Goal: Task Accomplishment & Management: Complete application form

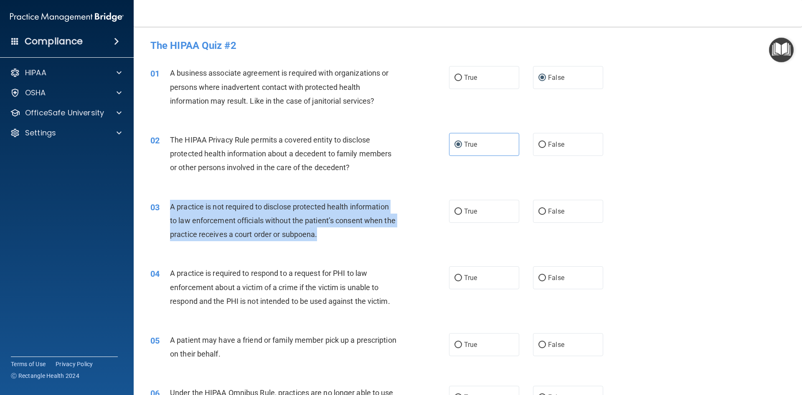
click at [242, 224] on span "A practice is not required to disclose protected health information to law enfo…" at bounding box center [282, 220] width 225 height 36
drag, startPoint x: 173, startPoint y: 203, endPoint x: 334, endPoint y: 235, distance: 164.7
click at [334, 235] on div "A practice is not required to disclose protected health information to law enfo…" at bounding box center [286, 221] width 233 height 42
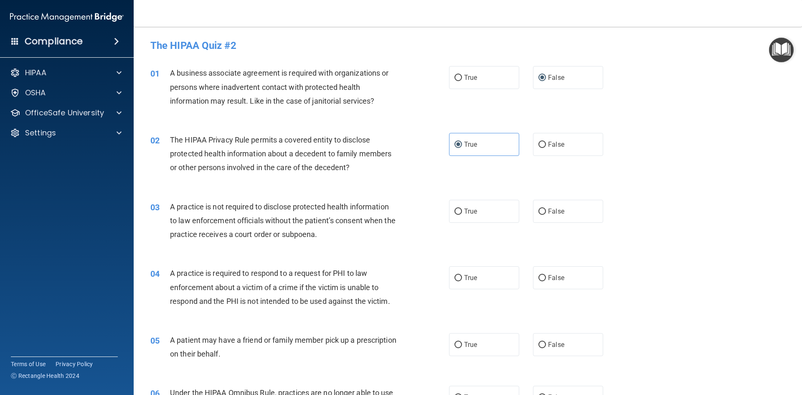
click at [228, 248] on div "03 A practice is not required to disclose protected health information to law e…" at bounding box center [467, 222] width 647 height 67
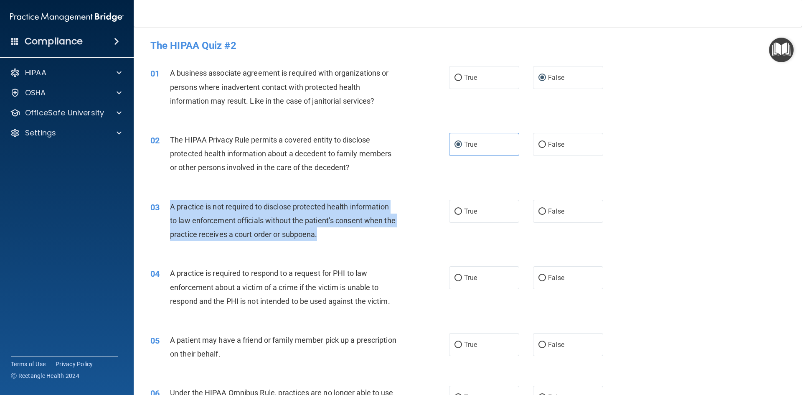
drag, startPoint x: 167, startPoint y: 205, endPoint x: 344, endPoint y: 238, distance: 179.2
click at [344, 238] on div "03 A practice is not required to disclose protected health information to law e…" at bounding box center [300, 223] width 324 height 46
copy div "A practice is not required to disclose protected health information to law enfo…"
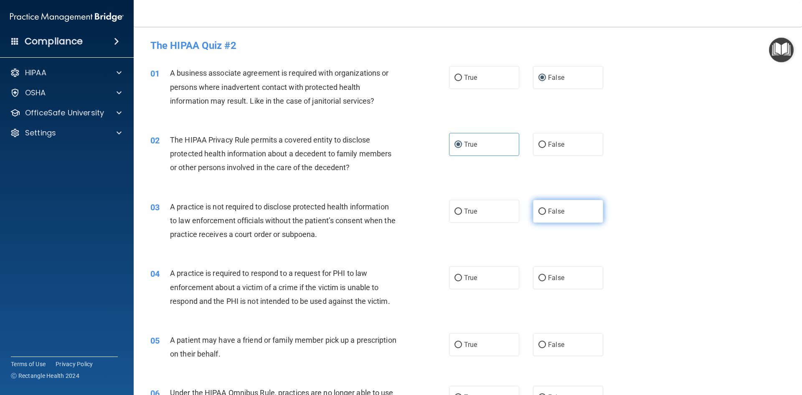
click at [562, 210] on label "False" at bounding box center [568, 211] width 70 height 23
click at [546, 210] on input "False" at bounding box center [542, 211] width 8 height 6
radio input "true"
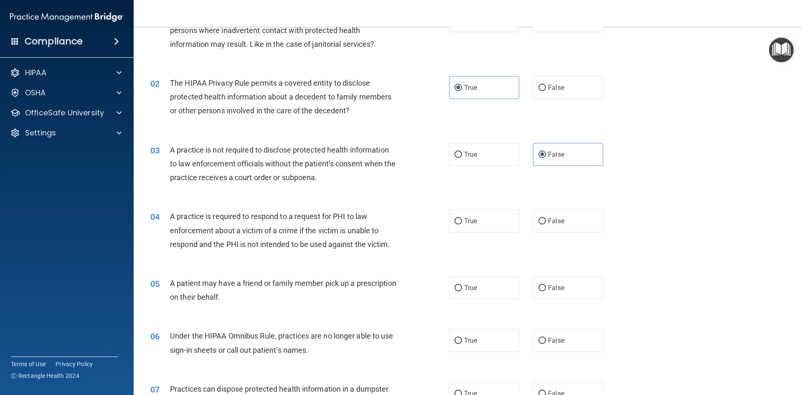
scroll to position [167, 0]
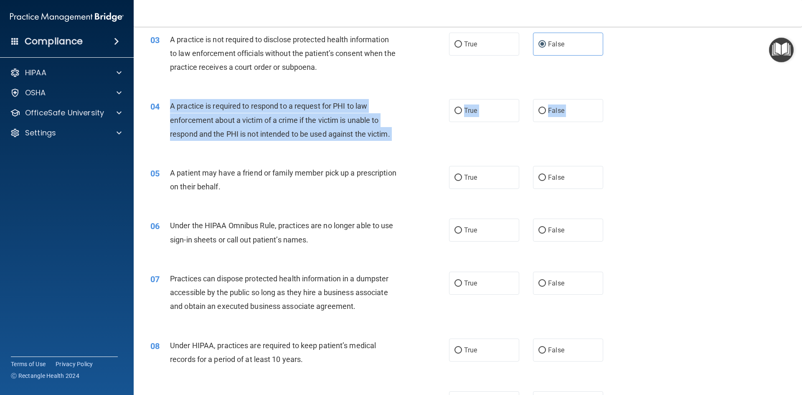
drag, startPoint x: 170, startPoint y: 106, endPoint x: 372, endPoint y: 155, distance: 207.2
click at [344, 145] on div "04 A practice is required to respond to a request for PHI to law enforcement ab…" at bounding box center [300, 122] width 324 height 46
drag, startPoint x: 167, startPoint y: 104, endPoint x: 393, endPoint y: 135, distance: 228.0
click at [393, 135] on div "04 A practice is required to respond to a request for PHI to law enforcement ab…" at bounding box center [300, 122] width 324 height 46
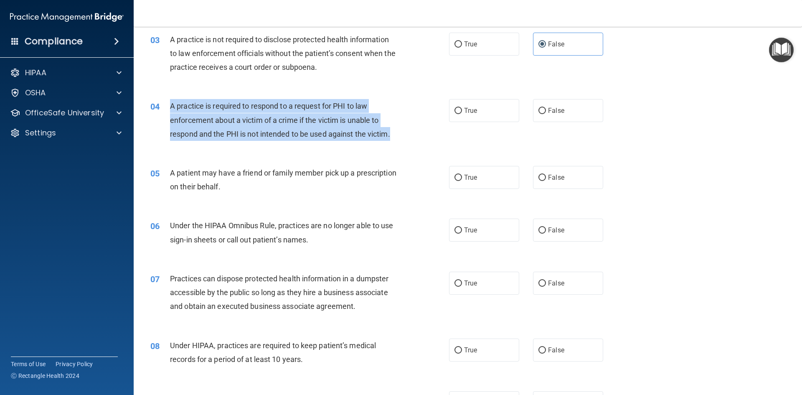
copy div "A practice is required to respond to a request for PHI to law enforcement about…"
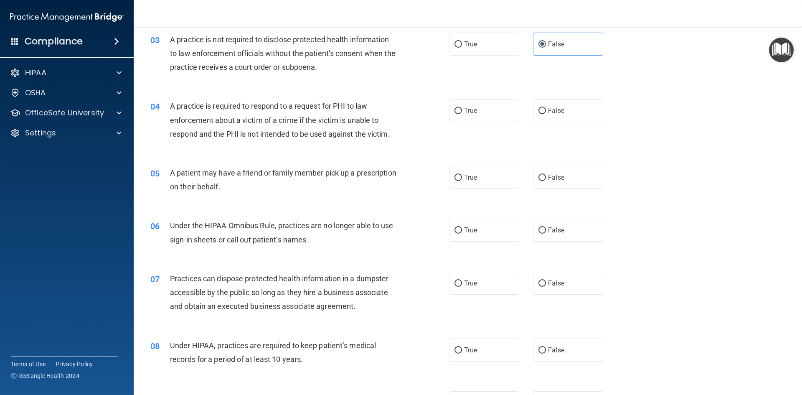
click at [337, 188] on div "A patient may have a friend or family member pick up a prescription on their be…" at bounding box center [286, 180] width 233 height 28
click at [473, 109] on span "True" at bounding box center [470, 110] width 13 height 8
click at [462, 109] on input "True" at bounding box center [458, 111] width 8 height 6
radio input "true"
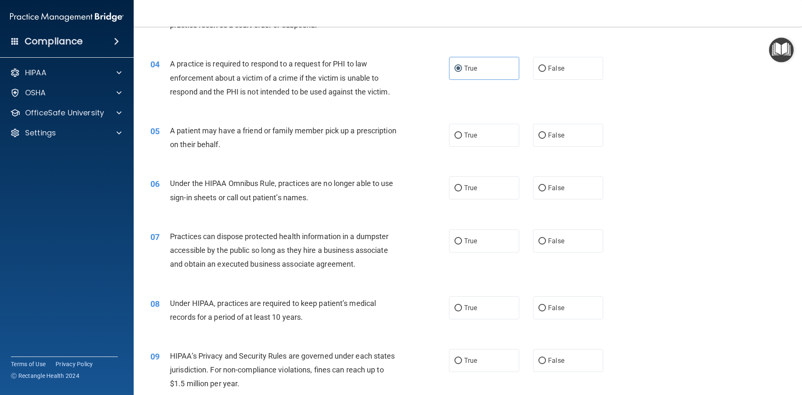
scroll to position [209, 0]
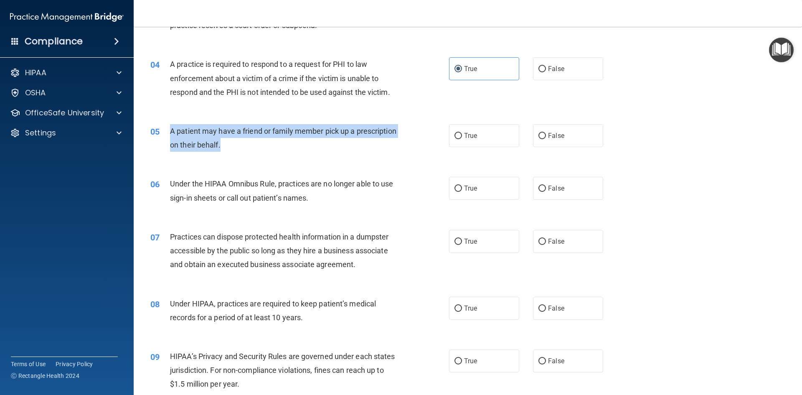
drag, startPoint x: 168, startPoint y: 130, endPoint x: 275, endPoint y: 144, distance: 107.4
click at [275, 144] on div "05 A patient may have a friend or family member pick up a prescription on their…" at bounding box center [300, 140] width 324 height 32
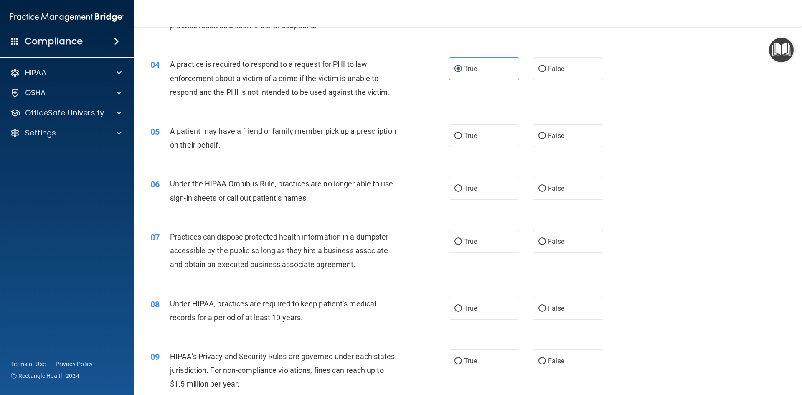
click at [528, 135] on div "True False" at bounding box center [533, 135] width 168 height 23
click at [541, 132] on label "False" at bounding box center [568, 135] width 70 height 23
click at [541, 133] on input "False" at bounding box center [542, 136] width 8 height 6
radio input "true"
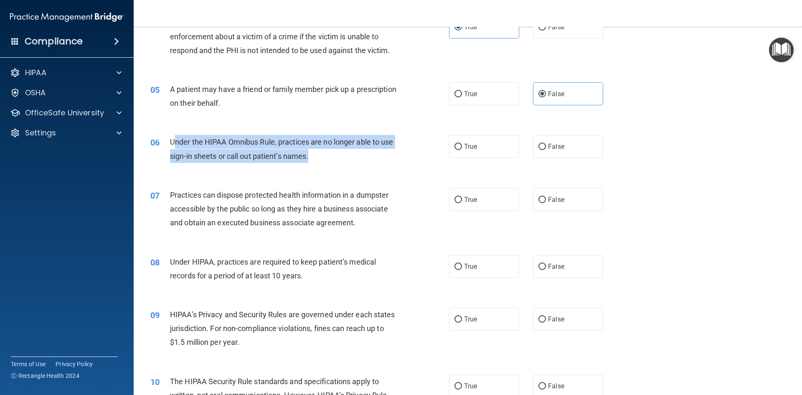
drag, startPoint x: 173, startPoint y: 141, endPoint x: 316, endPoint y: 161, distance: 144.6
click at [316, 161] on div "Under the HIPAA Omnibus Rule, practices are no longer able to use sign-in sheet…" at bounding box center [286, 149] width 233 height 28
click at [338, 158] on div "Under the HIPAA Omnibus Rule, practices are no longer able to use sign-in sheet…" at bounding box center [286, 149] width 233 height 28
drag, startPoint x: 166, startPoint y: 138, endPoint x: 330, endPoint y: 157, distance: 164.7
click at [330, 157] on div "06 Under the HIPAA Omnibus Rule, practices are no longer able to use sign-in sh…" at bounding box center [300, 151] width 324 height 32
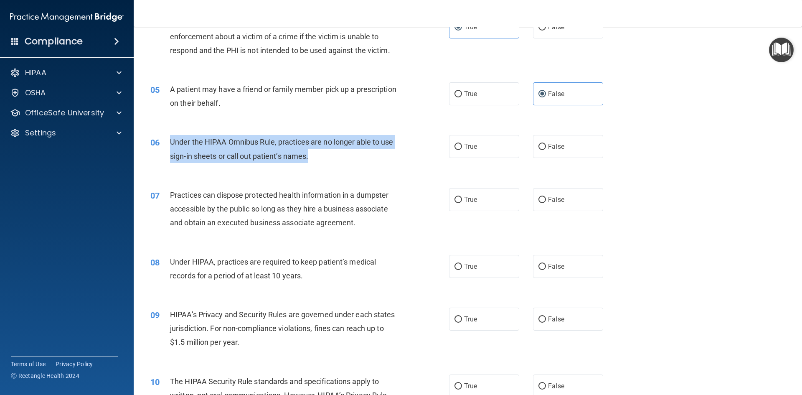
copy div "Under the HIPAA Omnibus Rule, practices are no longer able to use sign-in sheet…"
click at [540, 147] on input "False" at bounding box center [542, 147] width 8 height 6
radio input "true"
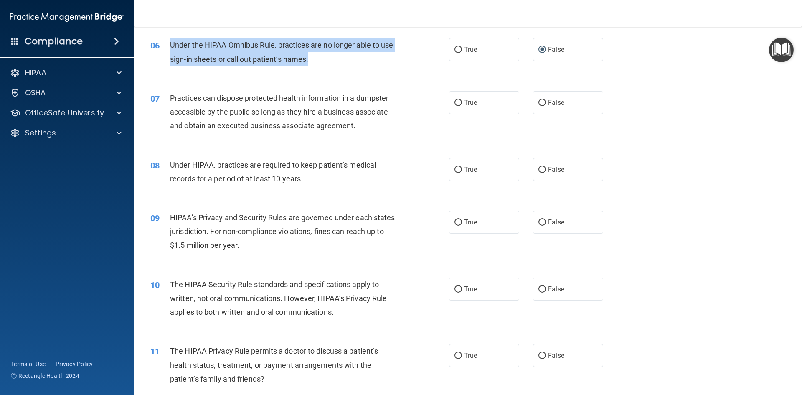
scroll to position [376, 0]
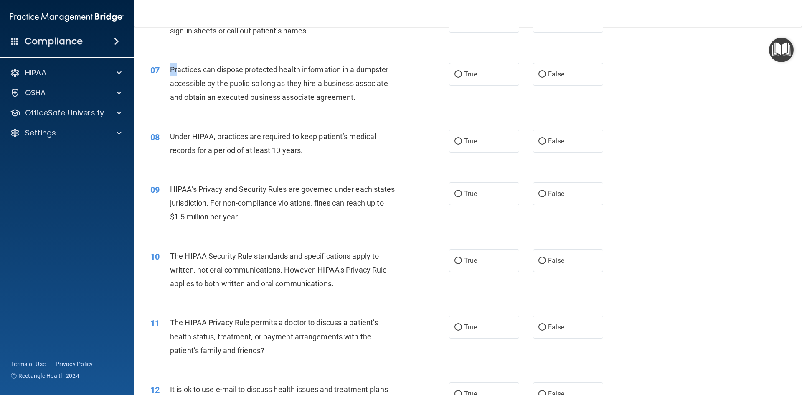
drag, startPoint x: 170, startPoint y: 67, endPoint x: 176, endPoint y: 70, distance: 7.1
click at [176, 70] on span "Practices can dispose protected health information in a dumpster accessible by …" at bounding box center [279, 83] width 218 height 36
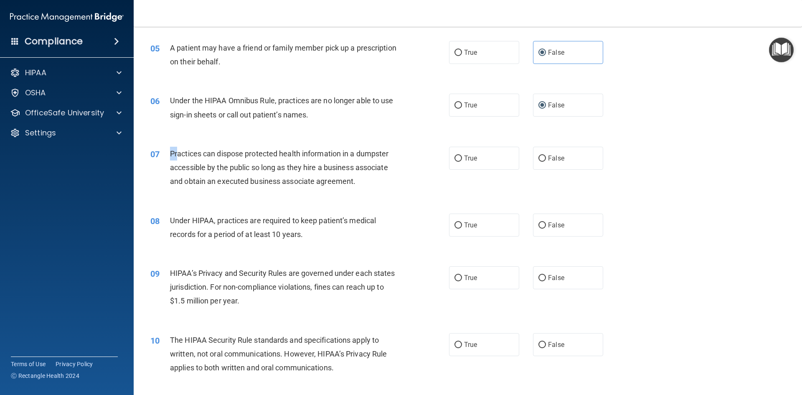
scroll to position [292, 0]
click at [369, 183] on div "Practices can dispose protected health information in a dumpster accessible by …" at bounding box center [286, 167] width 233 height 42
click at [173, 151] on span "Practices can dispose protected health information in a dumpster accessible by …" at bounding box center [279, 167] width 218 height 36
drag, startPoint x: 166, startPoint y: 149, endPoint x: 337, endPoint y: 193, distance: 176.6
click at [337, 193] on div "07 Practices can dispose protected health information in a dumpster accessible …" at bounding box center [467, 169] width 647 height 67
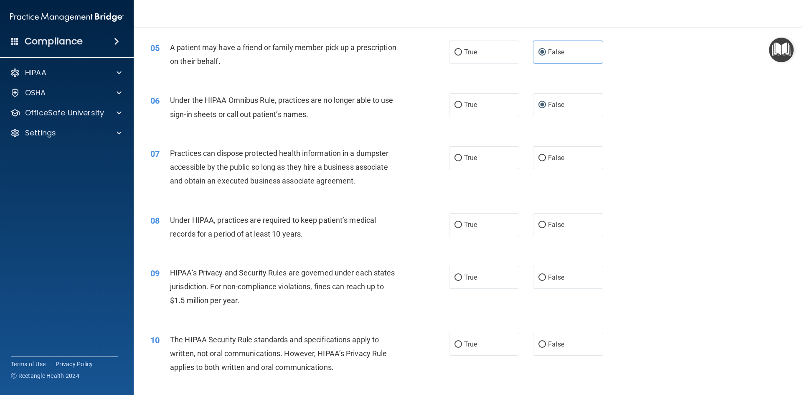
click at [174, 150] on span "Practices can dispose protected health information in a dumpster accessible by …" at bounding box center [279, 167] width 218 height 36
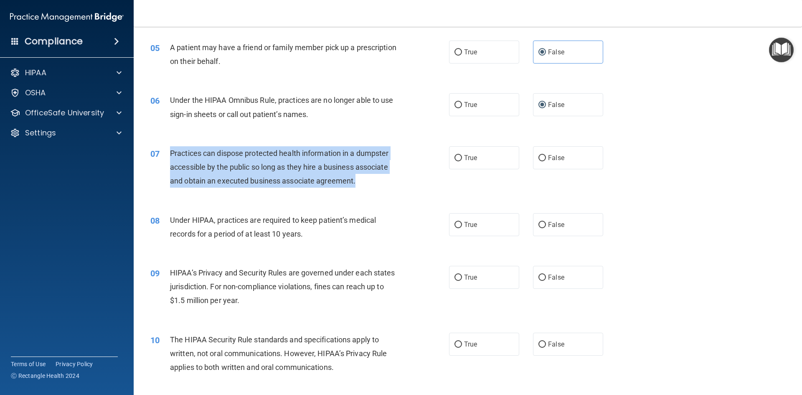
drag, startPoint x: 167, startPoint y: 150, endPoint x: 348, endPoint y: 185, distance: 183.7
click at [362, 189] on div "07 Practices can dispose protected health information in a dumpster accessible …" at bounding box center [300, 169] width 324 height 46
copy div "Practices can dispose protected health information in a dumpster accessible by …"
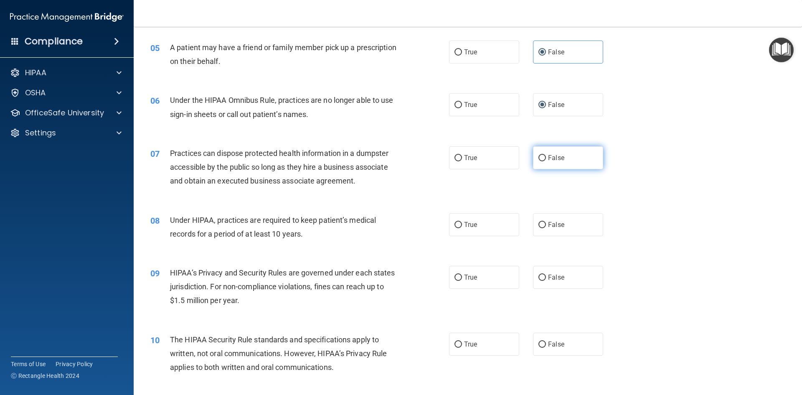
click at [535, 164] on label "False" at bounding box center [568, 157] width 70 height 23
click at [538, 161] on input "False" at bounding box center [542, 158] width 8 height 6
radio input "true"
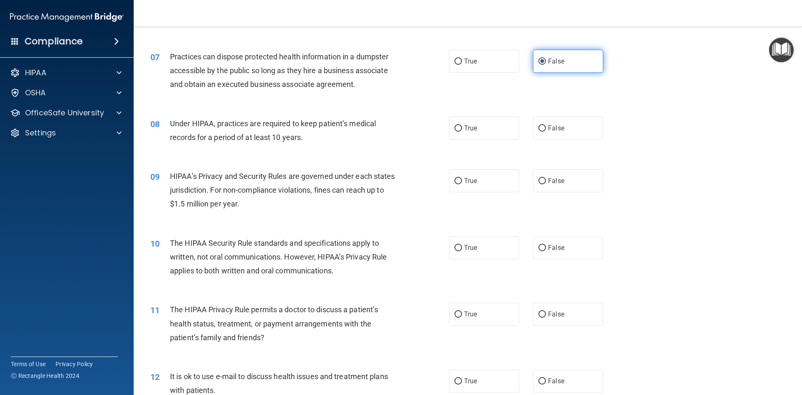
scroll to position [417, 0]
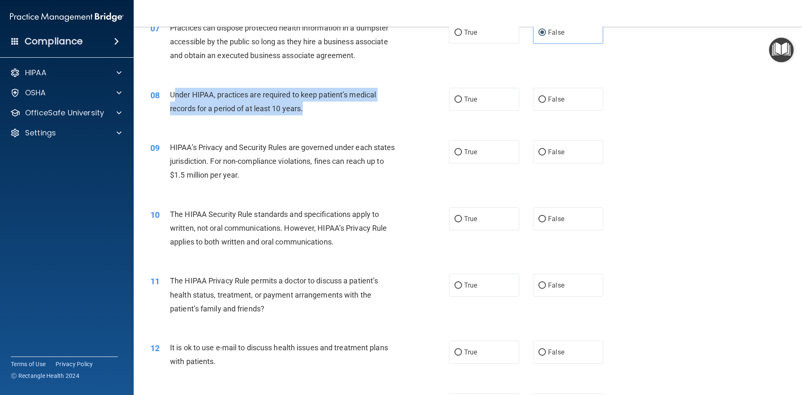
drag, startPoint x: 187, startPoint y: 94, endPoint x: 311, endPoint y: 110, distance: 125.5
click at [311, 110] on div "Under HIPAA, practices are required to keep patient’s medical records for a per…" at bounding box center [286, 102] width 233 height 28
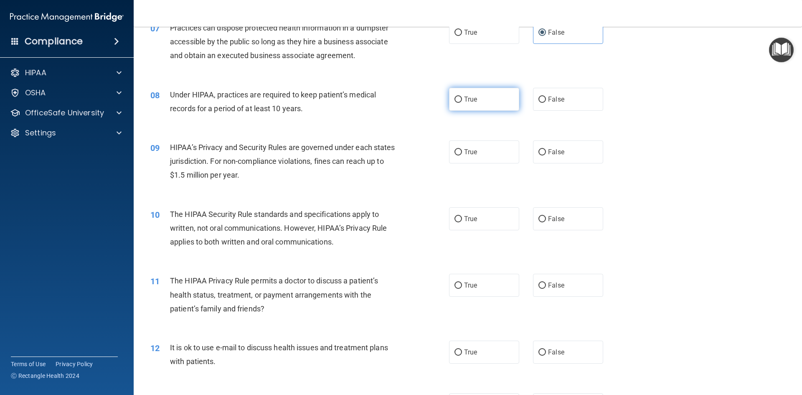
click at [481, 102] on label "True" at bounding box center [484, 99] width 70 height 23
click at [462, 102] on input "True" at bounding box center [458, 99] width 8 height 6
radio input "true"
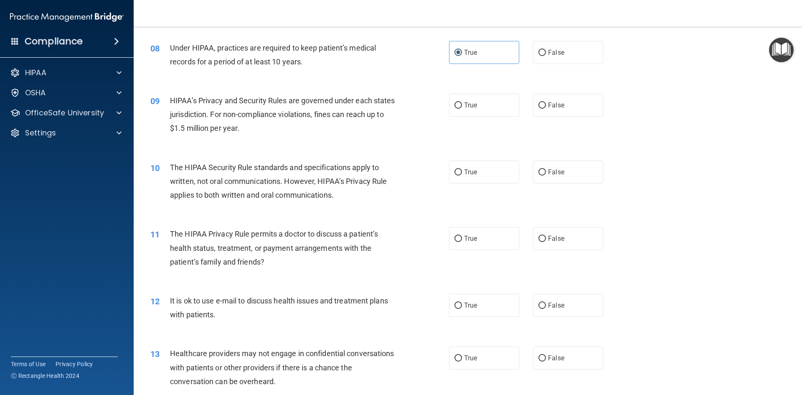
scroll to position [459, 0]
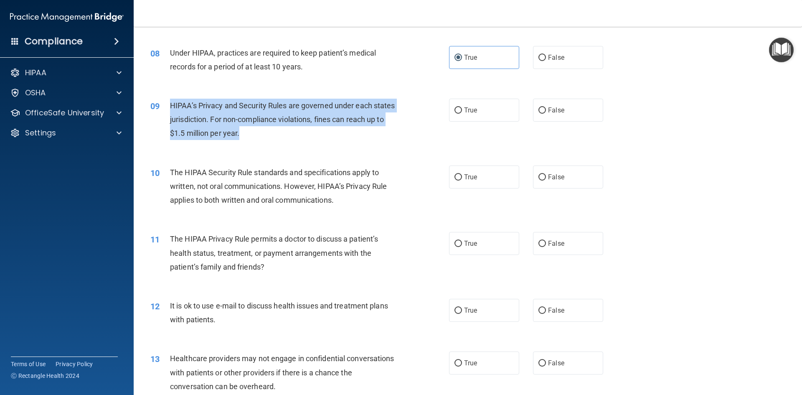
drag, startPoint x: 167, startPoint y: 101, endPoint x: 297, endPoint y: 139, distance: 134.7
click at [297, 139] on div "09 HIPAA’s Privacy and Security Rules are governed under each states jurisdicti…" at bounding box center [300, 122] width 324 height 46
copy div "HIPAA’s Privacy and Security Rules are governed under each states jurisdiction.…"
click at [334, 141] on div "09 HIPAA’s Privacy and Security Rules are governed under each states jurisdicti…" at bounding box center [300, 122] width 324 height 46
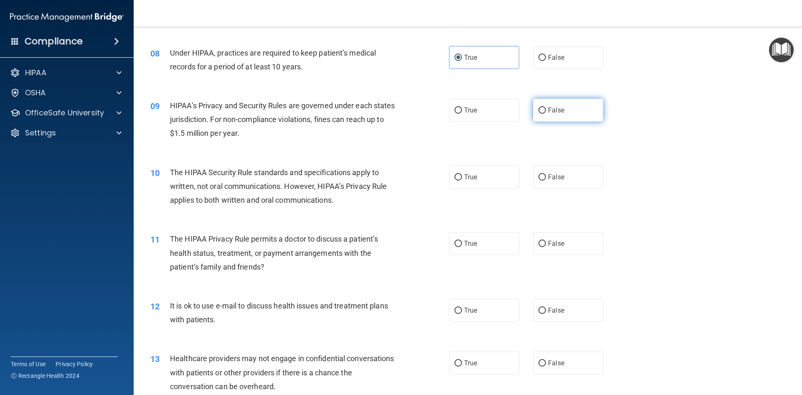
click at [541, 112] on input "False" at bounding box center [542, 110] width 8 height 6
radio input "true"
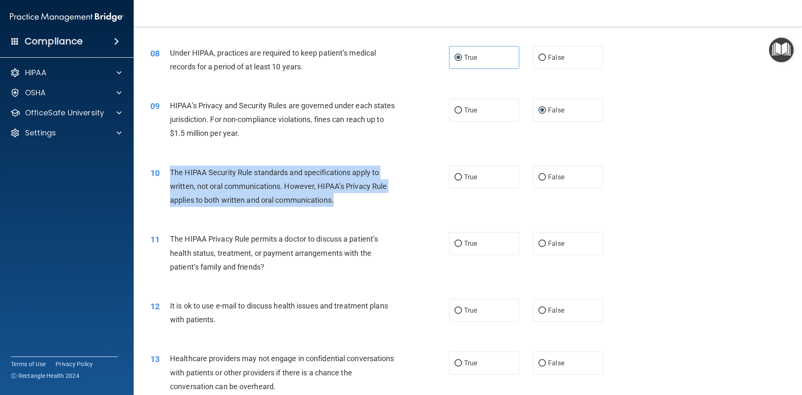
drag, startPoint x: 169, startPoint y: 169, endPoint x: 342, endPoint y: 203, distance: 176.5
click at [342, 203] on div "10 The HIPAA Security Rule standards and specifications apply to written, not o…" at bounding box center [300, 188] width 324 height 46
copy div "The HIPAA Security Rule standards and specifications apply to written, not oral…"
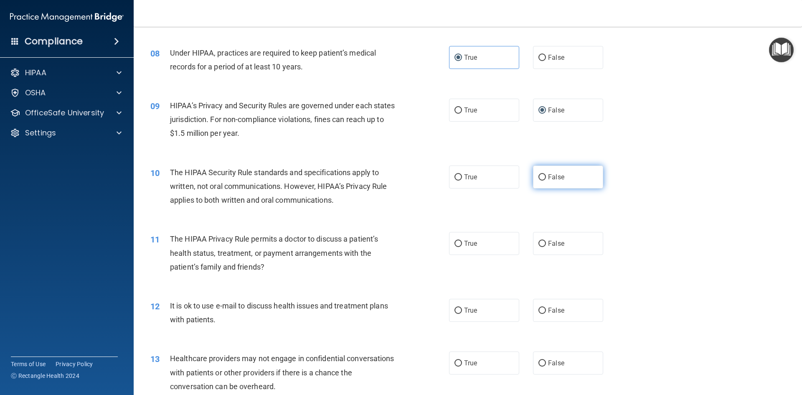
drag, startPoint x: 544, startPoint y: 181, endPoint x: 531, endPoint y: 181, distance: 13.4
click at [544, 181] on label "False" at bounding box center [568, 176] width 70 height 23
click at [544, 180] on input "False" at bounding box center [542, 177] width 8 height 6
radio input "true"
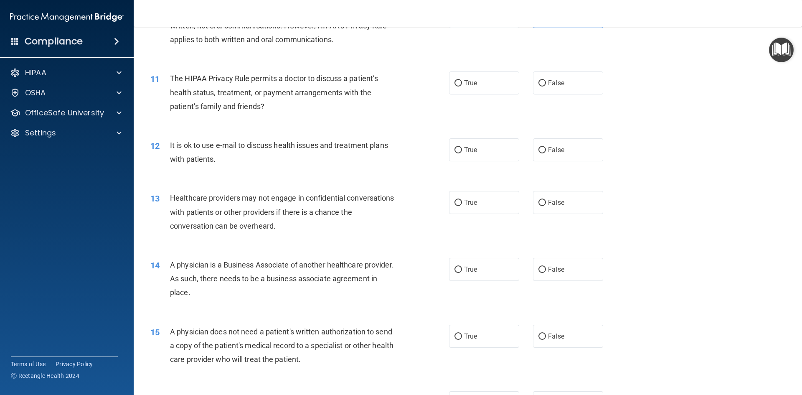
scroll to position [626, 0]
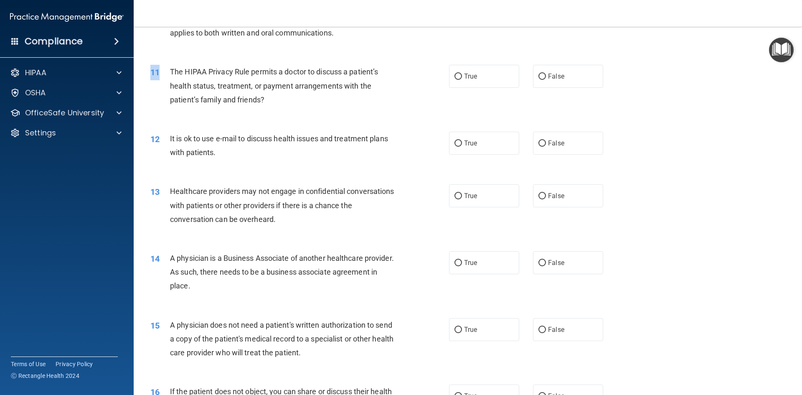
drag, startPoint x: 166, startPoint y: 69, endPoint x: 320, endPoint y: 116, distance: 161.2
click at [320, 116] on div "11 The HIPAA Privacy Rule permits a doctor to discuss a patient’s health status…" at bounding box center [467, 87] width 647 height 67
click at [172, 68] on span "The HIPAA Privacy Rule permits a doctor to discuss a patient’s health status, t…" at bounding box center [274, 85] width 208 height 36
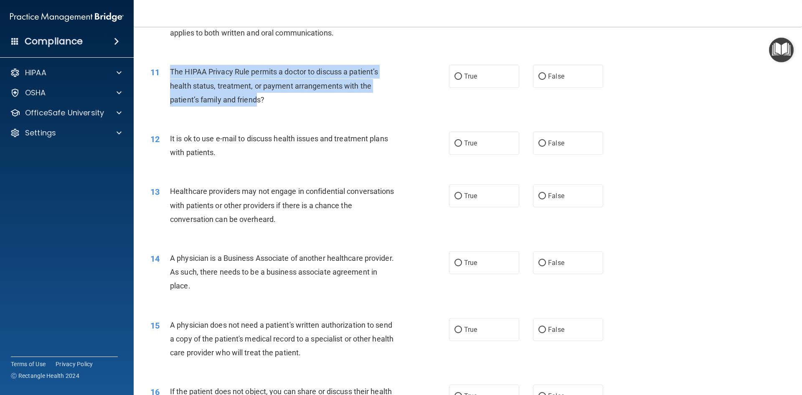
drag, startPoint x: 173, startPoint y: 69, endPoint x: 257, endPoint y: 107, distance: 92.3
click at [257, 107] on div "11 The HIPAA Privacy Rule permits a doctor to discuss a patient’s health status…" at bounding box center [300, 88] width 324 height 46
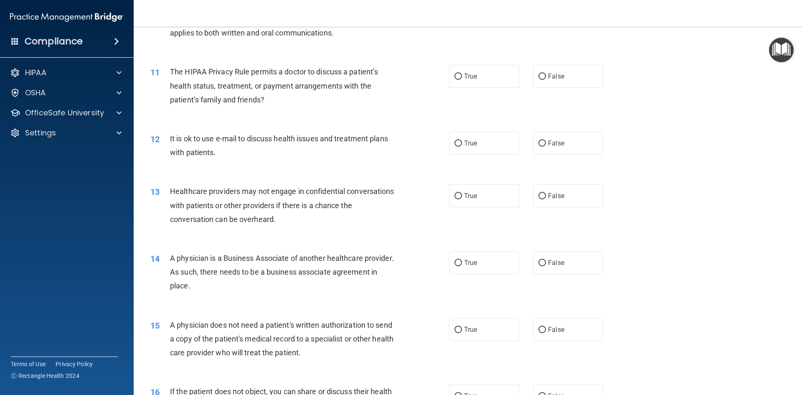
click at [291, 110] on div "11 The HIPAA Privacy Rule permits a doctor to discuss a patient’s health status…" at bounding box center [300, 88] width 324 height 46
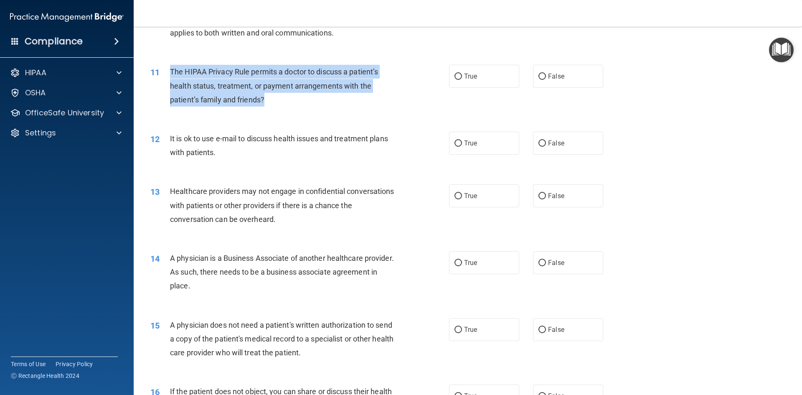
drag, startPoint x: 170, startPoint y: 68, endPoint x: 272, endPoint y: 106, distance: 108.4
click at [272, 106] on div "The HIPAA Privacy Rule permits a doctor to discuss a patient’s health status, t…" at bounding box center [286, 86] width 233 height 42
copy span "The HIPAA Privacy Rule permits a doctor to discuss a patient’s health status, t…"
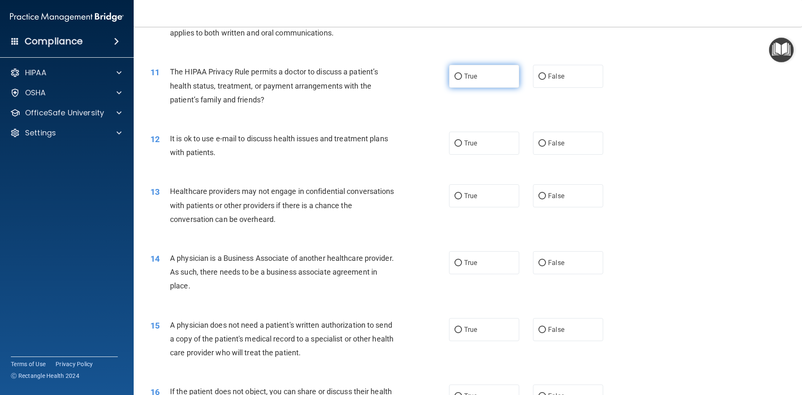
click at [457, 81] on label "True" at bounding box center [484, 76] width 70 height 23
click at [457, 80] on input "True" at bounding box center [458, 76] width 8 height 6
radio input "true"
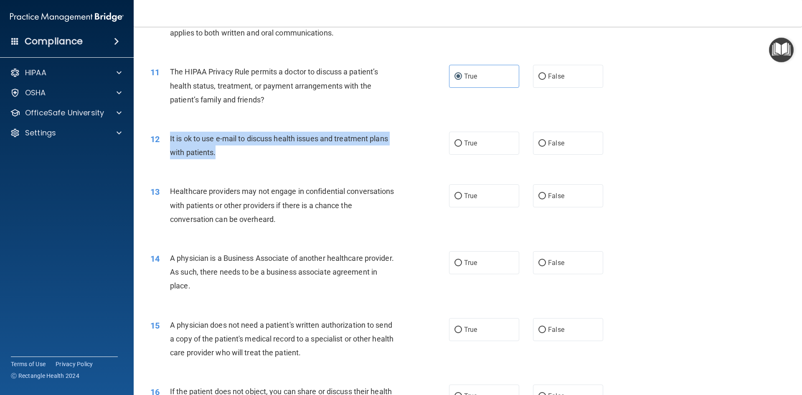
drag, startPoint x: 167, startPoint y: 134, endPoint x: 287, endPoint y: 156, distance: 122.2
click at [287, 156] on div "12 It is ok to use e-mail to discuss health issues and treatment plans with pat…" at bounding box center [300, 148] width 324 height 32
copy div "It is ok to use e-mail to discuss health issues and treatment plans with patien…"
click at [454, 140] on input "True" at bounding box center [458, 143] width 8 height 6
radio input "true"
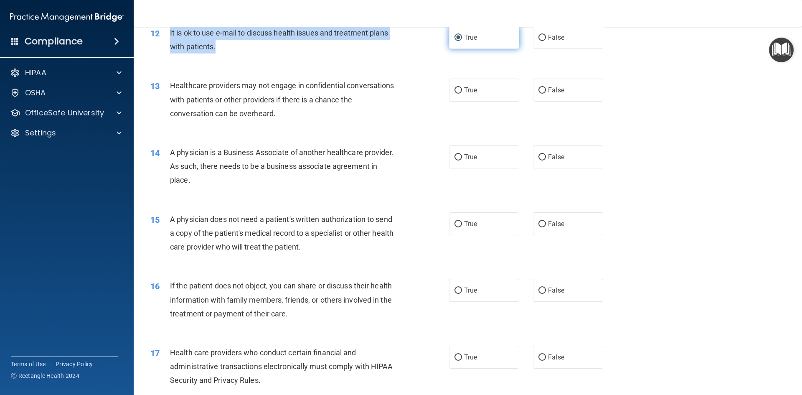
scroll to position [751, 0]
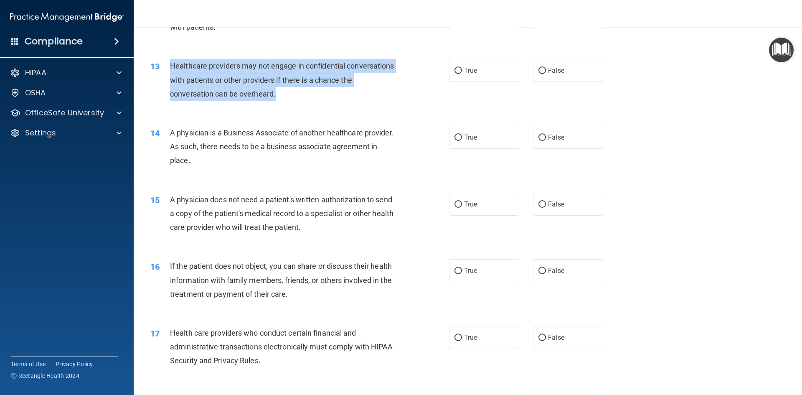
drag, startPoint x: 166, startPoint y: 63, endPoint x: 306, endPoint y: 96, distance: 144.3
click at [309, 97] on div "13 Healthcare providers may not engage in confidential conversations with patie…" at bounding box center [300, 82] width 324 height 46
copy div "Healthcare providers may not engage in confidential conversations with patients…"
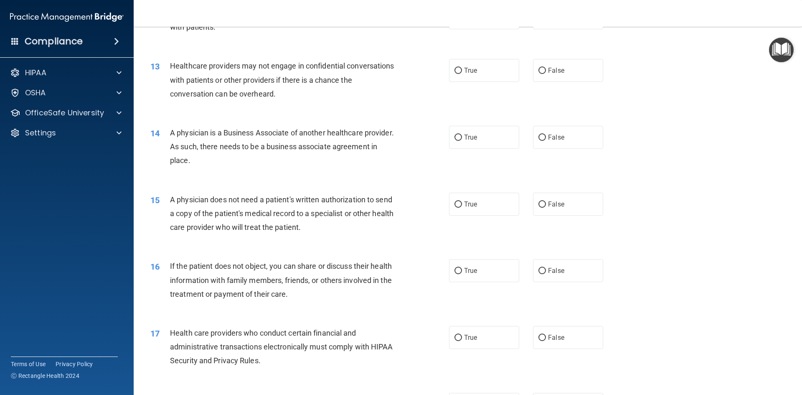
click at [334, 107] on div "13 Healthcare providers may not engage in confidential conversations with patie…" at bounding box center [467, 81] width 647 height 67
click at [533, 68] on label "False" at bounding box center [568, 70] width 70 height 23
click at [538, 68] on input "False" at bounding box center [542, 71] width 8 height 6
radio input "true"
drag, startPoint x: 168, startPoint y: 130, endPoint x: 272, endPoint y: 164, distance: 109.4
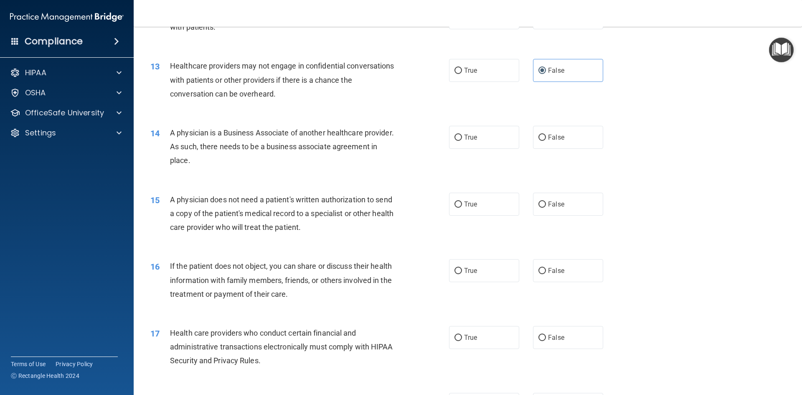
click at [273, 164] on div "14 A physician is a Business Associate of another healthcare provider. As such,…" at bounding box center [300, 149] width 324 height 46
copy div "A physician is a Business Associate of another healthcare provider. As such, th…"
click at [449, 71] on label "True" at bounding box center [484, 70] width 70 height 23
click at [454, 71] on input "True" at bounding box center [458, 71] width 8 height 6
radio input "true"
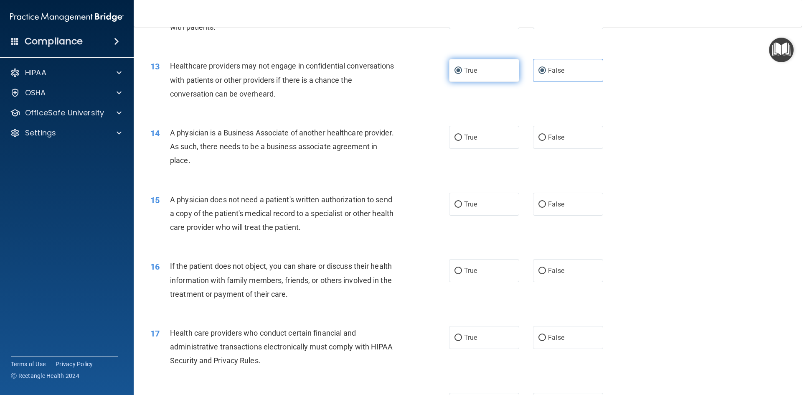
radio input "false"
click at [450, 144] on label "True" at bounding box center [484, 137] width 70 height 23
click at [454, 141] on input "True" at bounding box center [458, 137] width 8 height 6
radio input "true"
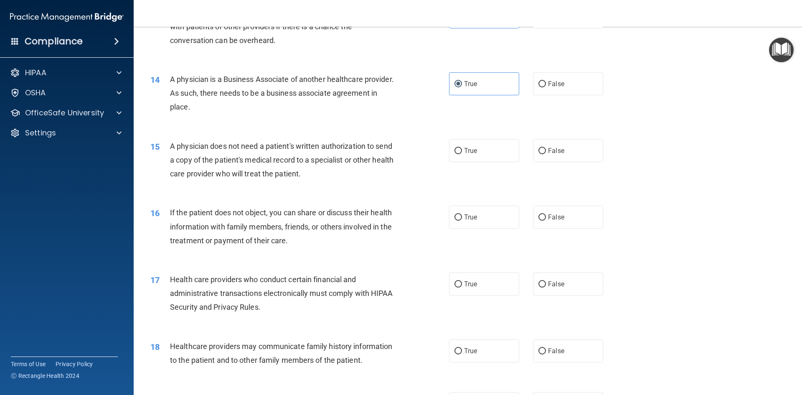
scroll to position [877, 0]
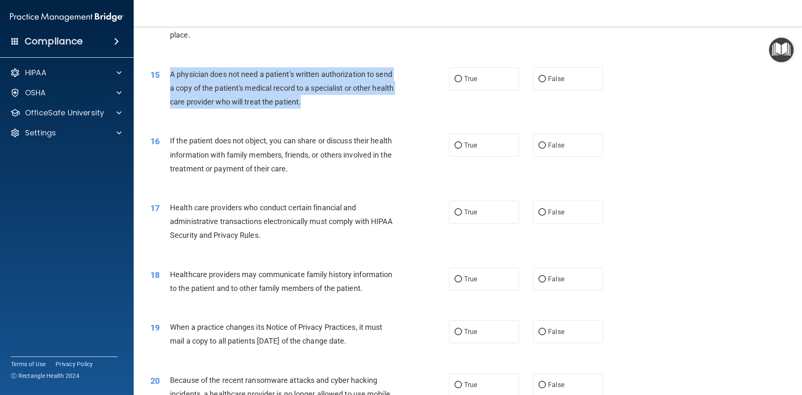
drag, startPoint x: 169, startPoint y: 73, endPoint x: 323, endPoint y: 103, distance: 156.6
click at [323, 103] on div "15 A physician does not need a patient's written authorization to send a copy o…" at bounding box center [300, 90] width 324 height 46
click at [454, 81] on input "True" at bounding box center [458, 79] width 8 height 6
radio input "true"
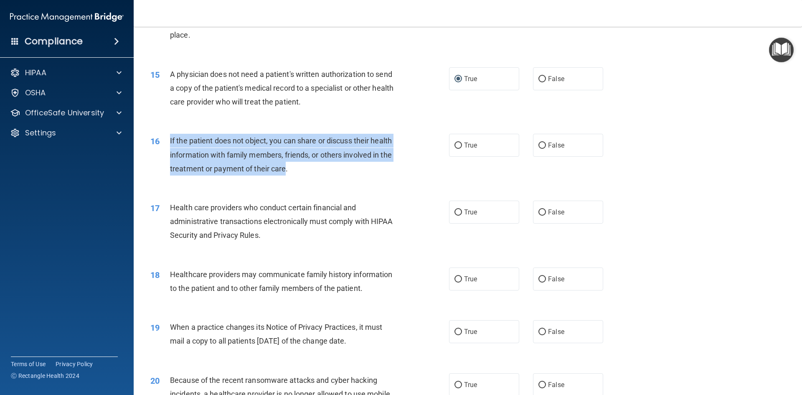
drag, startPoint x: 166, startPoint y: 138, endPoint x: 284, endPoint y: 173, distance: 123.2
click at [283, 173] on div "16 If the patient does not object, you can share or discuss their health inform…" at bounding box center [300, 157] width 324 height 46
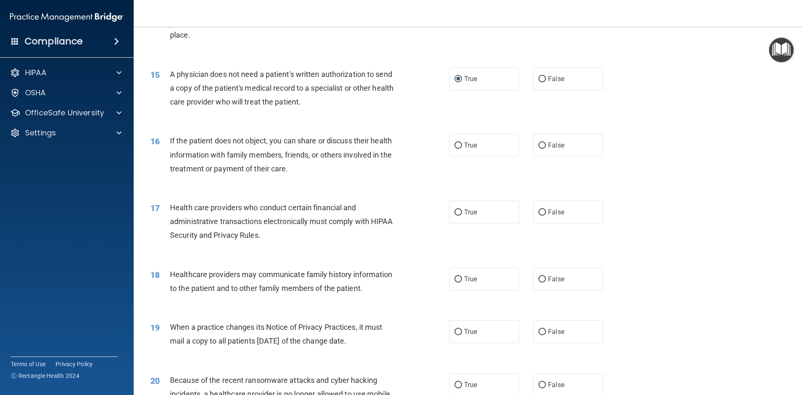
click at [463, 157] on div "16 If the patient does not object, you can share or discuss their health inform…" at bounding box center [467, 156] width 647 height 67
click at [451, 149] on label "True" at bounding box center [484, 145] width 70 height 23
click at [454, 149] on input "True" at bounding box center [458, 145] width 8 height 6
radio input "true"
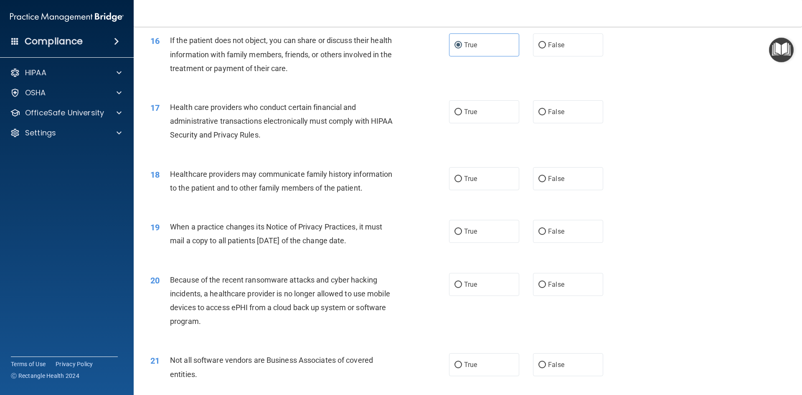
scroll to position [1002, 0]
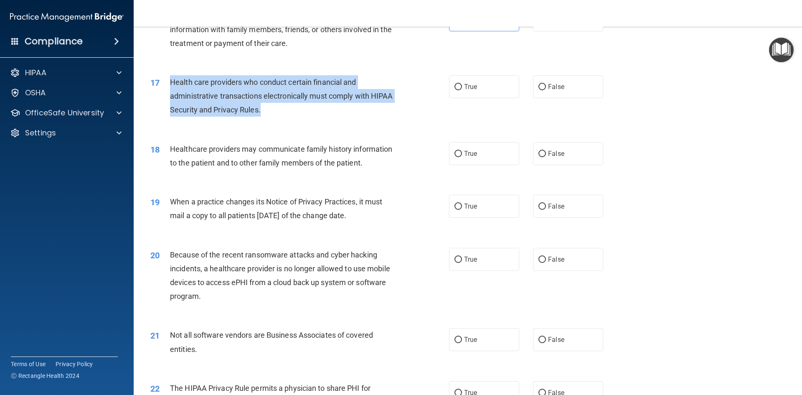
drag, startPoint x: 171, startPoint y: 80, endPoint x: 321, endPoint y: 113, distance: 154.4
click at [321, 113] on div "Health care providers who conduct certain financial and administrative transact…" at bounding box center [286, 96] width 233 height 42
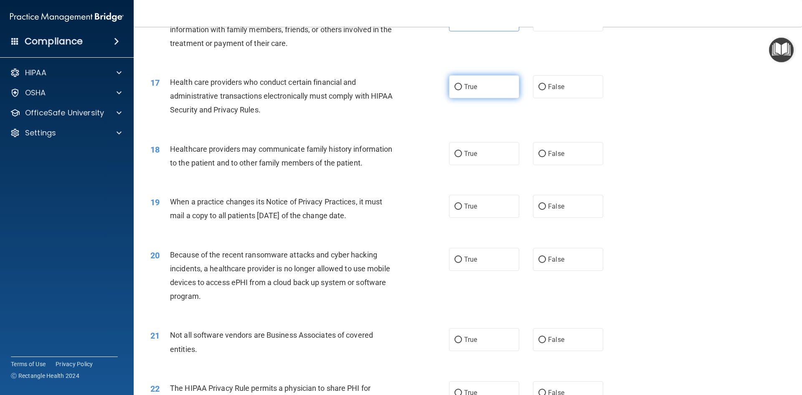
click at [464, 89] on span "True" at bounding box center [470, 87] width 13 height 8
click at [461, 89] on input "True" at bounding box center [458, 87] width 8 height 6
radio input "true"
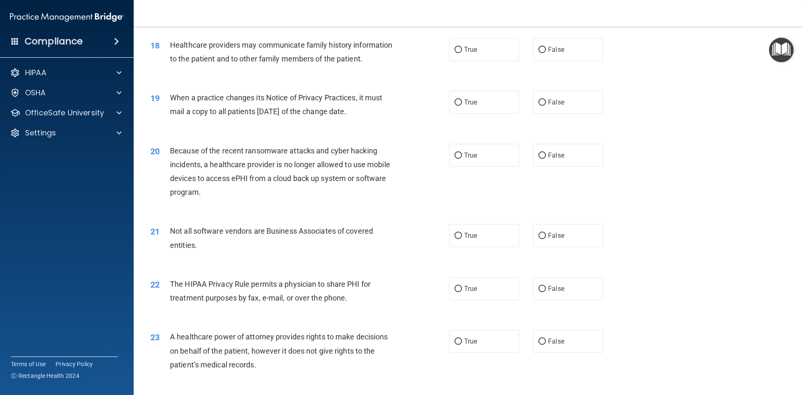
scroll to position [1085, 0]
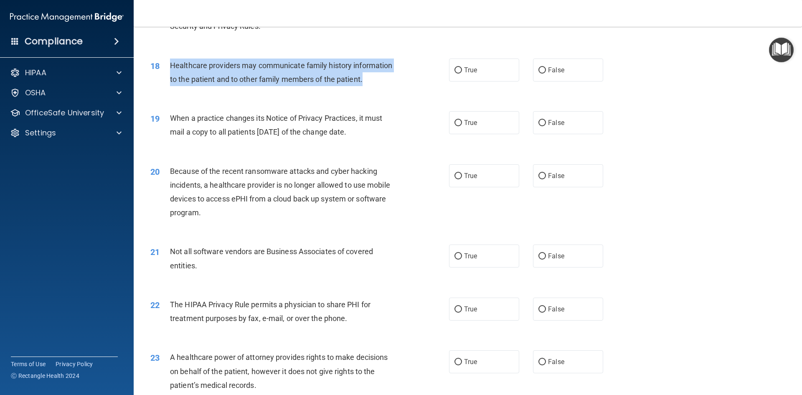
drag, startPoint x: 170, startPoint y: 63, endPoint x: 367, endPoint y: 83, distance: 198.9
click at [372, 84] on div "Healthcare providers may communicate family history information to the patient …" at bounding box center [286, 72] width 233 height 28
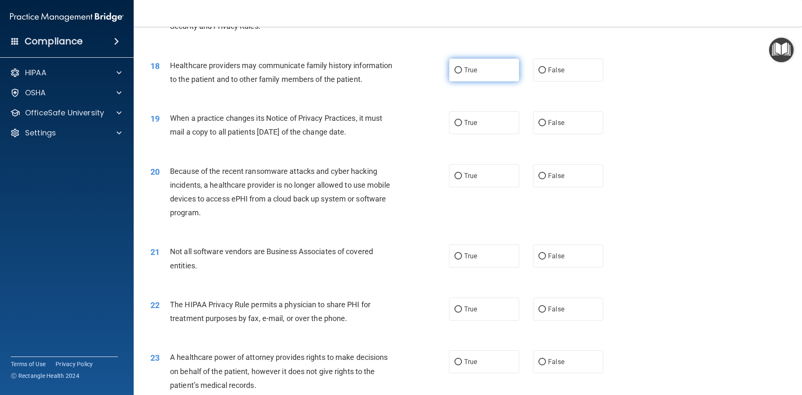
click at [471, 73] on span "True" at bounding box center [470, 70] width 13 height 8
click at [462, 73] on input "True" at bounding box center [458, 70] width 8 height 6
radio input "true"
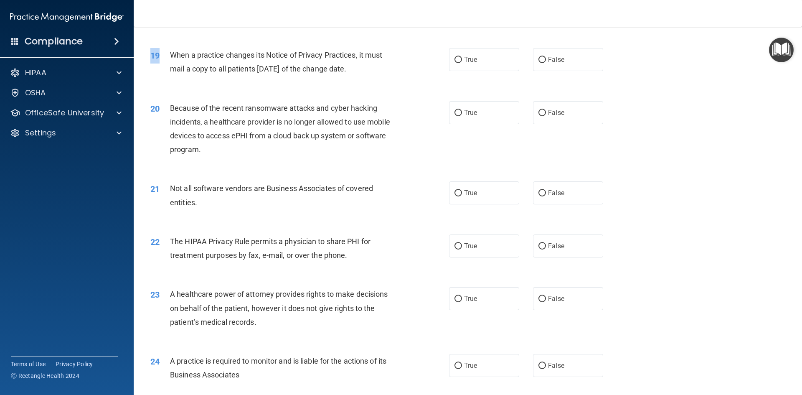
scroll to position [1143, 0]
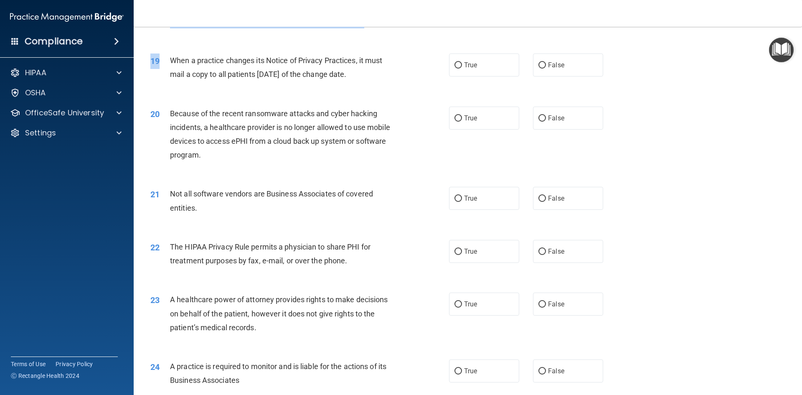
drag, startPoint x: 168, startPoint y: 32, endPoint x: 229, endPoint y: 39, distance: 61.7
click at [187, 78] on span "When a practice changes its Notice of Privacy Practices, it must mail a copy to…" at bounding box center [276, 67] width 212 height 23
drag, startPoint x: 167, startPoint y: 56, endPoint x: 387, endPoint y: 82, distance: 221.5
click at [388, 82] on div "19 When a practice changes its Notice of Privacy Practices, it must mail a copy…" at bounding box center [300, 69] width 324 height 32
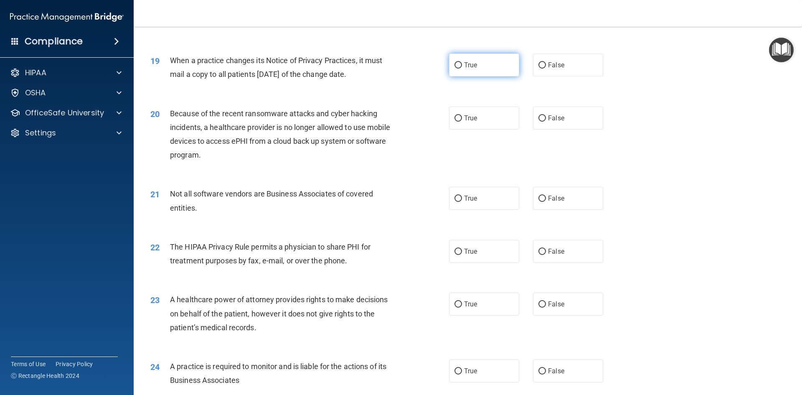
click at [464, 64] on span "True" at bounding box center [470, 65] width 13 height 8
click at [462, 64] on input "True" at bounding box center [458, 65] width 8 height 6
radio input "true"
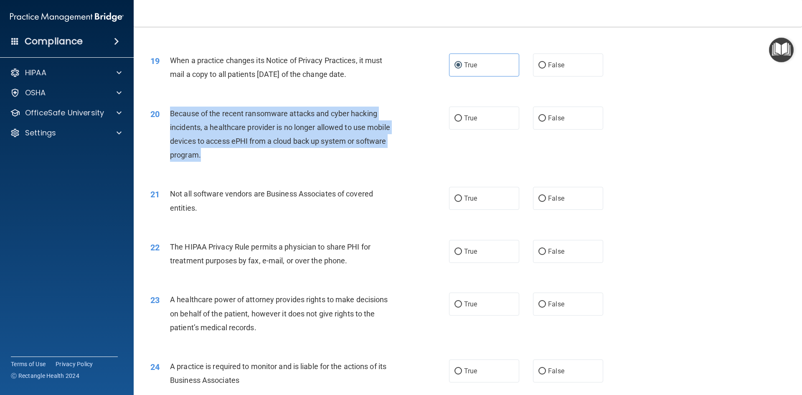
drag, startPoint x: 165, startPoint y: 112, endPoint x: 399, endPoint y: 157, distance: 238.1
click at [399, 157] on div "20 Because of the recent ransomware attacks and cyber hacking incidents, a heal…" at bounding box center [300, 136] width 324 height 60
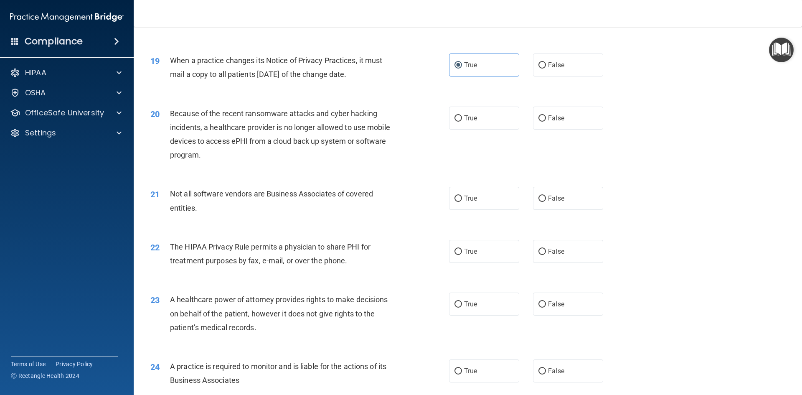
click at [322, 172] on div "20 Because of the recent ransomware attacks and cyber hacking incidents, a heal…" at bounding box center [467, 136] width 647 height 81
click at [464, 114] on span "True" at bounding box center [470, 118] width 13 height 8
click at [462, 115] on input "True" at bounding box center [458, 118] width 8 height 6
radio input "true"
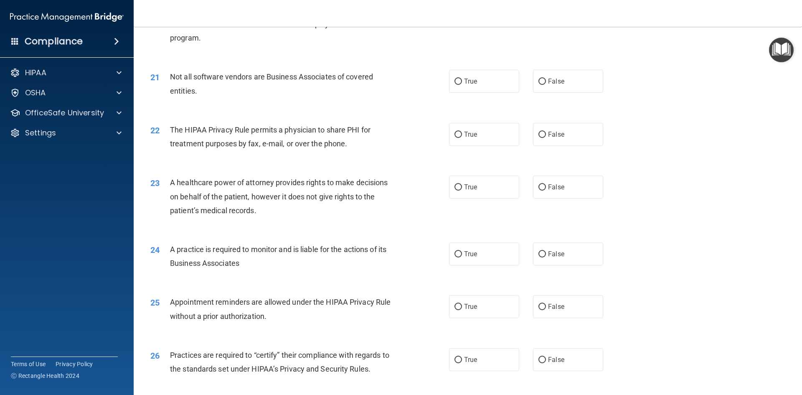
scroll to position [1268, 0]
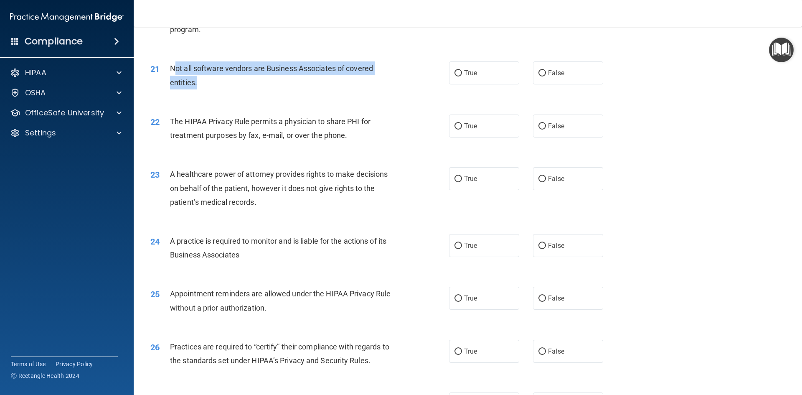
drag, startPoint x: 172, startPoint y: 66, endPoint x: 393, endPoint y: 77, distance: 221.1
click at [393, 77] on div "Not all software vendors are Business Associates of covered entities." at bounding box center [286, 75] width 233 height 28
click at [210, 89] on div "21 Not all software vendors are Business Associates of covered entities." at bounding box center [300, 77] width 324 height 32
drag, startPoint x: 170, startPoint y: 66, endPoint x: 322, endPoint y: 95, distance: 155.1
click at [322, 95] on div "21 Not all software vendors are Business Associates of covered entities. True F…" at bounding box center [467, 77] width 647 height 53
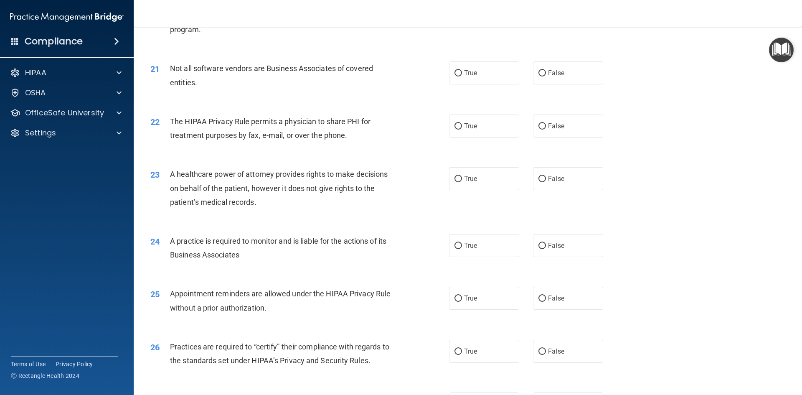
click at [223, 87] on div "Not all software vendors are Business Associates of covered entities." at bounding box center [286, 75] width 233 height 28
drag, startPoint x: 168, startPoint y: 65, endPoint x: 249, endPoint y: 89, distance: 84.3
click at [249, 89] on div "21 Not all software vendors are Business Associates of covered entities." at bounding box center [300, 77] width 324 height 32
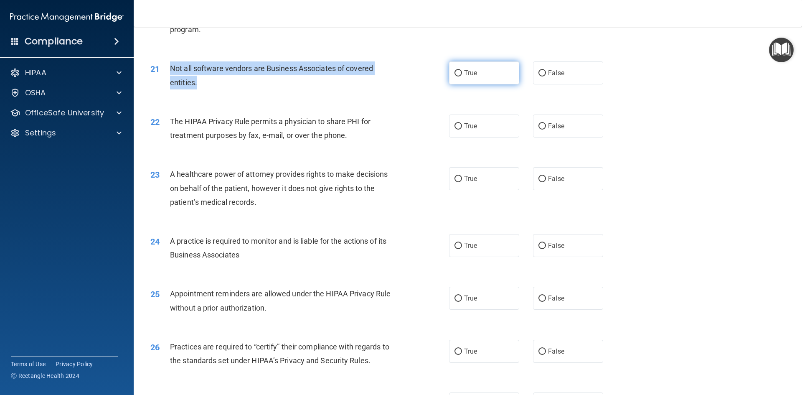
click at [455, 73] on input "True" at bounding box center [458, 73] width 8 height 6
radio input "true"
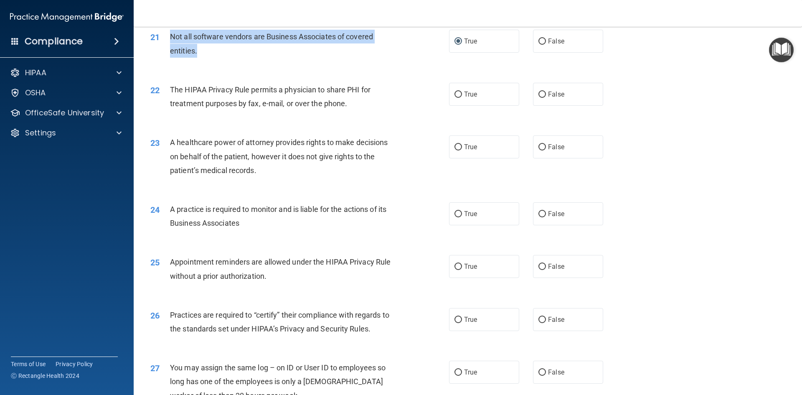
scroll to position [1352, 0]
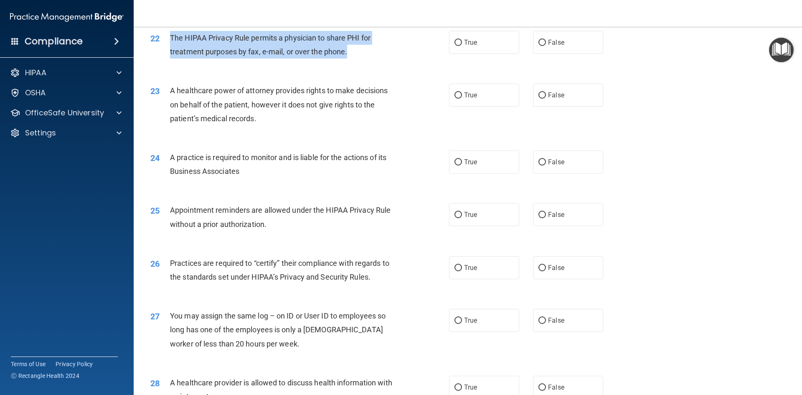
drag, startPoint x: 168, startPoint y: 35, endPoint x: 346, endPoint y: 56, distance: 179.0
click at [346, 56] on div "22 The HIPAA Privacy Rule permits a physician to share PHI for treatment purpos…" at bounding box center [300, 47] width 324 height 32
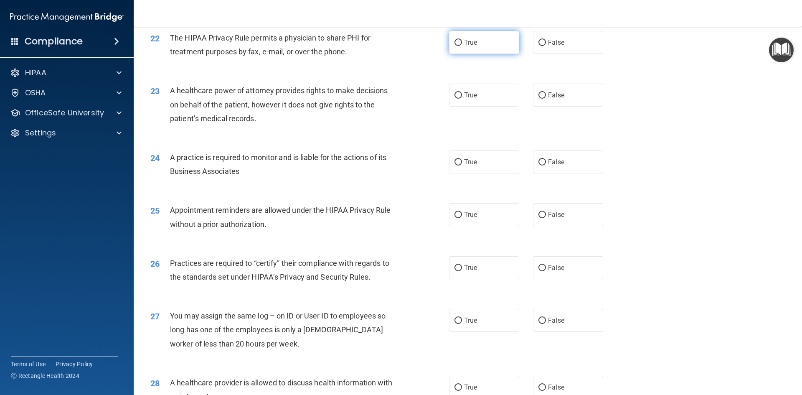
click at [467, 45] on span "True" at bounding box center [470, 42] width 13 height 8
click at [462, 45] on input "True" at bounding box center [458, 43] width 8 height 6
radio input "true"
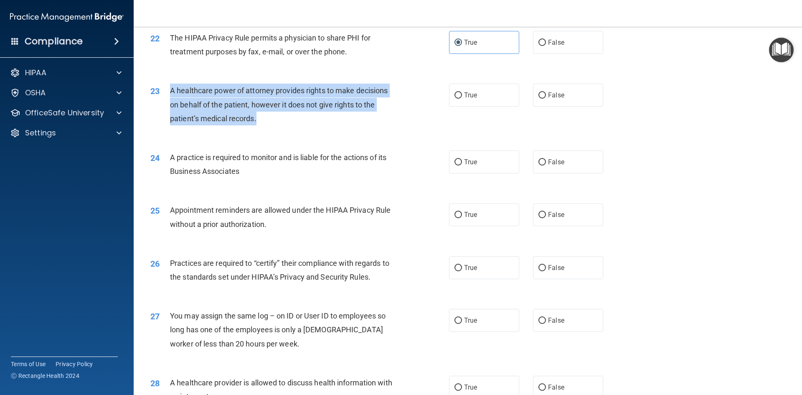
drag, startPoint x: 170, startPoint y: 87, endPoint x: 378, endPoint y: 122, distance: 211.3
click at [378, 122] on div "A healthcare power of attorney provides rights to make decisions on behalf of t…" at bounding box center [286, 104] width 233 height 42
click at [297, 121] on div "A healthcare power of attorney provides rights to make decisions on behalf of t…" at bounding box center [286, 104] width 233 height 42
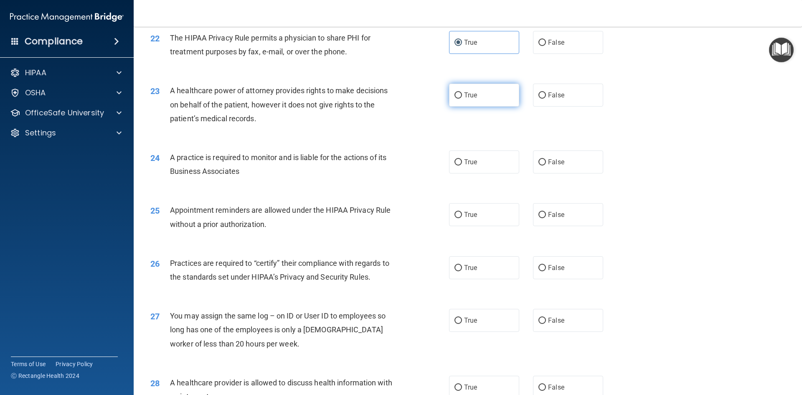
click at [456, 94] on input "True" at bounding box center [458, 95] width 8 height 6
radio input "true"
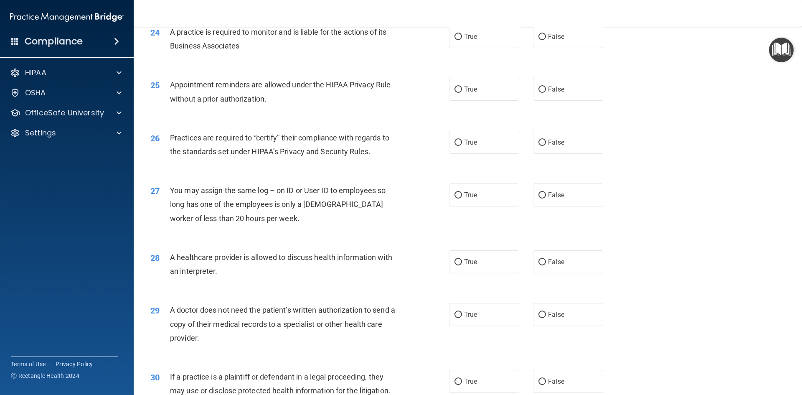
scroll to position [1394, 0]
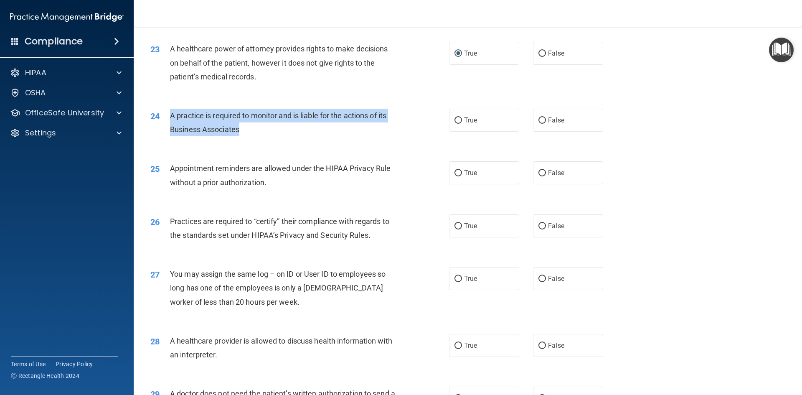
drag, startPoint x: 167, startPoint y: 113, endPoint x: 243, endPoint y: 128, distance: 78.4
click at [243, 128] on div "24 A practice is required to monitor and is liable for the actions of its Busin…" at bounding box center [300, 125] width 324 height 32
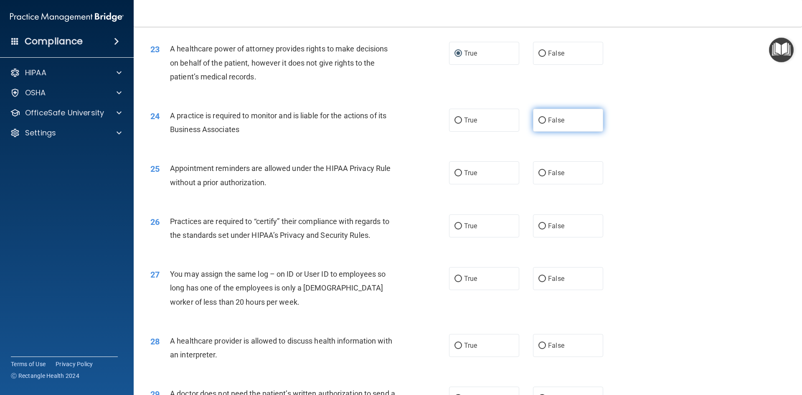
click at [559, 122] on span "False" at bounding box center [556, 120] width 16 height 8
click at [546, 122] on input "False" at bounding box center [542, 120] width 8 height 6
radio input "true"
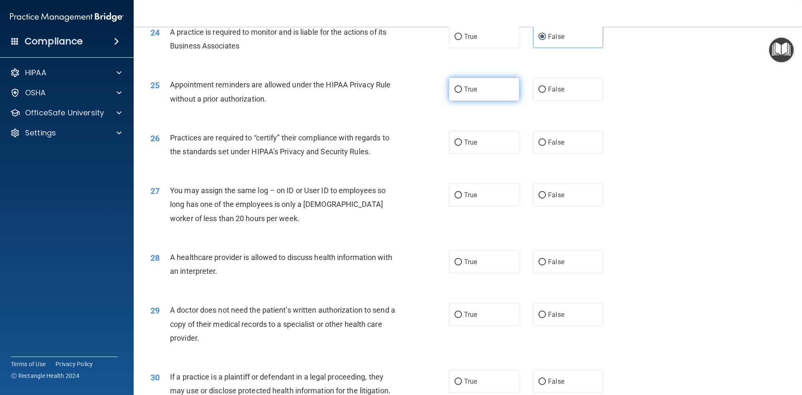
click at [464, 88] on span "True" at bounding box center [470, 89] width 13 height 8
click at [462, 88] on input "True" at bounding box center [458, 89] width 8 height 6
radio input "true"
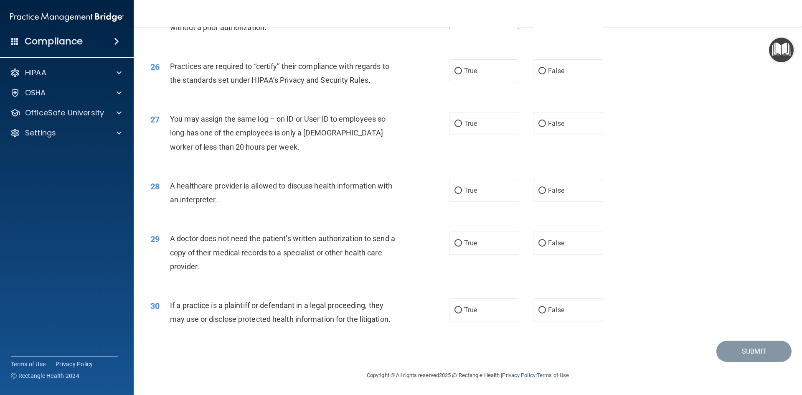
scroll to position [1549, 0]
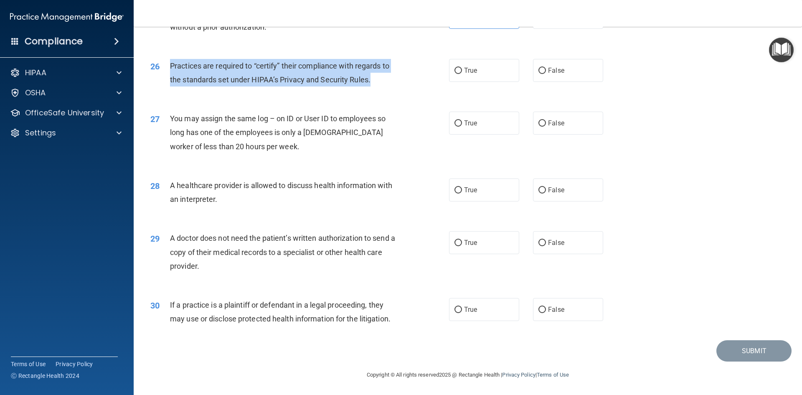
drag, startPoint x: 169, startPoint y: 64, endPoint x: 371, endPoint y: 84, distance: 203.1
click at [371, 84] on div "26 Practices are required to “certify” their compliance with regards to the sta…" at bounding box center [300, 75] width 324 height 32
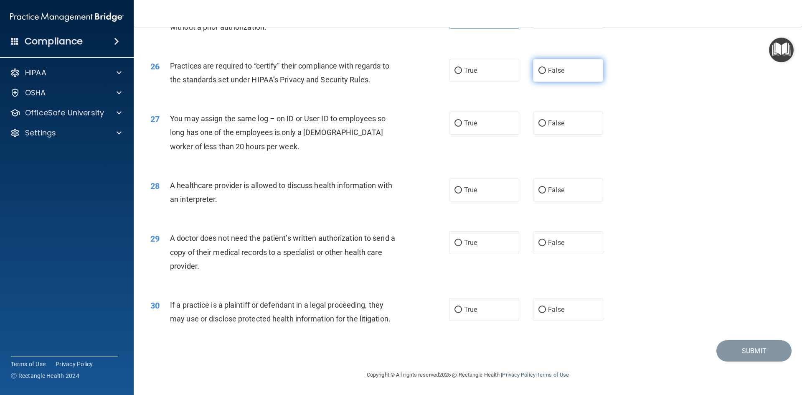
click at [548, 68] on span "False" at bounding box center [556, 70] width 16 height 8
click at [545, 68] on input "False" at bounding box center [542, 71] width 8 height 6
radio input "true"
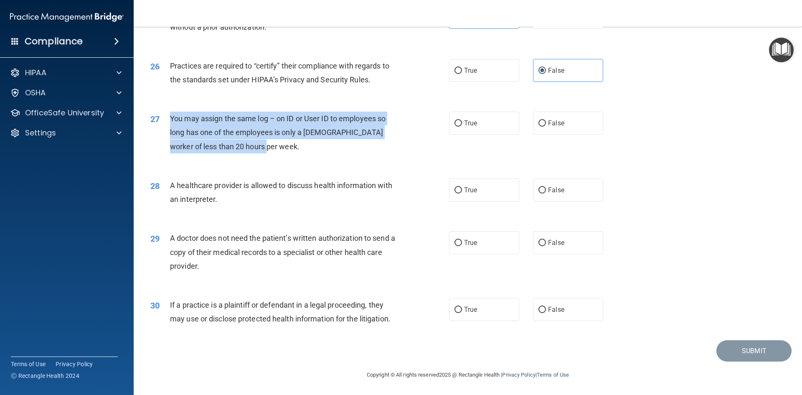
drag, startPoint x: 171, startPoint y: 118, endPoint x: 288, endPoint y: 152, distance: 121.8
click at [288, 152] on div "You may assign the same log – on ID or User ID to employees so long has one of …" at bounding box center [286, 132] width 233 height 42
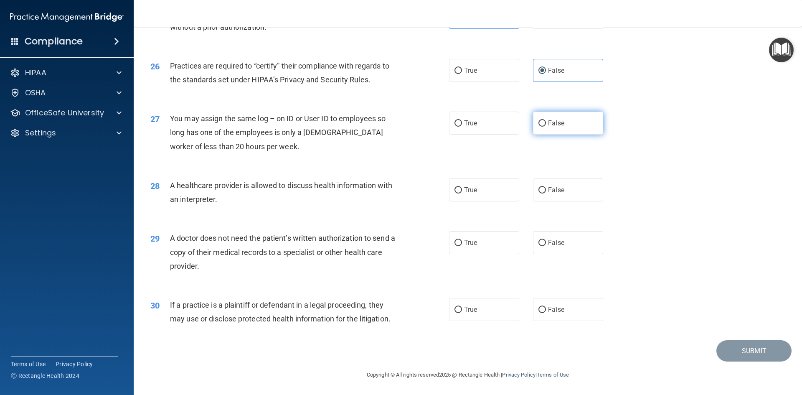
click at [548, 120] on span "False" at bounding box center [556, 123] width 16 height 8
click at [546, 120] on input "False" at bounding box center [542, 123] width 8 height 6
radio input "true"
click at [465, 193] on span "True" at bounding box center [470, 190] width 13 height 8
click at [462, 193] on input "True" at bounding box center [458, 190] width 8 height 6
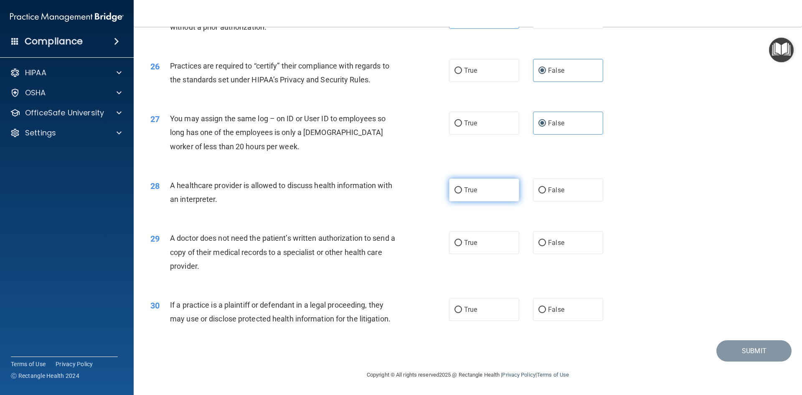
radio input "true"
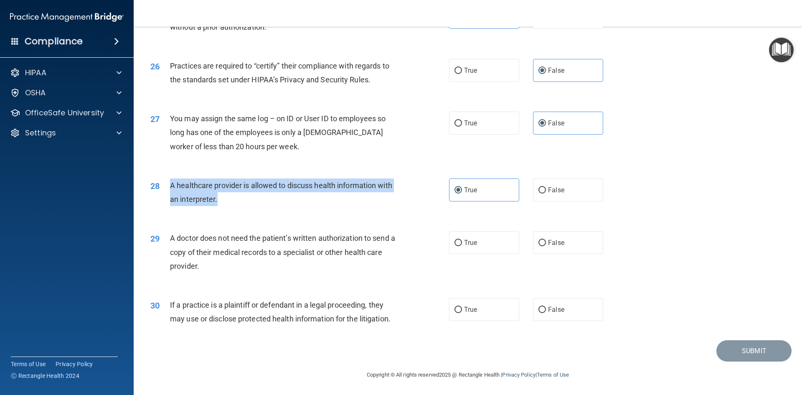
drag, startPoint x: 170, startPoint y: 185, endPoint x: 253, endPoint y: 196, distance: 84.2
click at [254, 197] on div "A healthcare provider is allowed to discuss health information with an interpre…" at bounding box center [286, 192] width 233 height 28
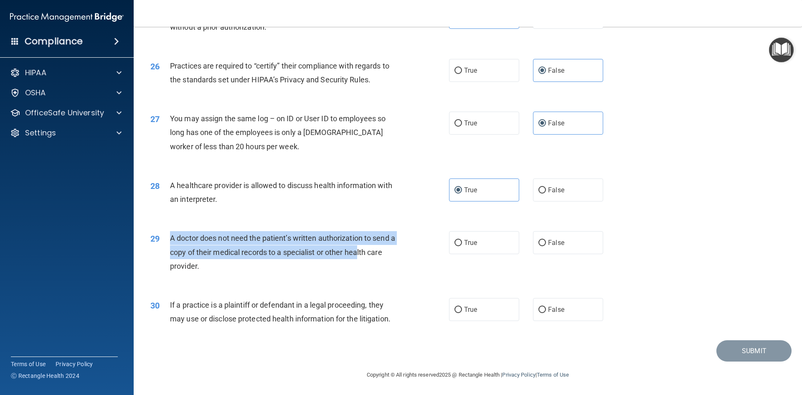
drag, startPoint x: 171, startPoint y: 238, endPoint x: 360, endPoint y: 258, distance: 189.7
click at [360, 258] on div "29 A doctor does not need the patient’s written authorization to send a copy of…" at bounding box center [300, 254] width 324 height 46
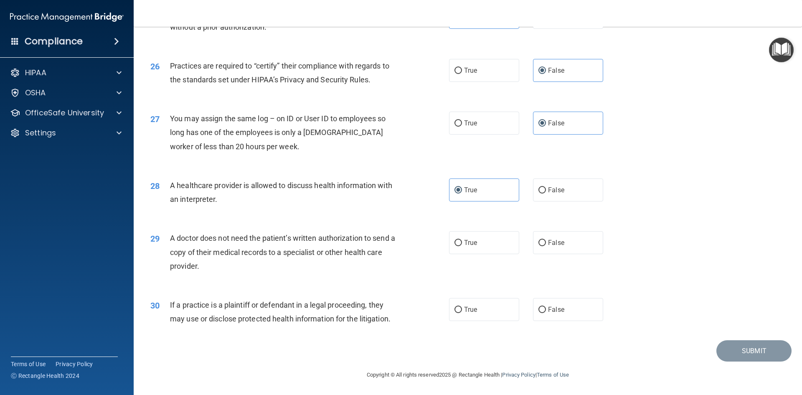
click at [304, 274] on div "29 A doctor does not need the patient’s written authorization to send a copy of…" at bounding box center [300, 254] width 324 height 46
drag, startPoint x: 171, startPoint y: 236, endPoint x: 351, endPoint y: 270, distance: 183.0
click at [351, 270] on div "29 A doctor does not need the patient’s written authorization to send a copy of…" at bounding box center [300, 254] width 324 height 46
click at [543, 236] on label "False" at bounding box center [568, 242] width 70 height 23
click at [543, 240] on input "False" at bounding box center [542, 243] width 8 height 6
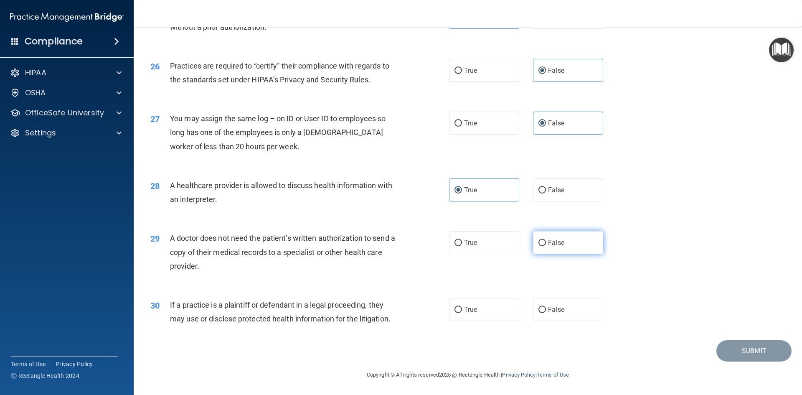
radio input "true"
drag, startPoint x: 166, startPoint y: 305, endPoint x: 428, endPoint y: 331, distance: 263.1
click at [428, 331] on div "30 If a practice is a plaintiff or defendant in a legal proceeding, they may us…" at bounding box center [467, 313] width 647 height 53
click at [172, 303] on span "If a practice is a plaintiff or defendant in a legal proceeding, they may use o…" at bounding box center [280, 311] width 220 height 23
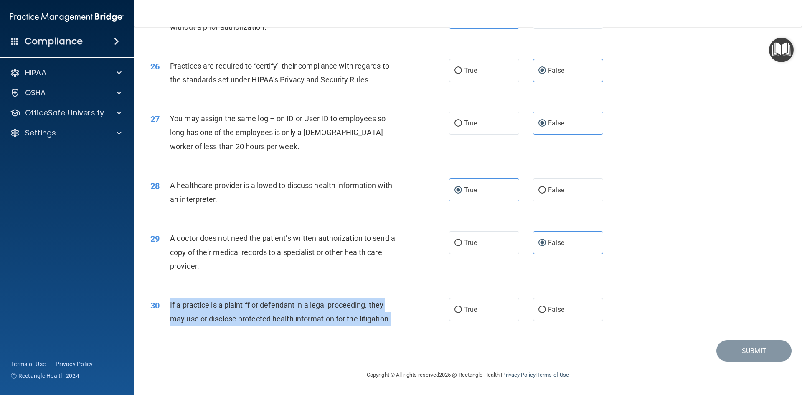
drag, startPoint x: 170, startPoint y: 303, endPoint x: 398, endPoint y: 319, distance: 228.9
click at [398, 319] on div "30 If a practice is a plaintiff or defendant in a legal proceeding, they may us…" at bounding box center [300, 314] width 324 height 32
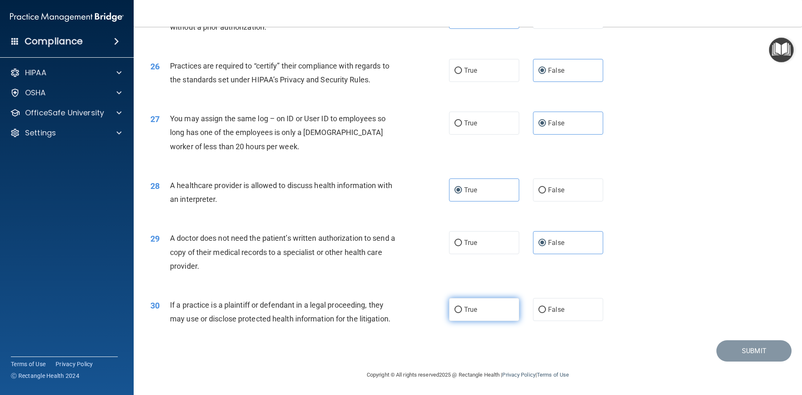
click at [477, 308] on label "True" at bounding box center [484, 309] width 70 height 23
click at [462, 308] on input "True" at bounding box center [458, 309] width 8 height 6
radio input "true"
click at [750, 351] on button "Submit" at bounding box center [753, 350] width 75 height 21
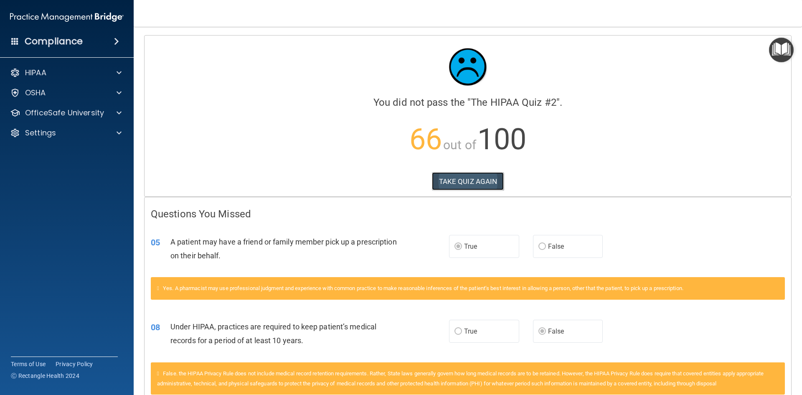
click at [466, 184] on button "TAKE QUIZ AGAIN" at bounding box center [468, 181] width 72 height 18
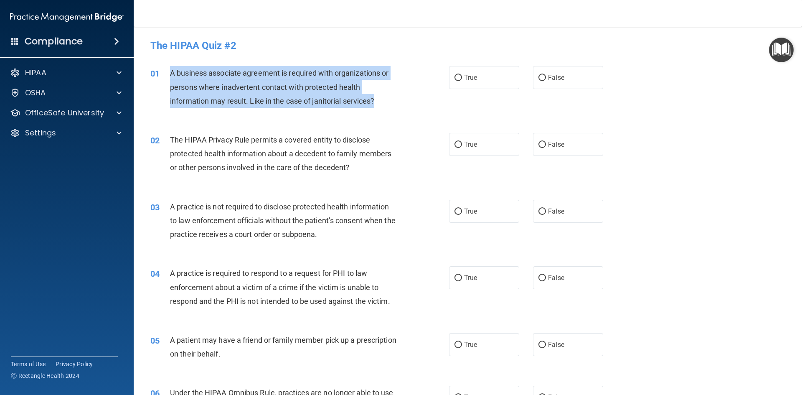
drag, startPoint x: 170, startPoint y: 71, endPoint x: 375, endPoint y: 104, distance: 207.2
click at [375, 104] on span "A business associate agreement is required with organizations or persons where …" at bounding box center [279, 86] width 218 height 36
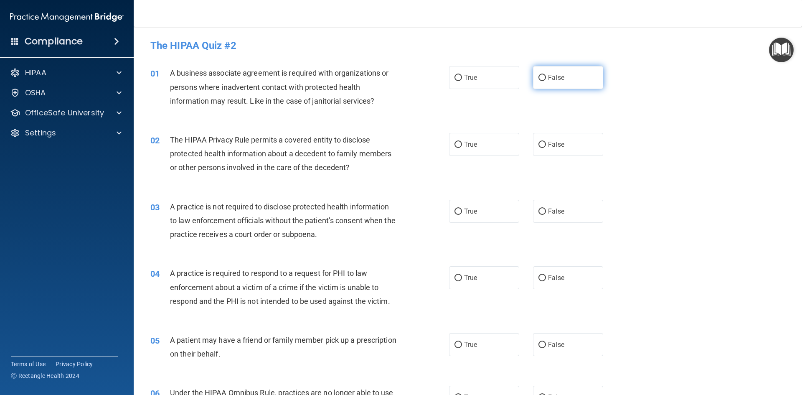
click at [542, 84] on label "False" at bounding box center [568, 77] width 70 height 23
click at [542, 81] on input "False" at bounding box center [542, 78] width 8 height 6
radio input "true"
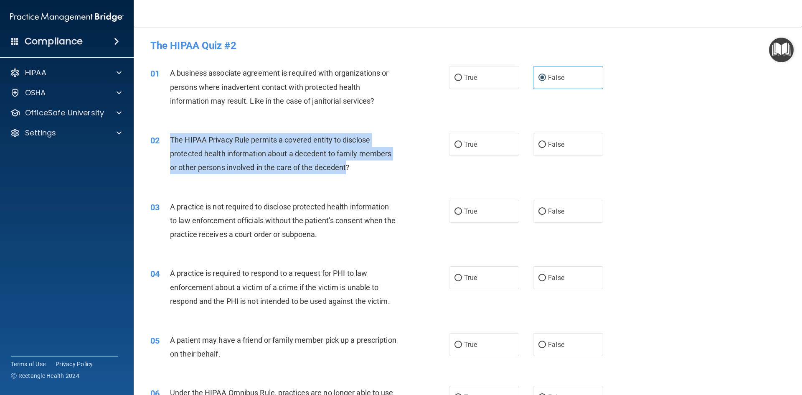
drag, startPoint x: 169, startPoint y: 138, endPoint x: 348, endPoint y: 167, distance: 181.0
click at [348, 167] on div "02 The HIPAA Privacy Rule permits a covered entity to disclose protected health…" at bounding box center [300, 156] width 324 height 46
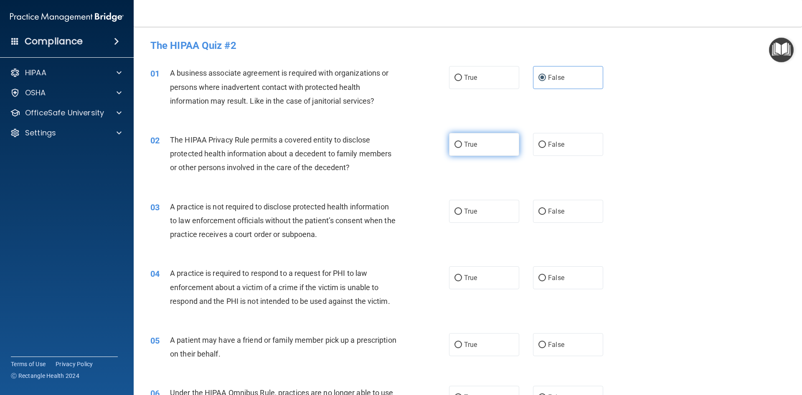
click at [468, 152] on label "True" at bounding box center [484, 144] width 70 height 23
click at [462, 148] on input "True" at bounding box center [458, 145] width 8 height 6
radio input "true"
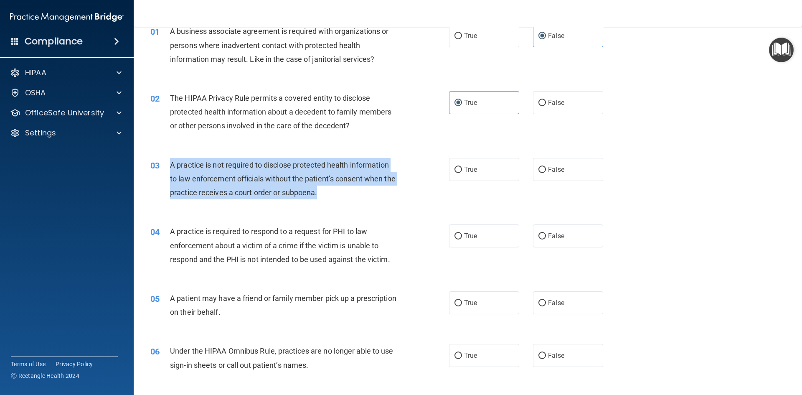
drag, startPoint x: 168, startPoint y: 165, endPoint x: 338, endPoint y: 201, distance: 173.7
click at [338, 201] on div "03 A practice is not required to disclose protected health information to law e…" at bounding box center [300, 181] width 324 height 46
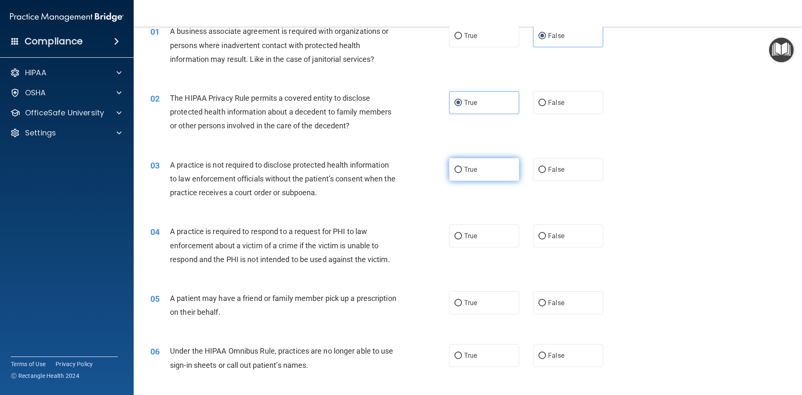
click at [480, 167] on label "True" at bounding box center [484, 169] width 70 height 23
click at [462, 167] on input "True" at bounding box center [458, 170] width 8 height 6
radio input "true"
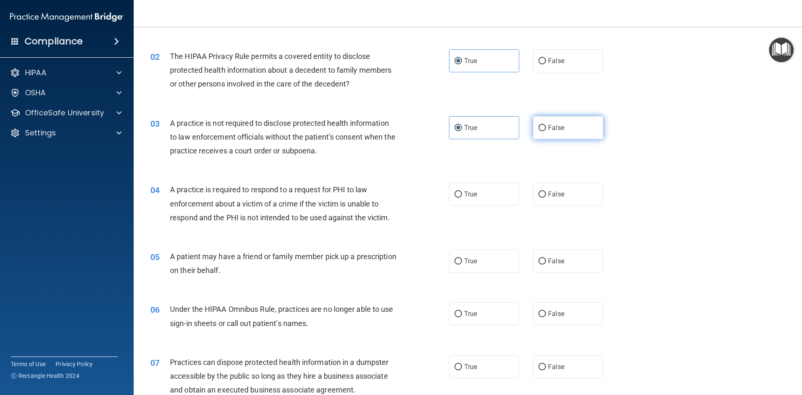
click at [542, 128] on label "False" at bounding box center [568, 127] width 70 height 23
click at [542, 128] on input "False" at bounding box center [542, 128] width 8 height 6
radio input "true"
radio input "false"
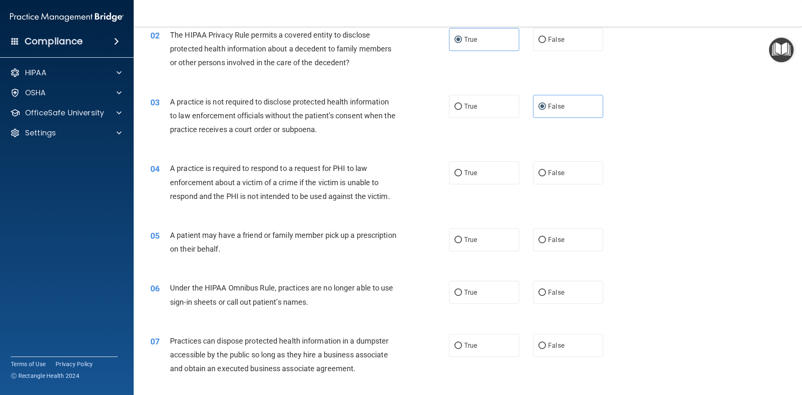
scroll to position [125, 0]
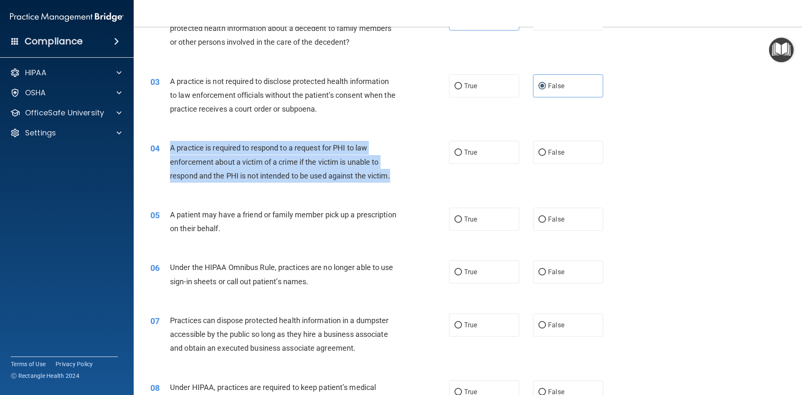
drag, startPoint x: 166, startPoint y: 145, endPoint x: 397, endPoint y: 179, distance: 233.4
click at [397, 179] on div "04 A practice is required to respond to a request for PHI to law enforcement ab…" at bounding box center [300, 164] width 324 height 46
click at [377, 187] on div "04 A practice is required to respond to a request for PHI to law enforcement ab…" at bounding box center [300, 164] width 324 height 46
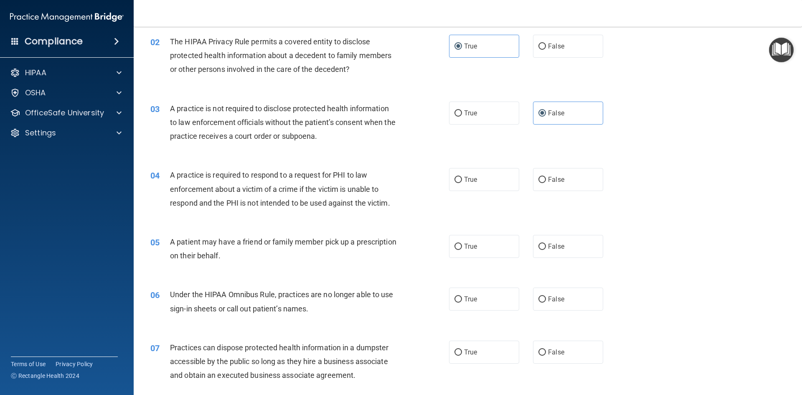
scroll to position [83, 0]
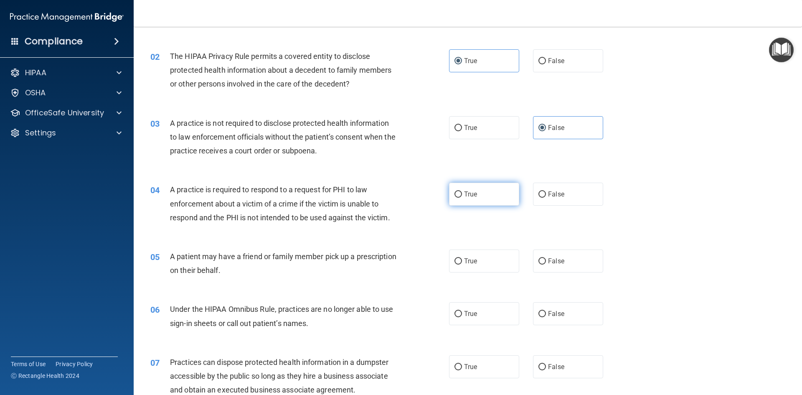
click at [458, 186] on label "True" at bounding box center [484, 193] width 70 height 23
click at [458, 191] on input "True" at bounding box center [458, 194] width 8 height 6
radio input "true"
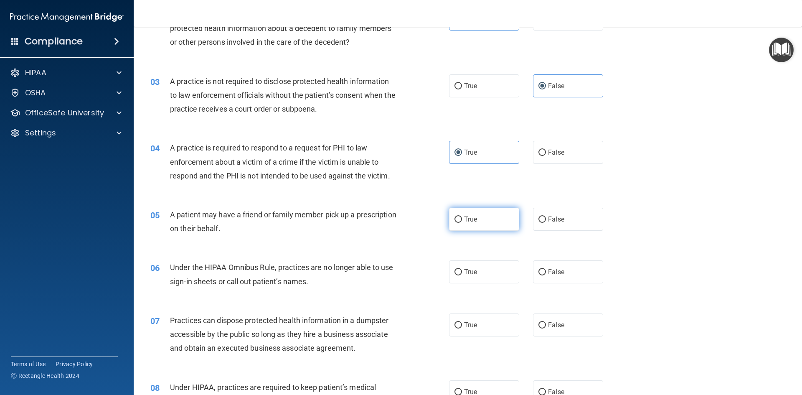
click at [474, 221] on label "True" at bounding box center [484, 218] width 70 height 23
click at [462, 221] on input "True" at bounding box center [458, 219] width 8 height 6
radio input "true"
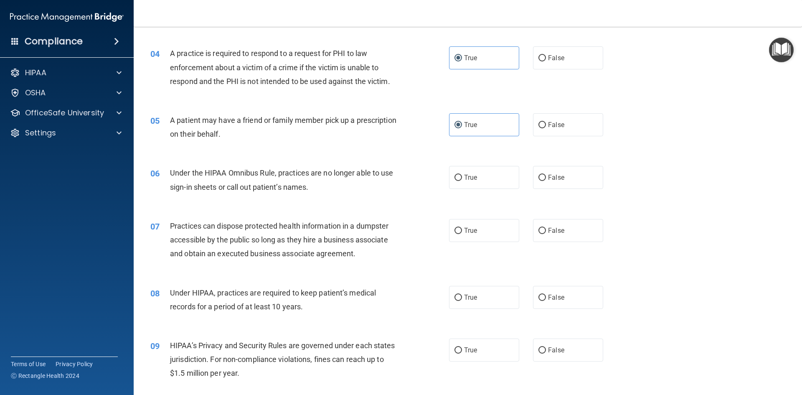
scroll to position [250, 0]
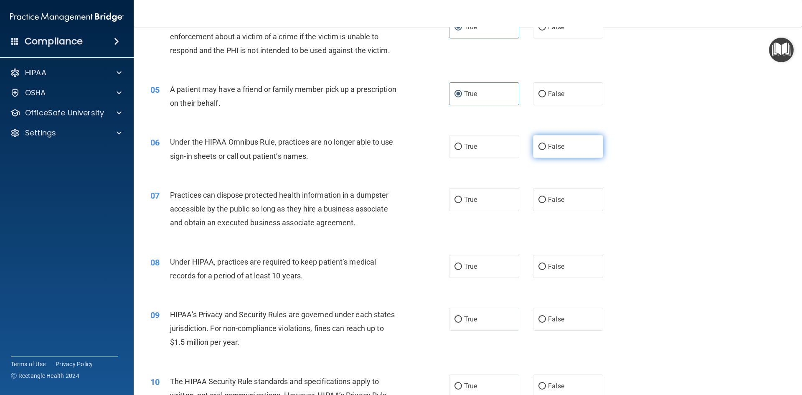
click at [542, 146] on label "False" at bounding box center [568, 146] width 70 height 23
click at [542, 146] on input "False" at bounding box center [542, 147] width 8 height 6
radio input "true"
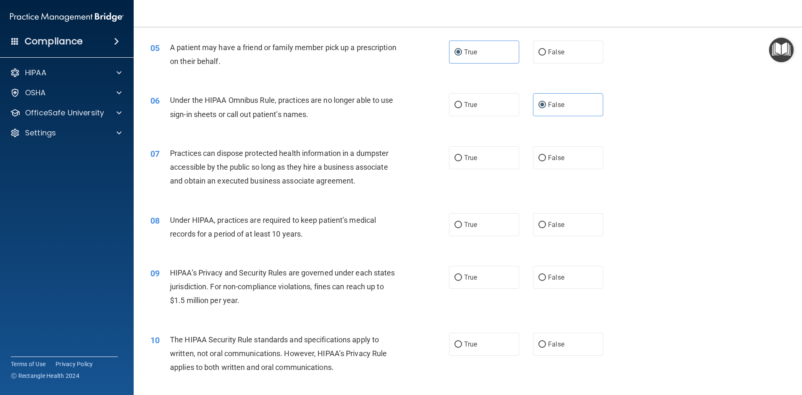
scroll to position [334, 0]
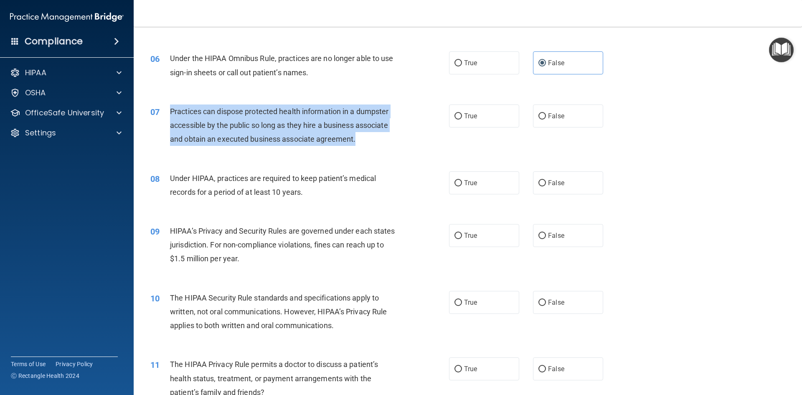
drag, startPoint x: 187, startPoint y: 108, endPoint x: 364, endPoint y: 138, distance: 179.9
click at [364, 138] on div "07 Practices can dispose protected health information in a dumpster accessible …" at bounding box center [300, 127] width 324 height 46
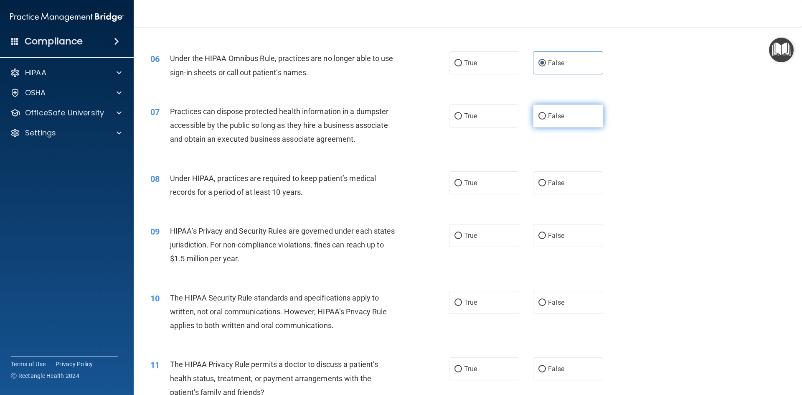
click at [542, 113] on label "False" at bounding box center [568, 115] width 70 height 23
click at [542, 113] on input "False" at bounding box center [542, 116] width 8 height 6
radio input "true"
click at [567, 183] on label "False" at bounding box center [568, 182] width 70 height 23
click at [546, 183] on input "False" at bounding box center [542, 183] width 8 height 6
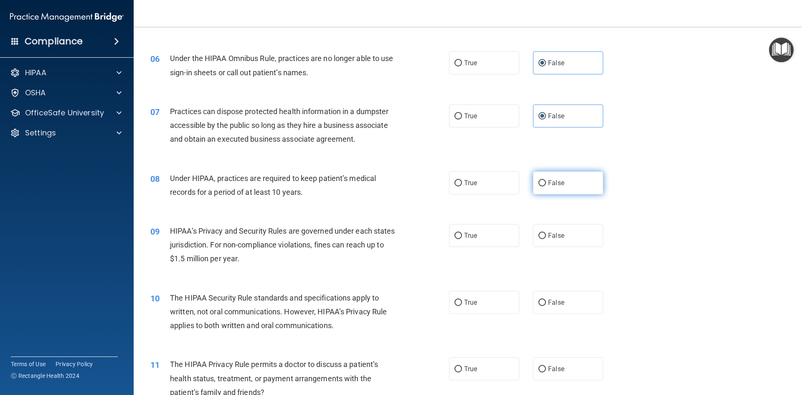
radio input "true"
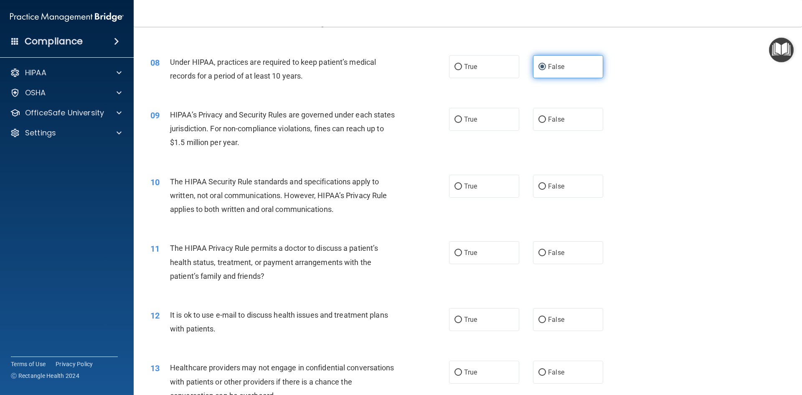
scroll to position [459, 0]
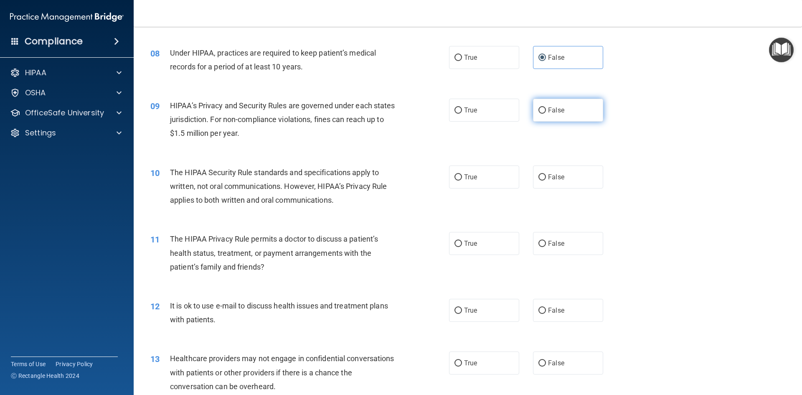
click at [538, 108] on input "False" at bounding box center [542, 110] width 8 height 6
radio input "true"
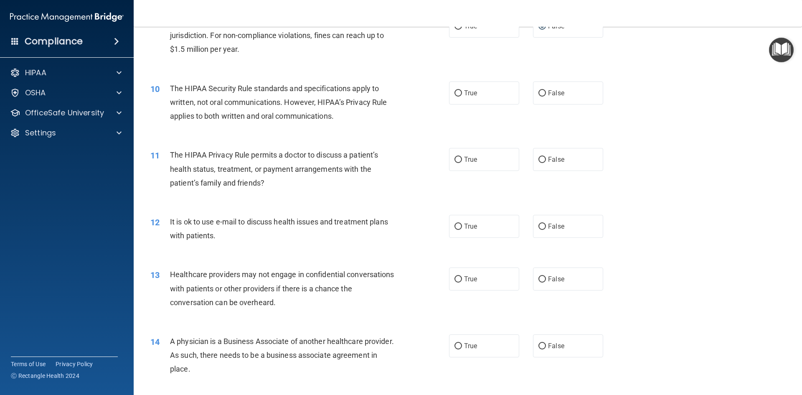
scroll to position [543, 0]
click at [464, 94] on span "True" at bounding box center [470, 93] width 13 height 8
click at [462, 94] on input "True" at bounding box center [458, 94] width 8 height 6
radio input "true"
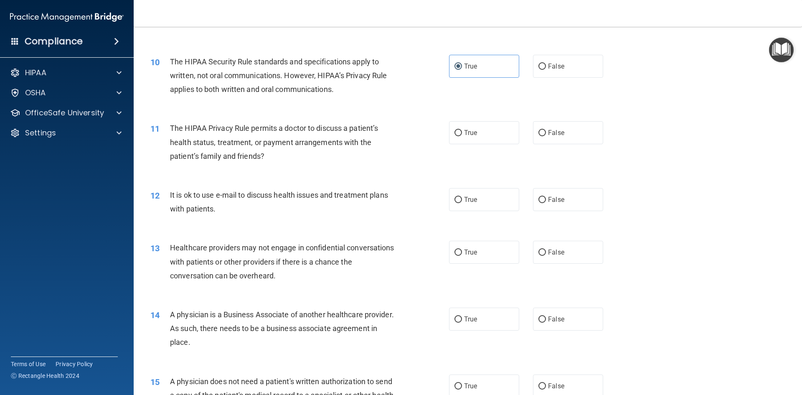
scroll to position [584, 0]
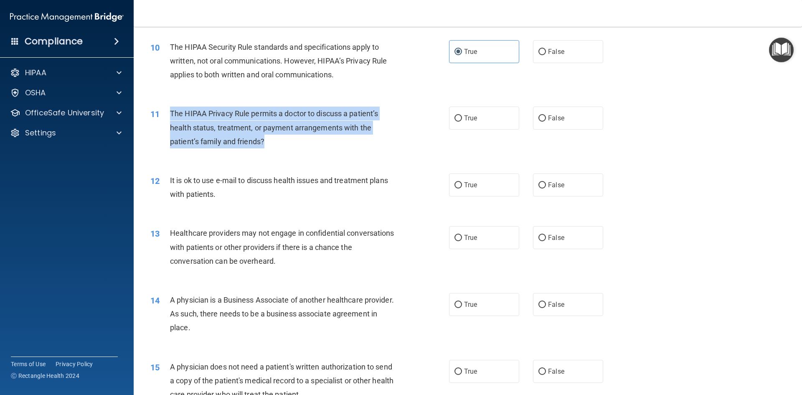
drag, startPoint x: 169, startPoint y: 111, endPoint x: 287, endPoint y: 147, distance: 123.7
click at [287, 147] on div "11 The HIPAA Privacy Rule permits a doctor to discuss a patient’s health status…" at bounding box center [300, 129] width 324 height 46
click at [456, 119] on input "True" at bounding box center [458, 118] width 8 height 6
radio input "true"
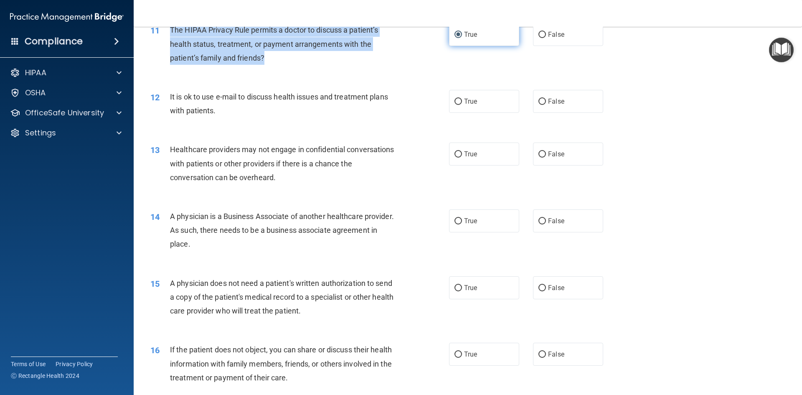
scroll to position [710, 0]
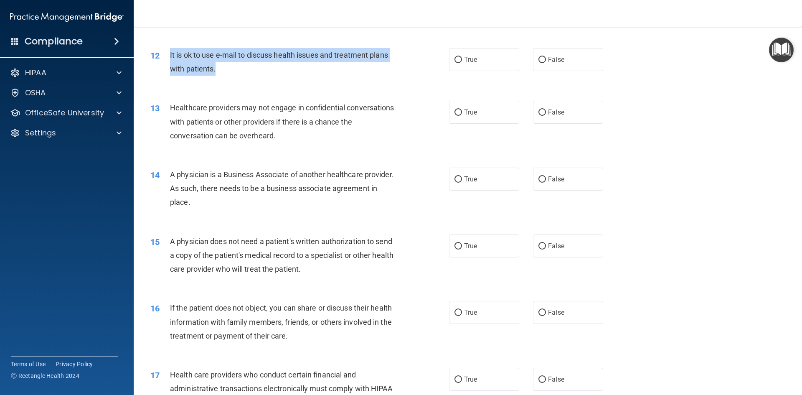
drag, startPoint x: 168, startPoint y: 53, endPoint x: 395, endPoint y: 78, distance: 228.1
click at [395, 78] on div "12 It is ok to use e-mail to discuss health issues and treatment plans with pat…" at bounding box center [300, 64] width 324 height 32
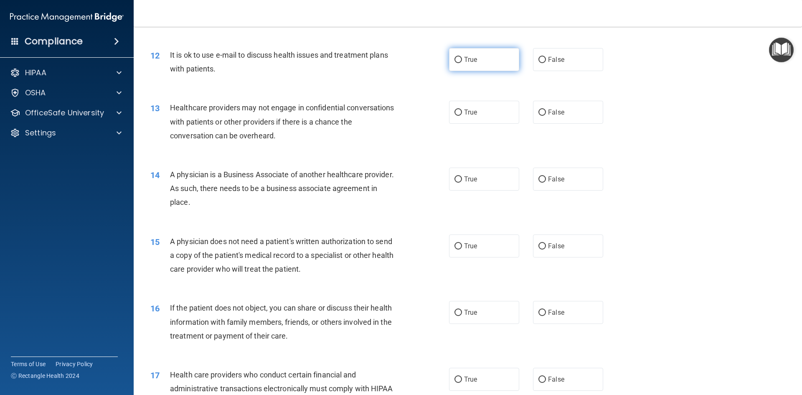
click at [472, 63] on label "True" at bounding box center [484, 59] width 70 height 23
click at [462, 63] on input "True" at bounding box center [458, 60] width 8 height 6
radio input "true"
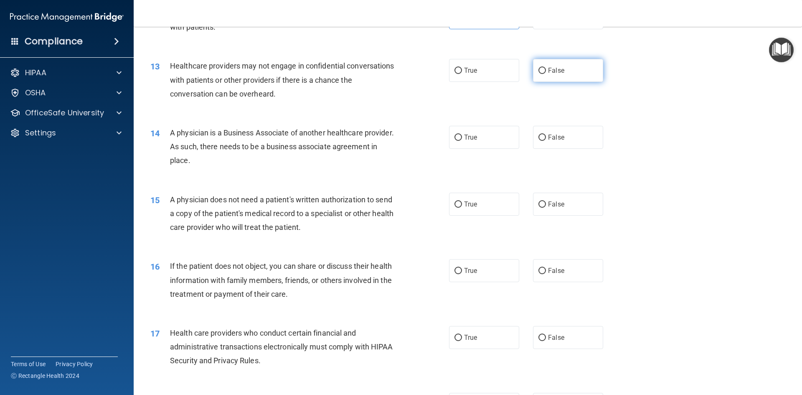
click at [553, 71] on span "False" at bounding box center [556, 70] width 16 height 8
click at [546, 71] on input "False" at bounding box center [542, 71] width 8 height 6
radio input "true"
click at [541, 137] on input "False" at bounding box center [542, 137] width 8 height 6
radio input "true"
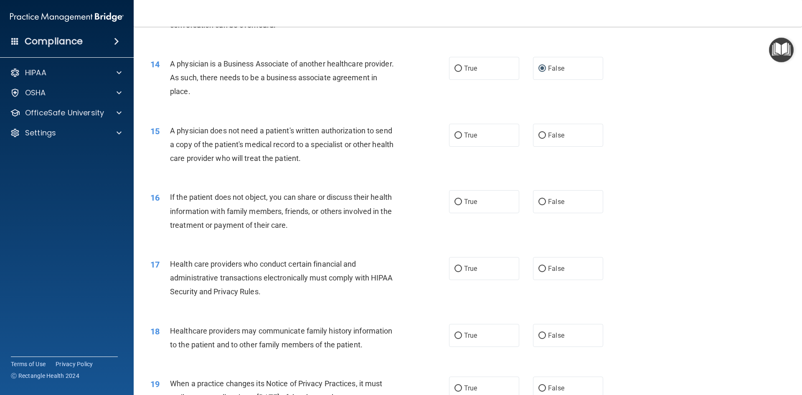
scroll to position [835, 0]
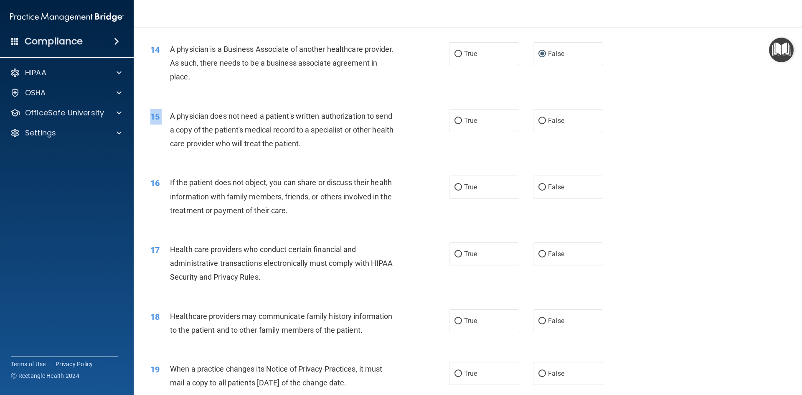
drag, startPoint x: 170, startPoint y: 112, endPoint x: 319, endPoint y: 153, distance: 154.4
click at [329, 157] on div "15 A physician does not need a patient's written authorization to send a copy o…" at bounding box center [467, 132] width 647 height 67
click at [178, 109] on div "A physician does not need a patient's written authorization to send a copy of t…" at bounding box center [286, 130] width 233 height 42
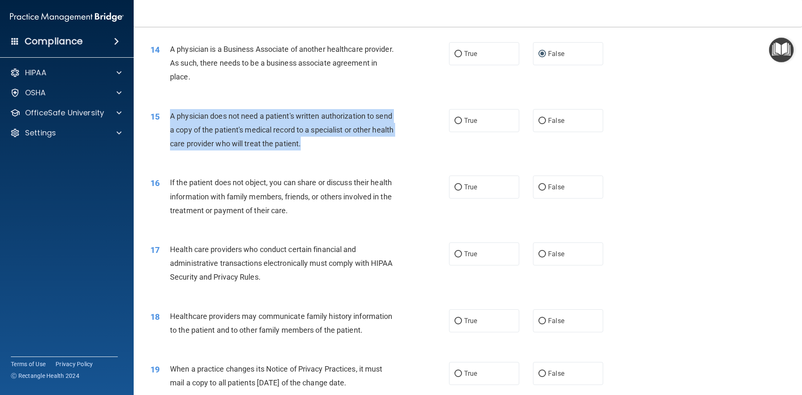
drag, startPoint x: 166, startPoint y: 110, endPoint x: 289, endPoint y: 129, distance: 125.0
click at [344, 144] on div "15 A physician does not need a patient's written authorization to send a copy o…" at bounding box center [300, 132] width 324 height 46
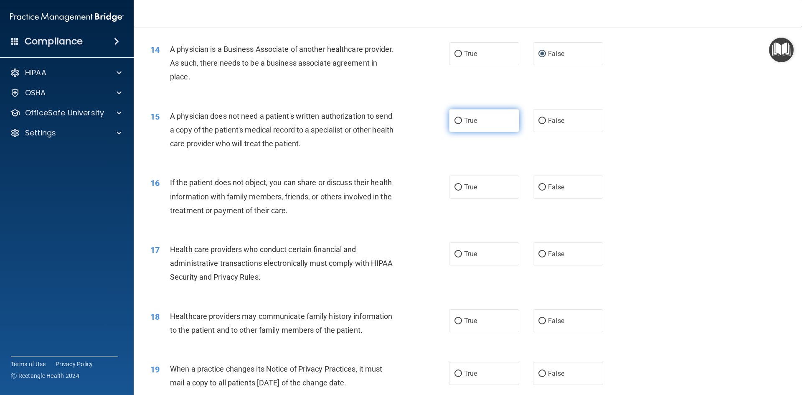
click at [476, 126] on label "True" at bounding box center [484, 120] width 70 height 23
click at [462, 124] on input "True" at bounding box center [458, 121] width 8 height 6
radio input "true"
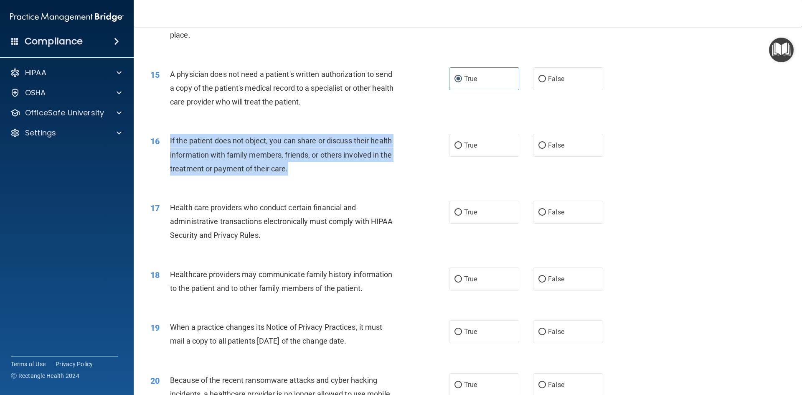
drag, startPoint x: 168, startPoint y: 139, endPoint x: 326, endPoint y: 171, distance: 161.5
click at [326, 171] on div "16 If the patient does not object, you can share or discuss their health inform…" at bounding box center [300, 157] width 324 height 46
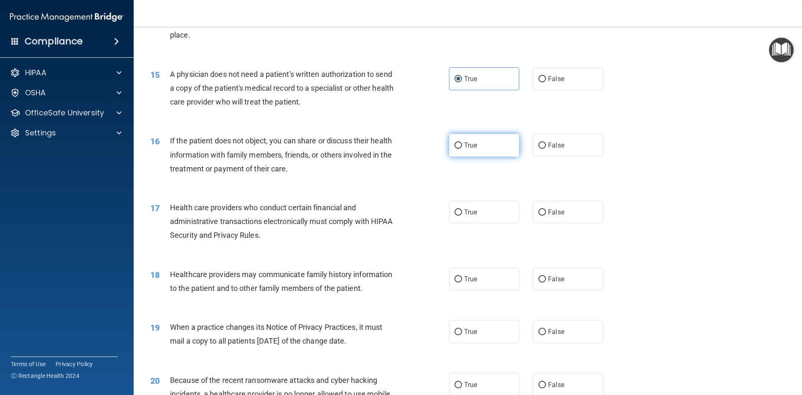
click at [465, 146] on span "True" at bounding box center [470, 145] width 13 height 8
click at [462, 146] on input "True" at bounding box center [458, 145] width 8 height 6
radio input "true"
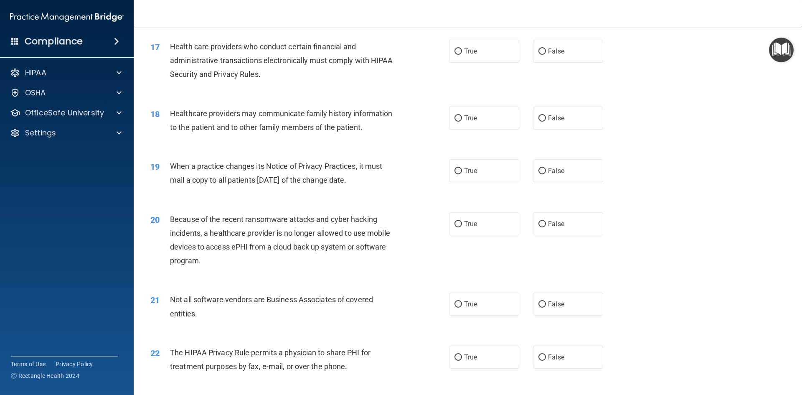
scroll to position [1044, 0]
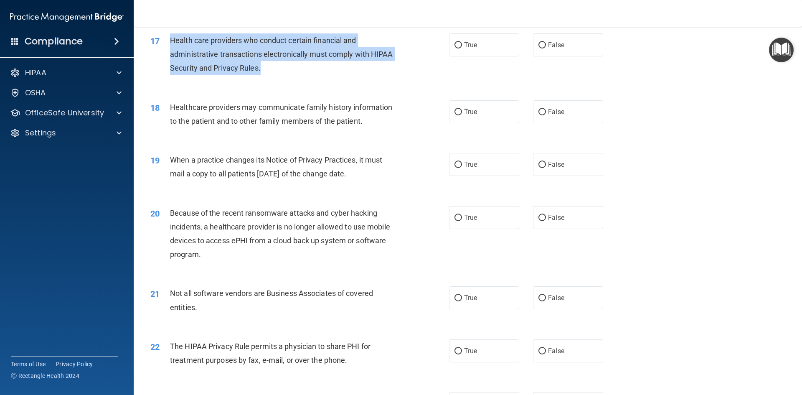
drag, startPoint x: 170, startPoint y: 38, endPoint x: 296, endPoint y: 71, distance: 130.8
click at [298, 71] on div "Health care providers who conduct certain financial and administrative transact…" at bounding box center [286, 54] width 233 height 42
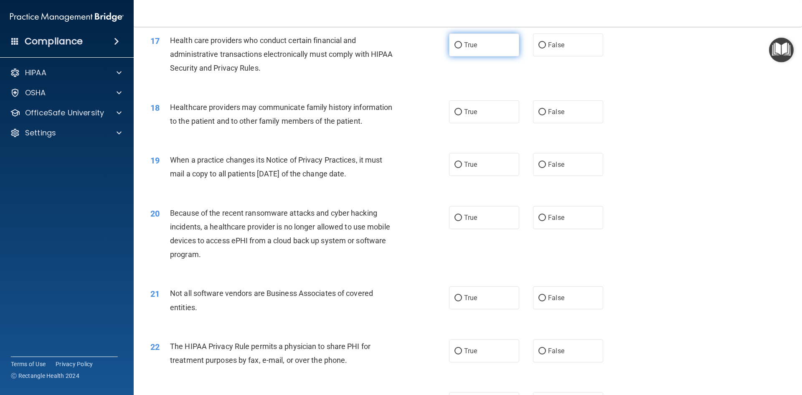
click at [464, 46] on span "True" at bounding box center [470, 45] width 13 height 8
click at [462, 46] on input "True" at bounding box center [458, 45] width 8 height 6
radio input "true"
click at [542, 108] on label "False" at bounding box center [568, 111] width 70 height 23
click at [542, 109] on input "False" at bounding box center [542, 112] width 8 height 6
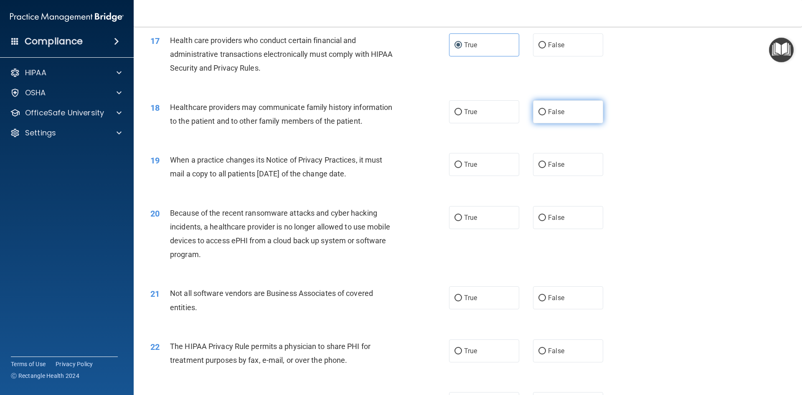
radio input "true"
click at [541, 168] on label "False" at bounding box center [568, 164] width 70 height 23
click at [541, 168] on input "False" at bounding box center [542, 165] width 8 height 6
radio input "true"
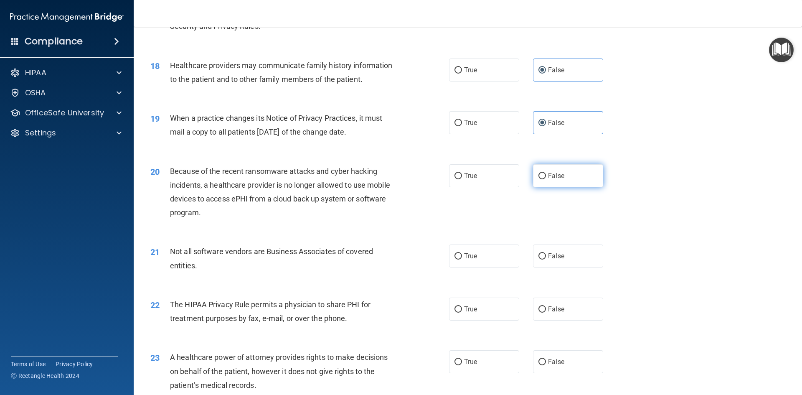
click at [542, 177] on label "False" at bounding box center [568, 175] width 70 height 23
click at [542, 177] on input "False" at bounding box center [542, 176] width 8 height 6
radio input "true"
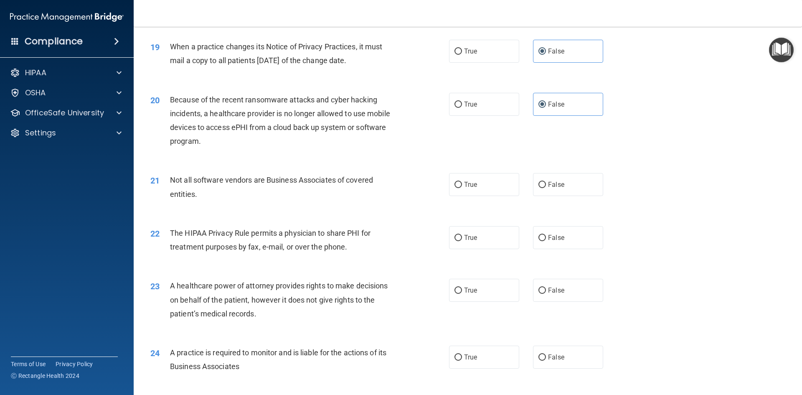
scroll to position [1169, 0]
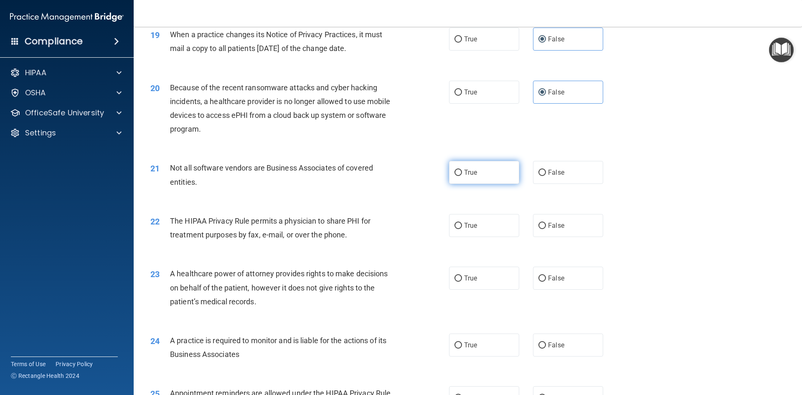
click at [476, 170] on label "True" at bounding box center [484, 172] width 70 height 23
click at [462, 170] on input "True" at bounding box center [458, 173] width 8 height 6
radio input "true"
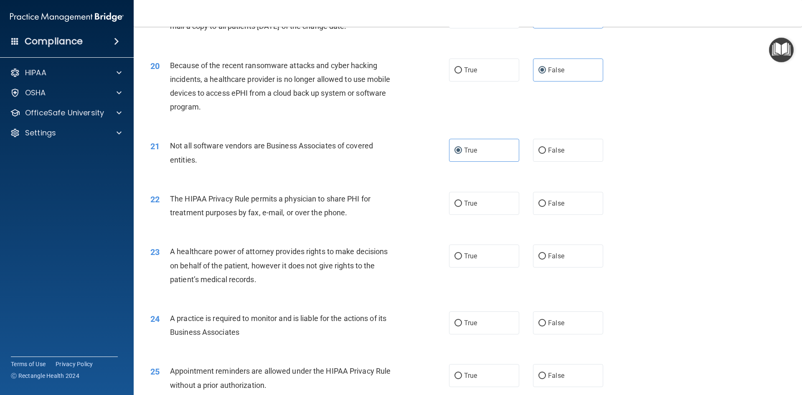
scroll to position [1252, 0]
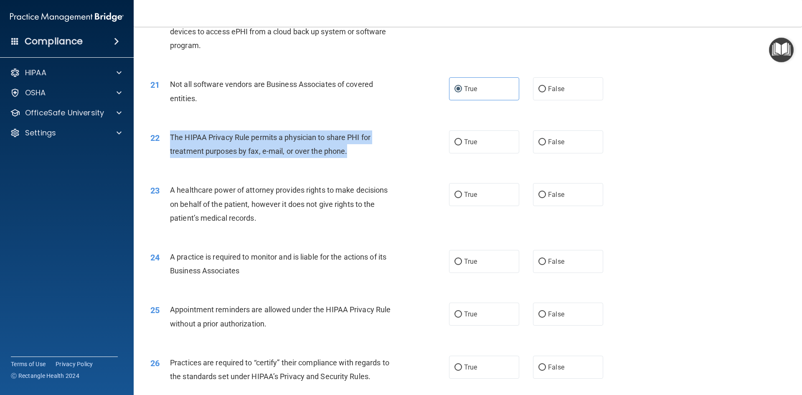
drag, startPoint x: 172, startPoint y: 135, endPoint x: 359, endPoint y: 161, distance: 188.8
click at [359, 161] on div "22 The HIPAA Privacy Rule permits a physician to share PHI for treatment purpos…" at bounding box center [300, 146] width 324 height 32
drag, startPoint x: 164, startPoint y: 137, endPoint x: 354, endPoint y: 155, distance: 190.9
click at [354, 155] on div "22 The HIPAA Privacy Rule permits a physician to share PHI for treatment purpos…" at bounding box center [300, 146] width 324 height 32
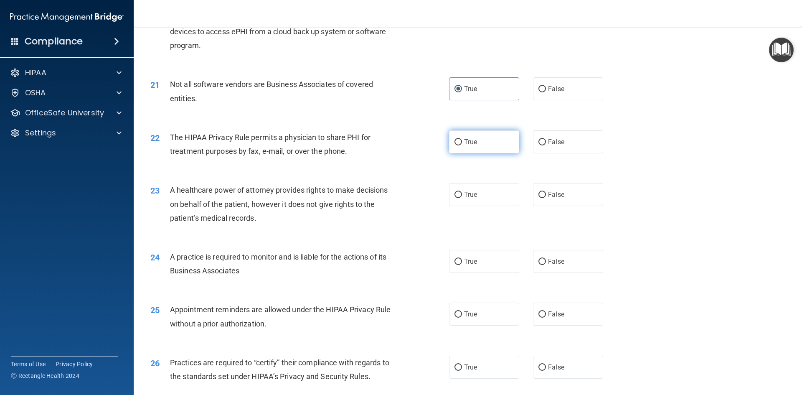
click at [476, 141] on label "True" at bounding box center [484, 141] width 70 height 23
click at [462, 141] on input "True" at bounding box center [458, 142] width 8 height 6
radio input "true"
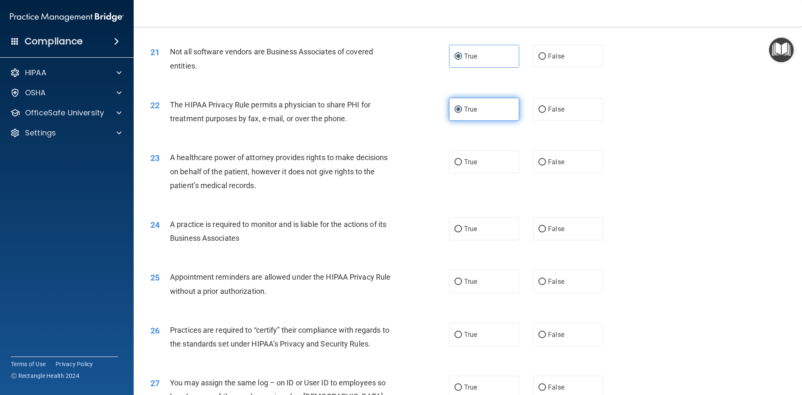
scroll to position [1336, 0]
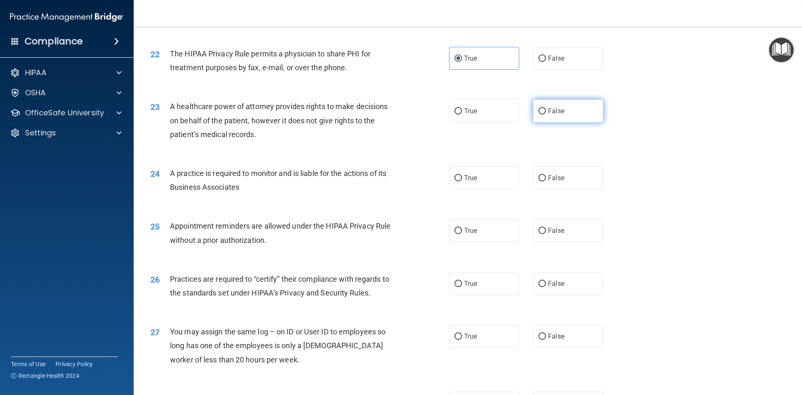
click at [544, 114] on label "False" at bounding box center [568, 110] width 70 height 23
click at [544, 114] on input "False" at bounding box center [542, 111] width 8 height 6
radio input "true"
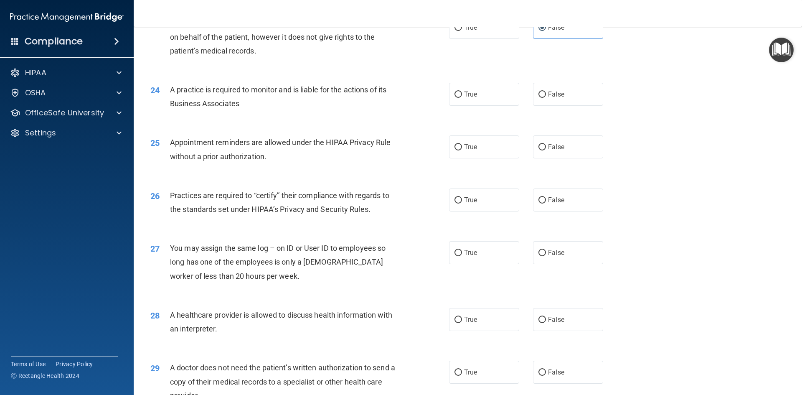
scroll to position [1378, 0]
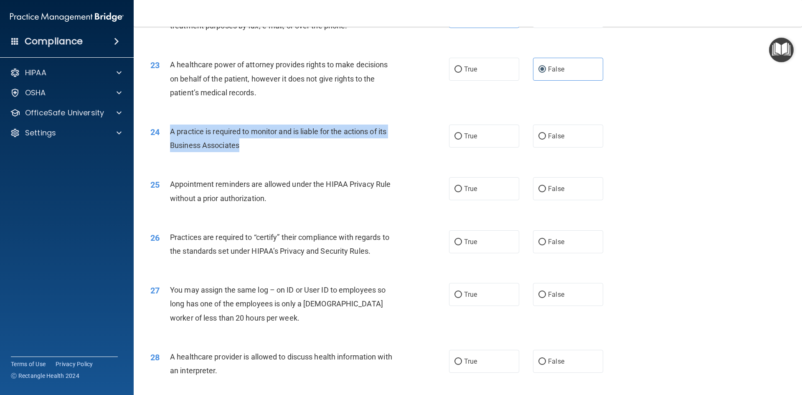
drag, startPoint x: 172, startPoint y: 127, endPoint x: 282, endPoint y: 145, distance: 111.7
click at [282, 146] on div "24 A practice is required to monitor and is liable for the actions of its Busin…" at bounding box center [300, 140] width 324 height 32
click at [541, 135] on input "False" at bounding box center [542, 136] width 8 height 6
radio input "true"
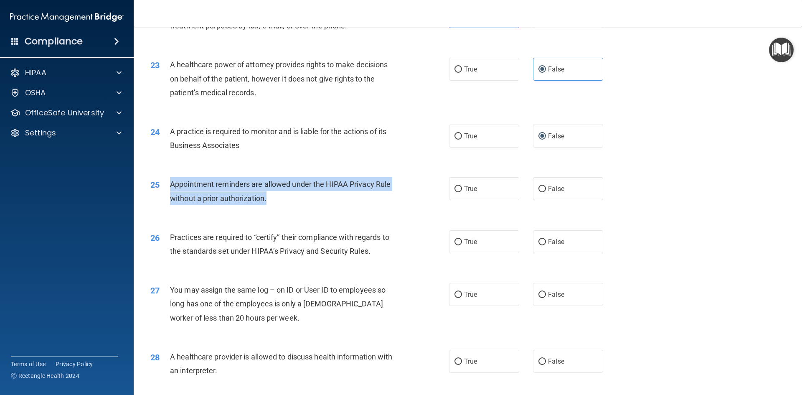
drag, startPoint x: 166, startPoint y: 181, endPoint x: 289, endPoint y: 195, distance: 123.6
click at [289, 195] on div "25 Appointment reminders are allowed under the HIPAA Privacy Rule without a pri…" at bounding box center [300, 193] width 324 height 32
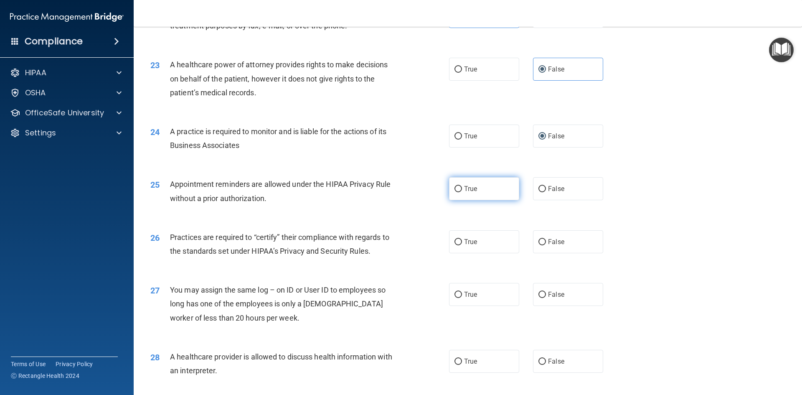
click at [496, 186] on label "True" at bounding box center [484, 188] width 70 height 23
click at [462, 186] on input "True" at bounding box center [458, 189] width 8 height 6
radio input "true"
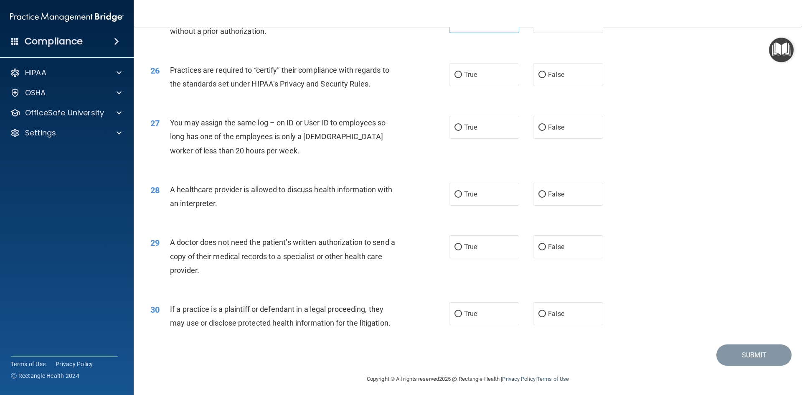
scroll to position [1549, 0]
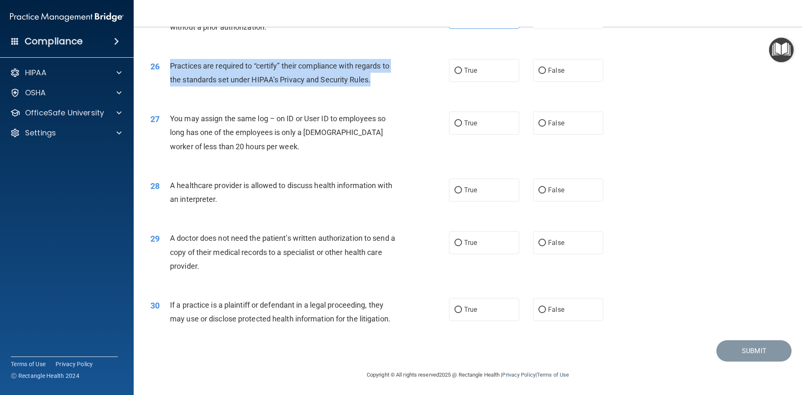
drag, startPoint x: 172, startPoint y: 62, endPoint x: 374, endPoint y: 87, distance: 203.6
click at [374, 87] on div "26 Practices are required to “certify” their compliance with regards to the sta…" at bounding box center [300, 75] width 324 height 32
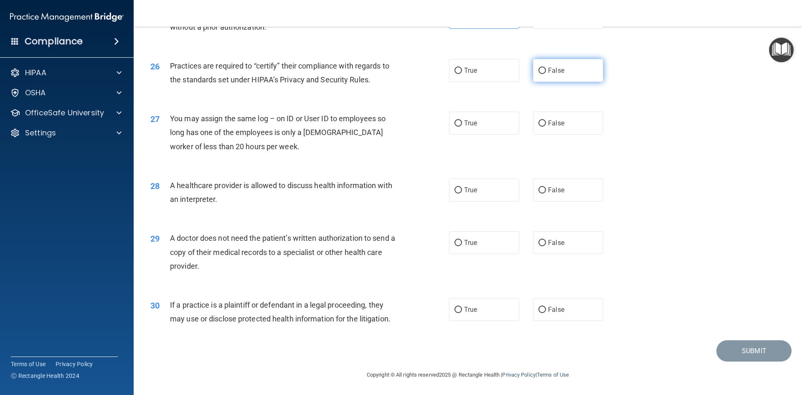
click at [536, 74] on label "False" at bounding box center [568, 70] width 70 height 23
click at [538, 74] on input "False" at bounding box center [542, 71] width 8 height 6
radio input "true"
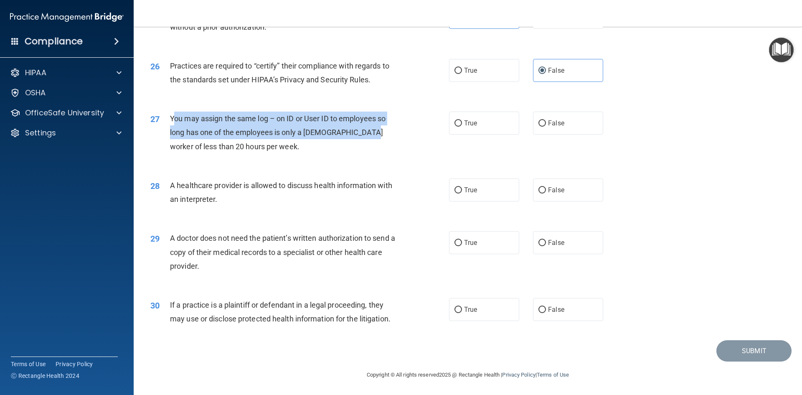
drag, startPoint x: 176, startPoint y: 116, endPoint x: 362, endPoint y: 139, distance: 187.7
click at [362, 139] on div "You may assign the same log – on ID or User ID to employees so long has one of …" at bounding box center [286, 132] width 233 height 42
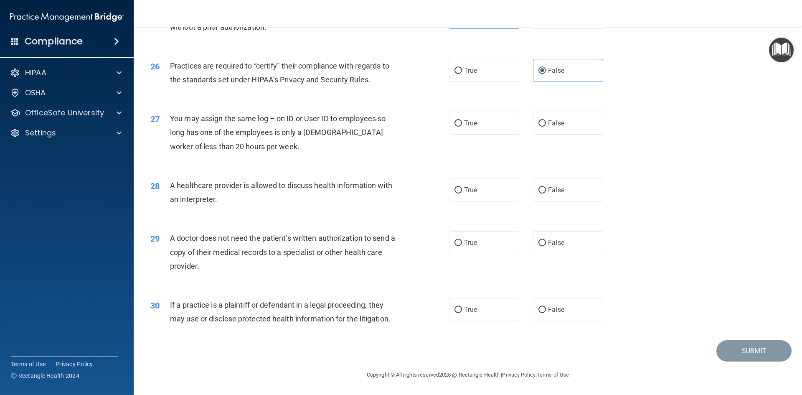
click at [324, 165] on div "27 You may assign the same log – on ID or User ID to employees so long has one …" at bounding box center [467, 134] width 647 height 67
click at [553, 120] on span "False" at bounding box center [556, 123] width 16 height 8
click at [546, 120] on input "False" at bounding box center [542, 123] width 8 height 6
radio input "true"
click at [468, 190] on span "True" at bounding box center [470, 190] width 13 height 8
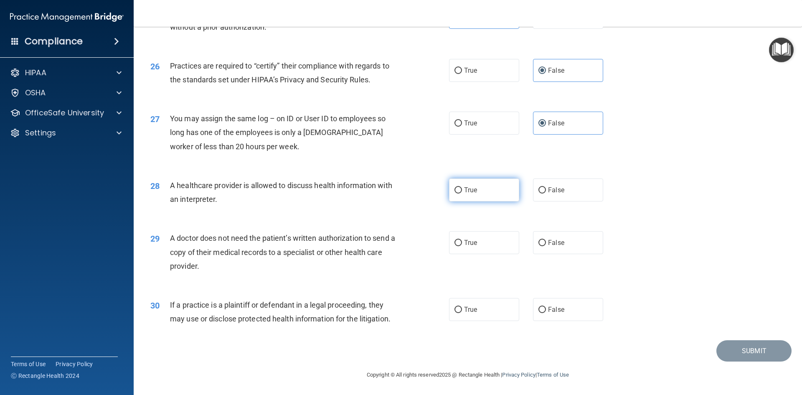
click at [462, 190] on input "True" at bounding box center [458, 190] width 8 height 6
radio input "true"
drag, startPoint x: 167, startPoint y: 234, endPoint x: 359, endPoint y: 260, distance: 194.2
click at [379, 263] on div "29 A doctor does not need the patient’s written authorization to send a copy of…" at bounding box center [300, 254] width 324 height 46
click at [538, 240] on input "False" at bounding box center [542, 243] width 8 height 6
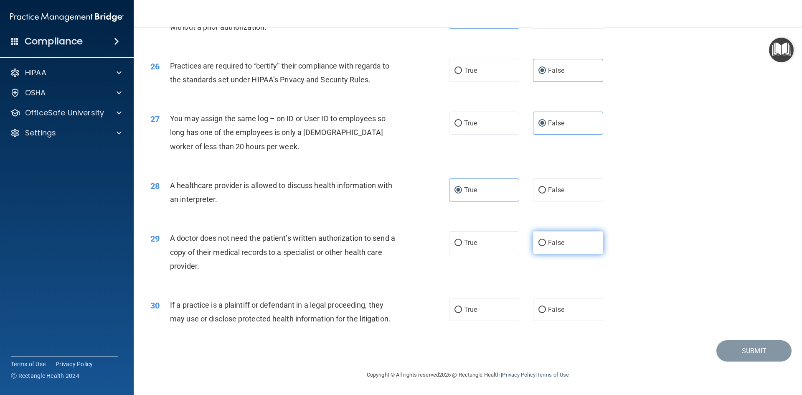
radio input "true"
click at [464, 243] on span "True" at bounding box center [470, 242] width 13 height 8
click at [462, 243] on input "True" at bounding box center [458, 243] width 8 height 6
radio input "true"
radio input "false"
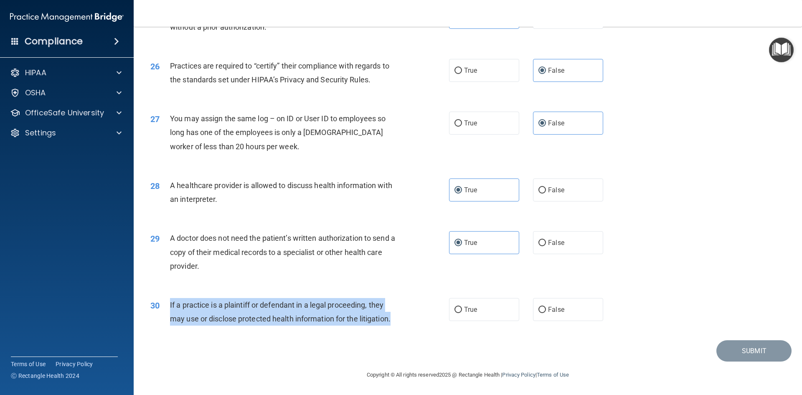
drag, startPoint x: 167, startPoint y: 304, endPoint x: 362, endPoint y: 320, distance: 194.8
click at [404, 322] on div "30 If a practice is a plaintiff or defendant in a legal proceeding, they may us…" at bounding box center [300, 314] width 324 height 32
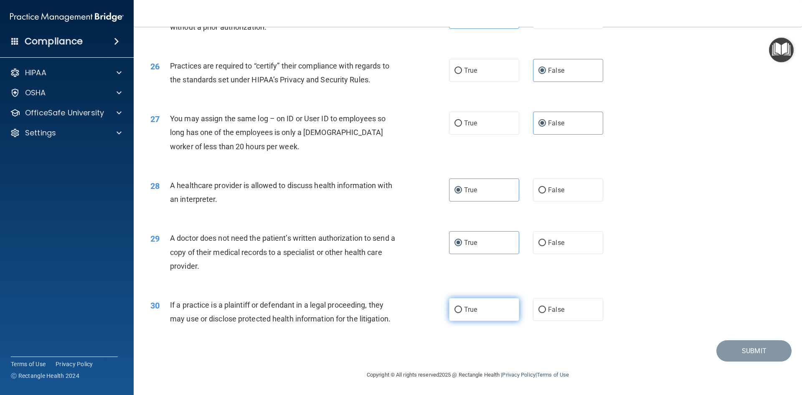
click at [481, 301] on label "True" at bounding box center [484, 309] width 70 height 23
click at [462, 306] on input "True" at bounding box center [458, 309] width 8 height 6
radio input "true"
click at [744, 352] on button "Submit" at bounding box center [753, 350] width 75 height 21
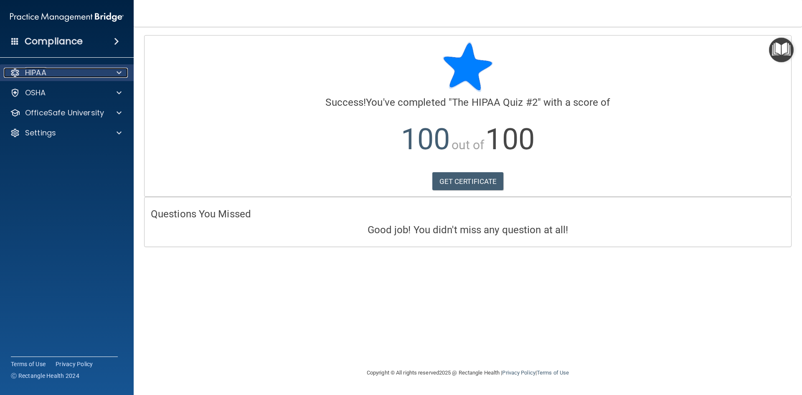
click at [114, 73] on div at bounding box center [117, 73] width 21 height 10
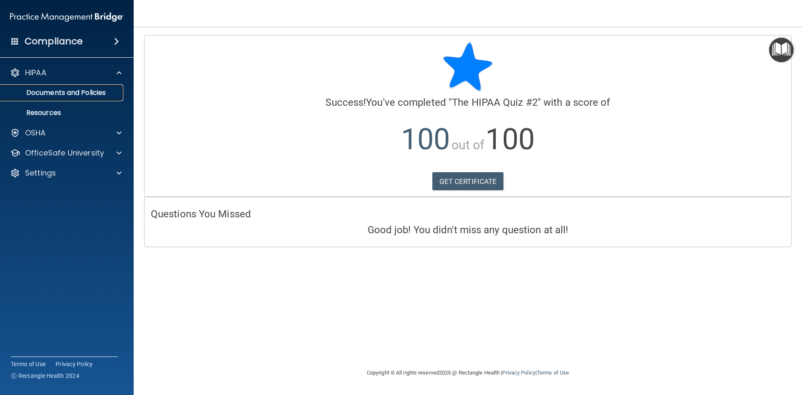
click at [90, 95] on p "Documents and Policies" at bounding box center [62, 93] width 114 height 8
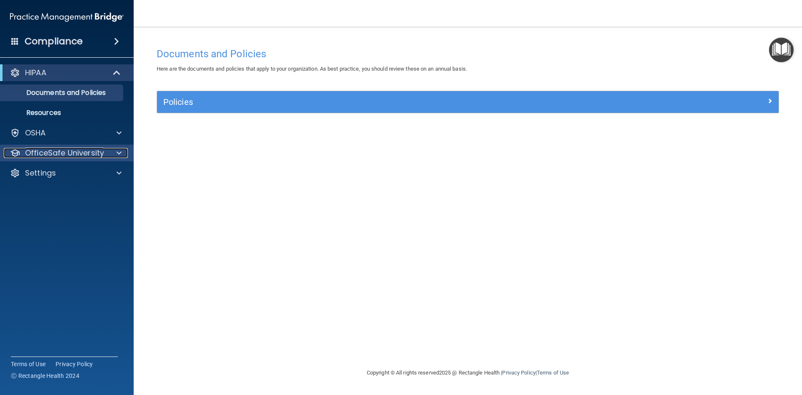
click at [112, 154] on div at bounding box center [117, 153] width 21 height 10
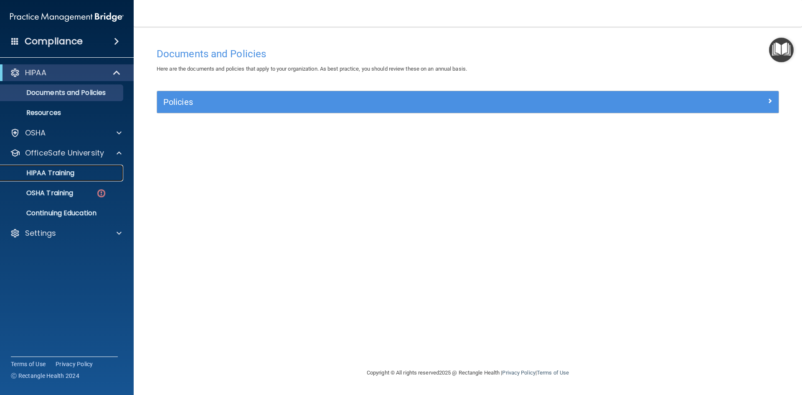
click at [90, 173] on div "HIPAA Training" at bounding box center [62, 173] width 114 height 8
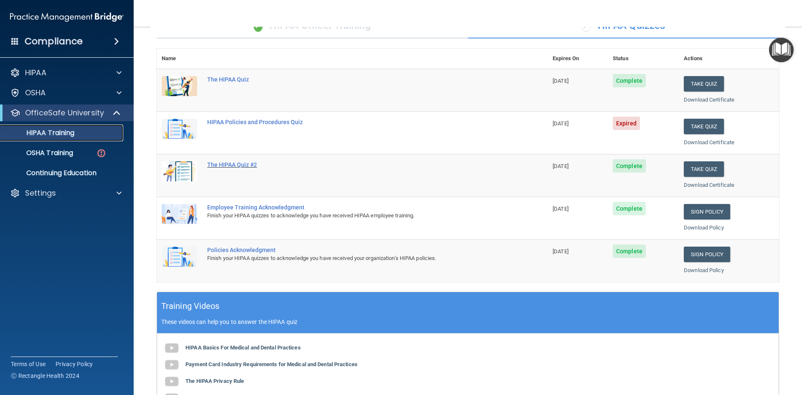
scroll to position [25, 0]
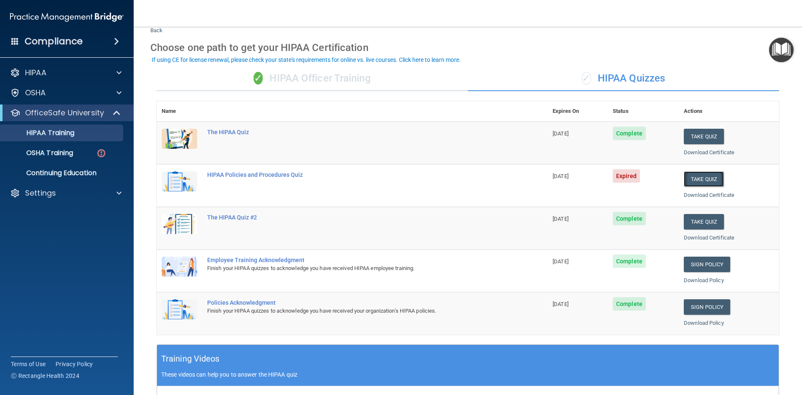
click at [696, 176] on button "Take Quiz" at bounding box center [703, 178] width 40 height 15
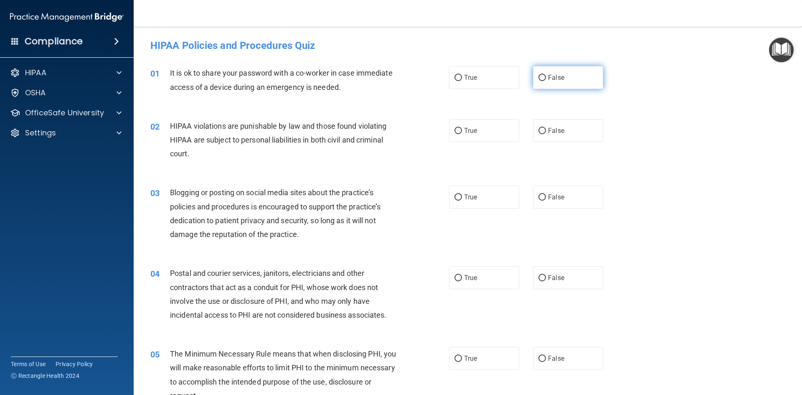
click at [548, 80] on span "False" at bounding box center [556, 77] width 16 height 8
click at [546, 80] on input "False" at bounding box center [542, 78] width 8 height 6
radio input "true"
click at [470, 130] on span "True" at bounding box center [470, 131] width 13 height 8
click at [462, 130] on input "True" at bounding box center [458, 131] width 8 height 6
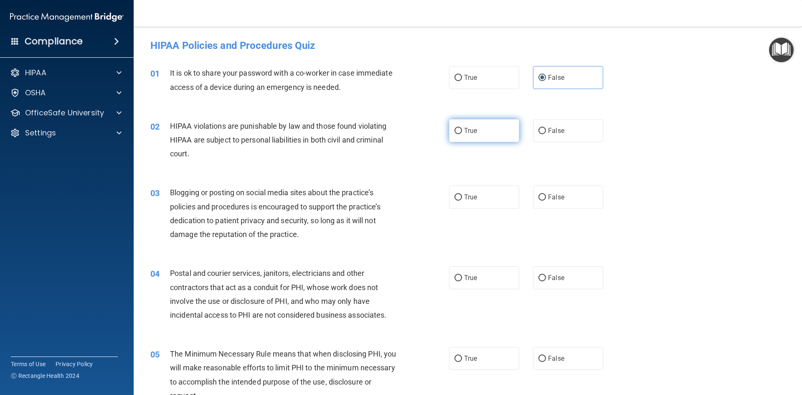
radio input "true"
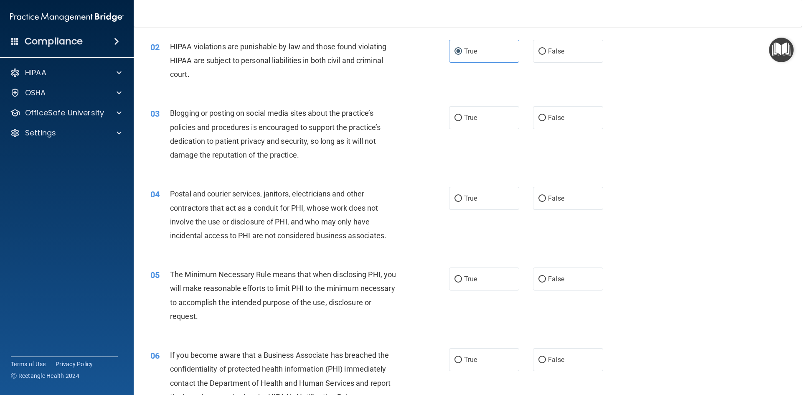
scroll to position [83, 0]
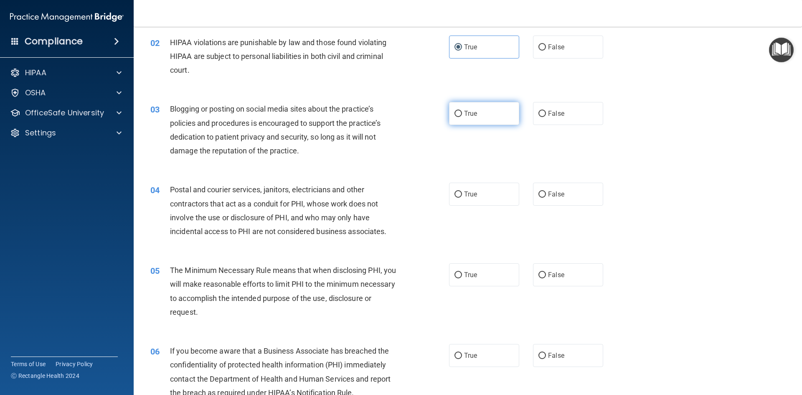
click at [491, 119] on label "True" at bounding box center [484, 113] width 70 height 23
click at [462, 117] on input "True" at bounding box center [458, 114] width 8 height 6
radio input "true"
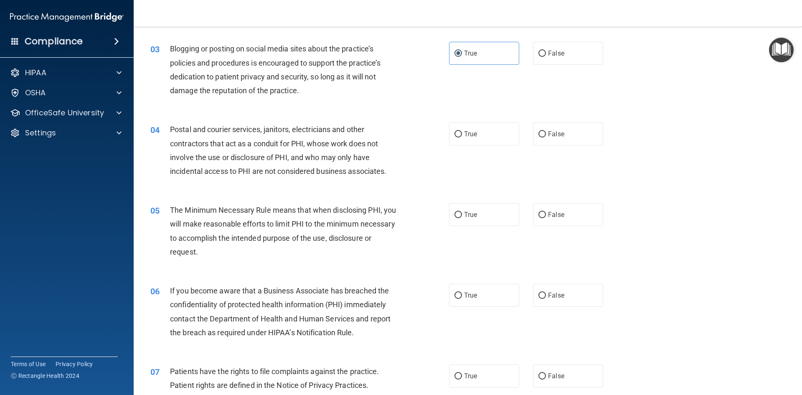
scroll to position [167, 0]
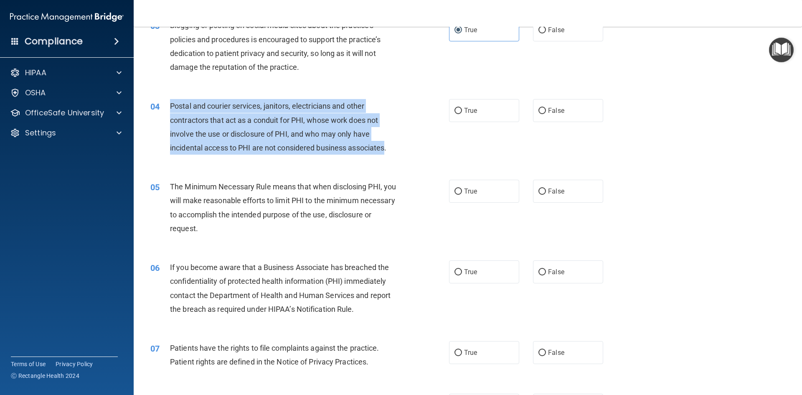
drag, startPoint x: 169, startPoint y: 104, endPoint x: 387, endPoint y: 147, distance: 222.4
click at [387, 147] on div "04 Postal and courier services, janitors, electricians and other contractors th…" at bounding box center [300, 129] width 324 height 60
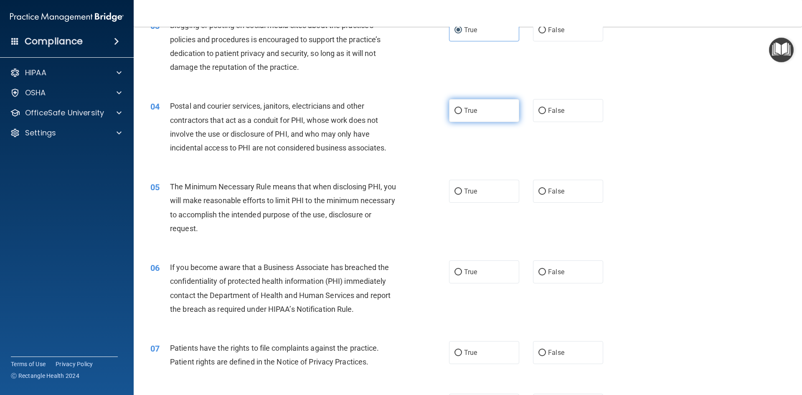
drag, startPoint x: 468, startPoint y: 114, endPoint x: 460, endPoint y: 121, distance: 10.6
click at [467, 114] on span "True" at bounding box center [470, 110] width 13 height 8
click at [462, 114] on input "True" at bounding box center [458, 111] width 8 height 6
radio input "true"
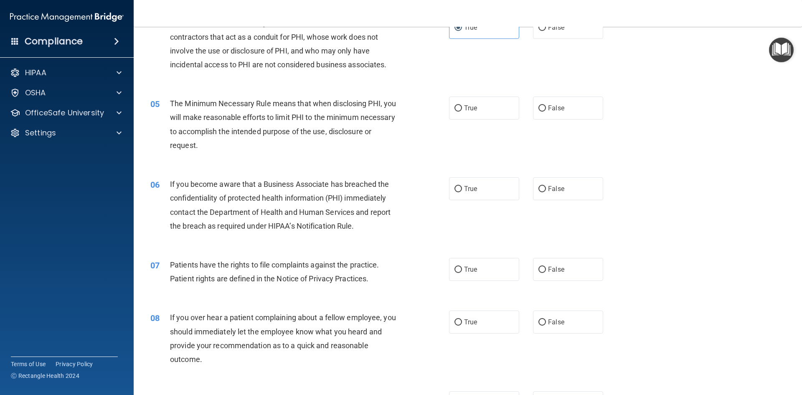
scroll to position [250, 0]
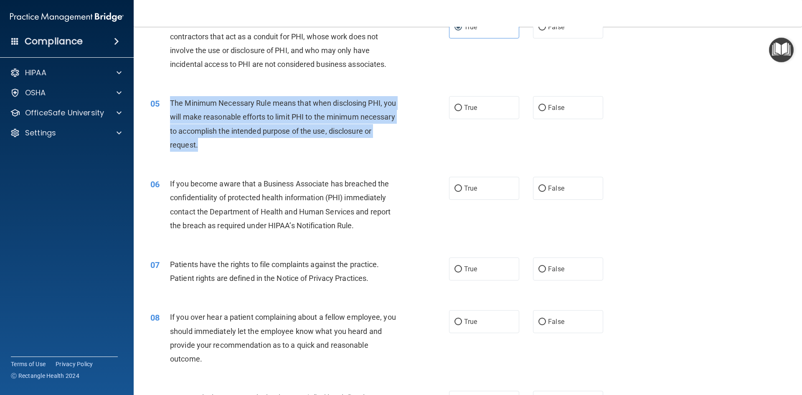
drag, startPoint x: 166, startPoint y: 99, endPoint x: 296, endPoint y: 142, distance: 137.2
click at [298, 145] on div "05 The Minimum Necessary Rule means that when disclosing PHI, you will make rea…" at bounding box center [300, 126] width 324 height 60
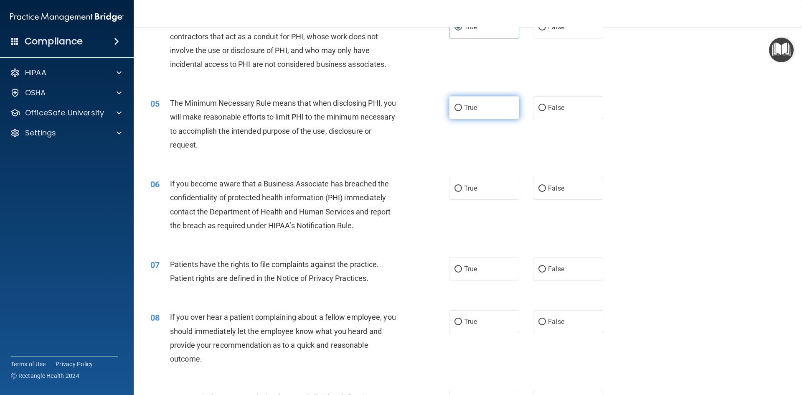
click at [460, 105] on label "True" at bounding box center [484, 107] width 70 height 23
click at [460, 105] on input "True" at bounding box center [458, 108] width 8 height 6
radio input "true"
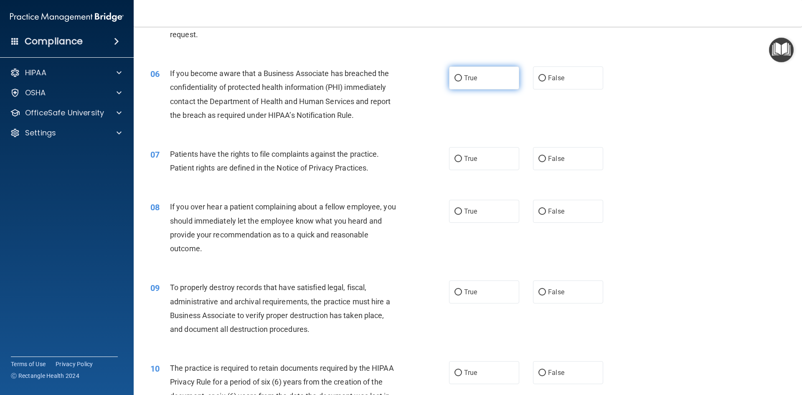
scroll to position [376, 0]
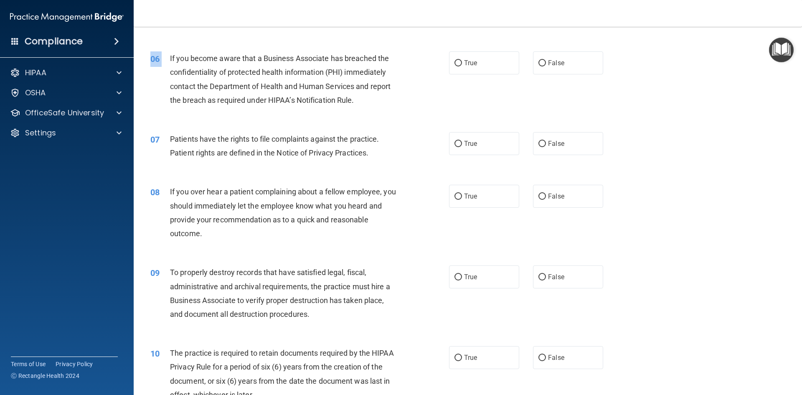
drag, startPoint x: 170, startPoint y: 57, endPoint x: 357, endPoint y: 111, distance: 194.8
click at [357, 111] on div "06 If you become aware that a Business Associate has breached the confidentiali…" at bounding box center [467, 81] width 647 height 81
click at [173, 56] on span "If you become aware that a Business Associate has breached the confidentiality …" at bounding box center [280, 79] width 220 height 51
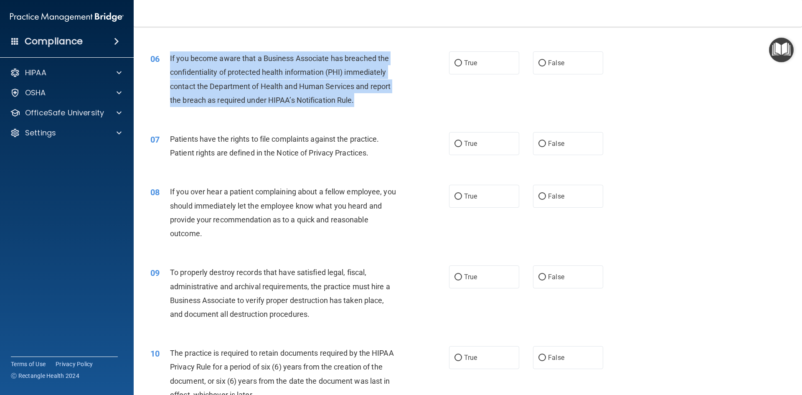
drag, startPoint x: 169, startPoint y: 56, endPoint x: 354, endPoint y: 105, distance: 191.3
click at [354, 105] on div "06 If you become aware that a Business Associate has breached the confidentiali…" at bounding box center [300, 81] width 324 height 60
click at [413, 109] on div "06 If you become aware that a Business Associate has breached the confidentiali…" at bounding box center [300, 81] width 324 height 60
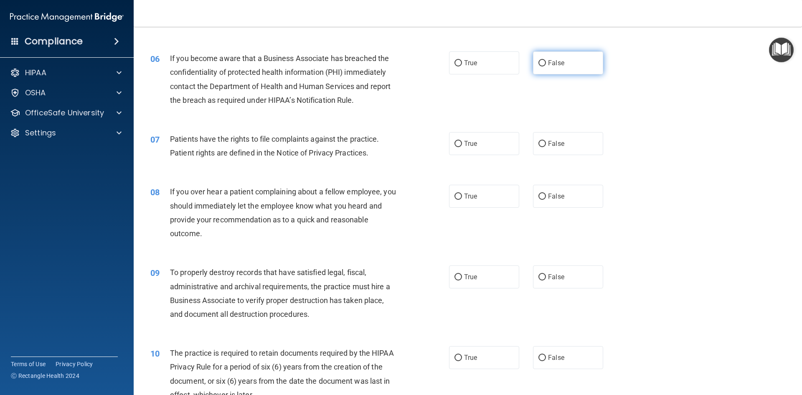
click at [542, 62] on label "False" at bounding box center [568, 62] width 70 height 23
click at [542, 62] on input "False" at bounding box center [542, 63] width 8 height 6
radio input "true"
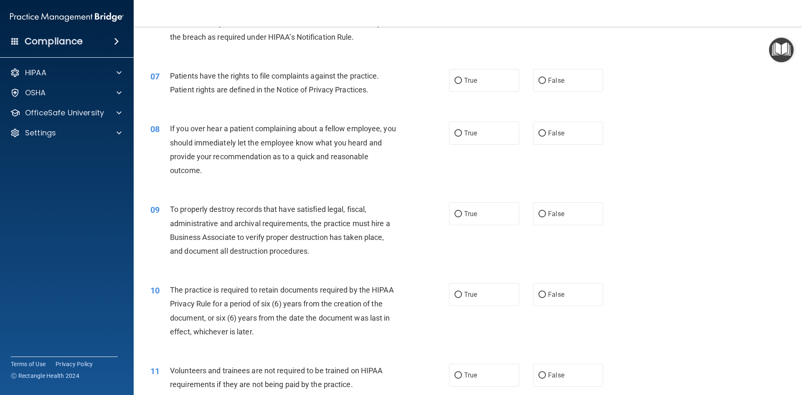
scroll to position [459, 0]
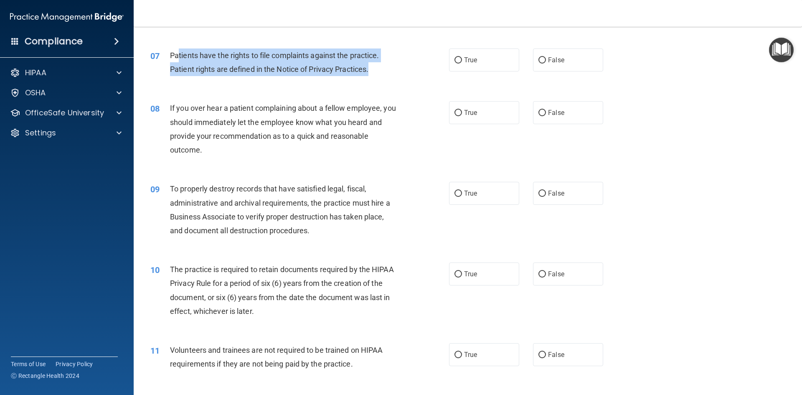
drag, startPoint x: 238, startPoint y: 59, endPoint x: 377, endPoint y: 68, distance: 139.3
click at [377, 68] on div "Patients have the rights to file complaints against the practice. Patient right…" at bounding box center [286, 62] width 233 height 28
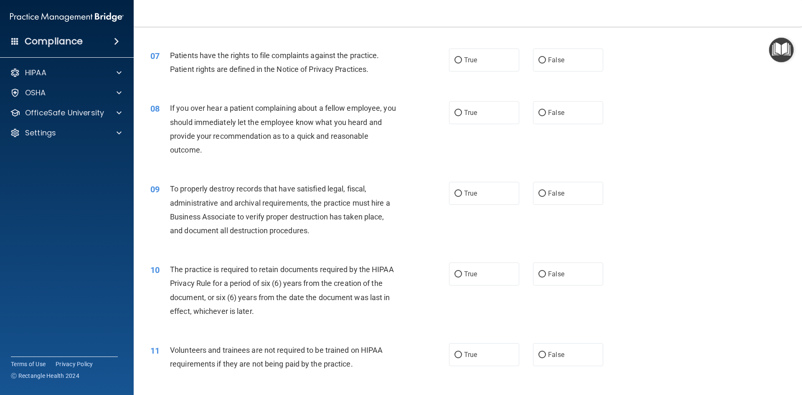
click at [222, 89] on div "07 Patients have the rights to file complaints against the practice. Patient ri…" at bounding box center [467, 64] width 647 height 53
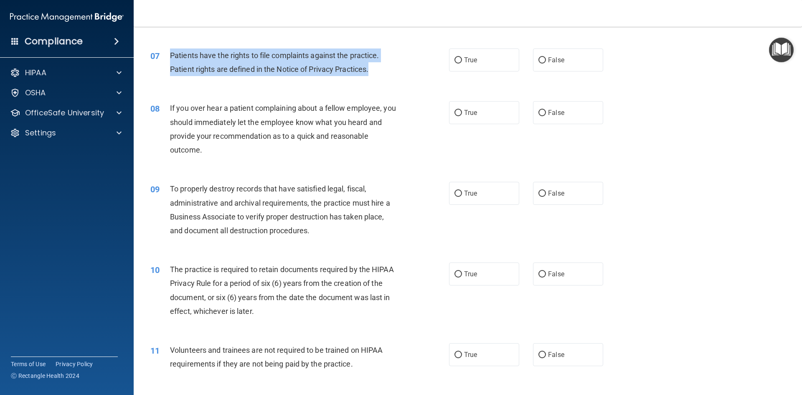
drag, startPoint x: 171, startPoint y: 54, endPoint x: 382, endPoint y: 70, distance: 211.4
click at [382, 70] on div "Patients have the rights to file complaints against the practice. Patient right…" at bounding box center [286, 62] width 233 height 28
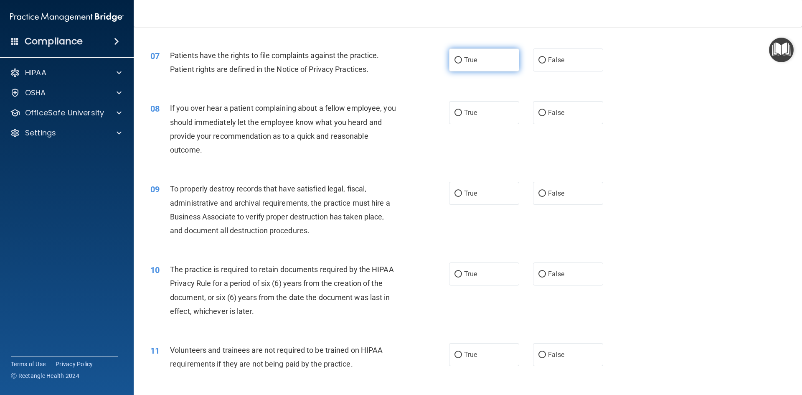
click at [465, 60] on span "True" at bounding box center [470, 60] width 13 height 8
click at [462, 60] on input "True" at bounding box center [458, 60] width 8 height 6
radio input "true"
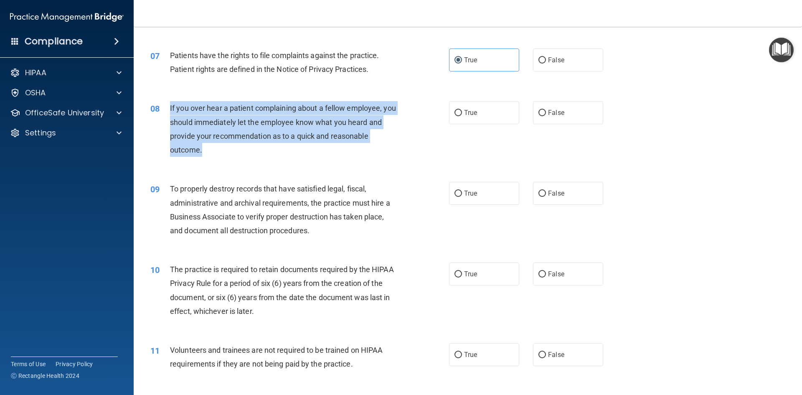
drag, startPoint x: 169, startPoint y: 105, endPoint x: 337, endPoint y: 147, distance: 173.5
click at [366, 154] on div "08 If you over hear a patient complaining about a fellow employee, you should i…" at bounding box center [300, 131] width 324 height 60
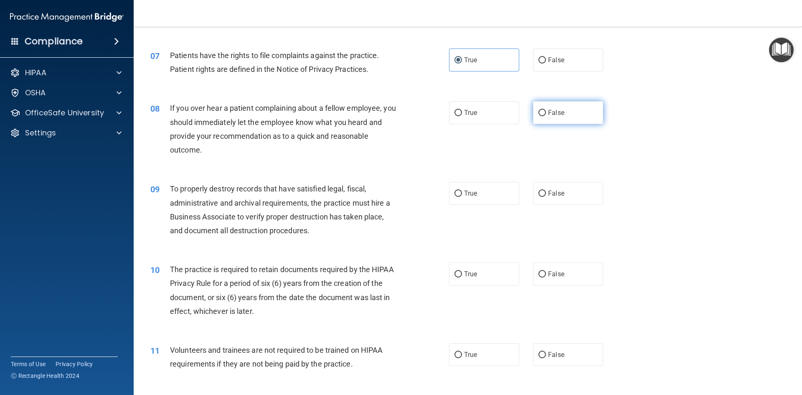
click at [548, 111] on span "False" at bounding box center [556, 113] width 16 height 8
click at [544, 111] on input "False" at bounding box center [542, 113] width 8 height 6
radio input "true"
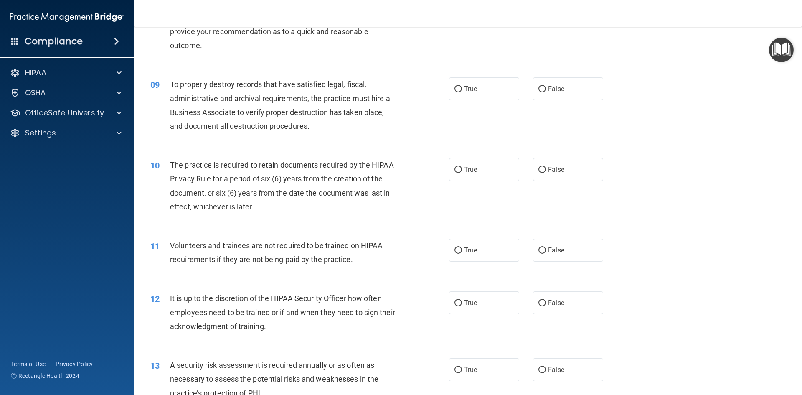
scroll to position [584, 0]
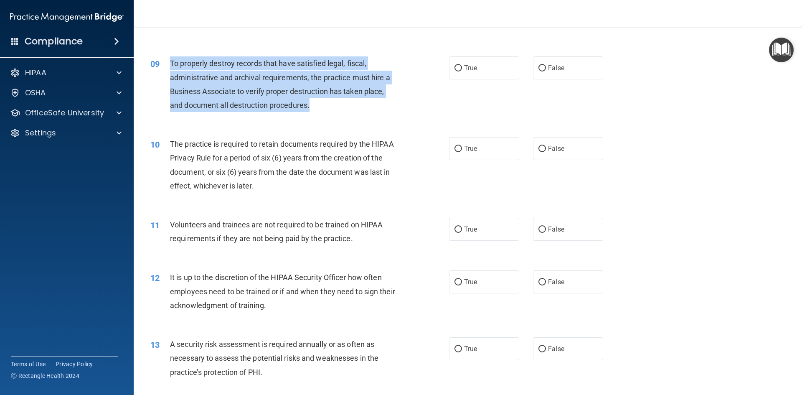
drag, startPoint x: 170, startPoint y: 62, endPoint x: 314, endPoint y: 104, distance: 150.0
click at [324, 108] on div "To properly destroy records that have satisfied legal, fiscal, administrative a…" at bounding box center [286, 84] width 233 height 56
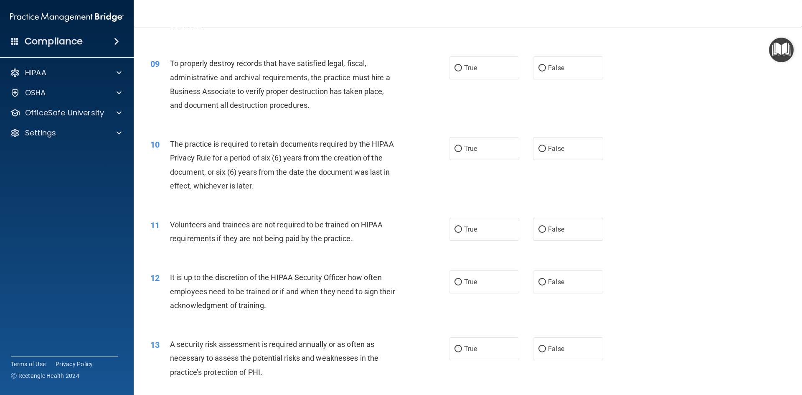
click at [385, 44] on div "08 If you over hear a patient complaining about a fellow employee, you should i…" at bounding box center [467, 5] width 647 height 81
click at [476, 76] on label "True" at bounding box center [484, 67] width 70 height 23
click at [462, 71] on input "True" at bounding box center [458, 68] width 8 height 6
radio input "true"
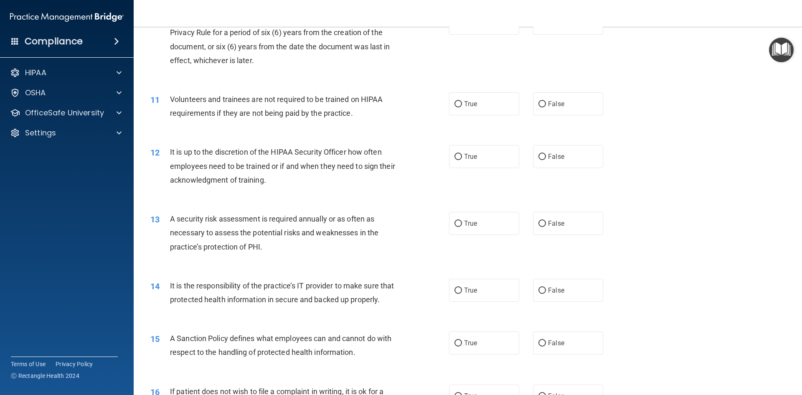
scroll to position [668, 0]
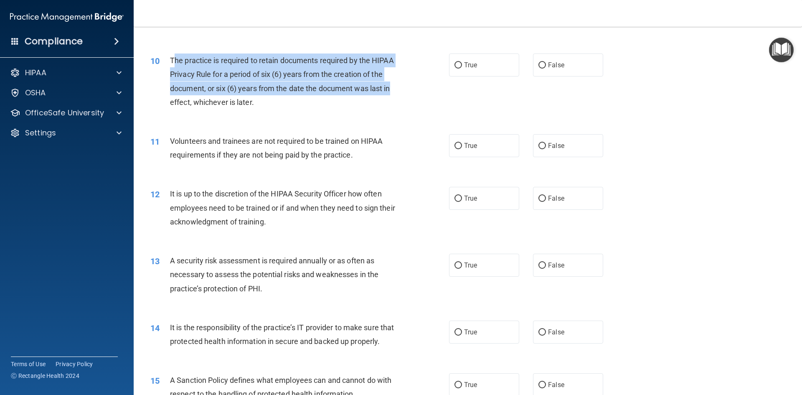
drag, startPoint x: 172, startPoint y: 58, endPoint x: 411, endPoint y: 93, distance: 240.8
click at [411, 93] on div "10 The practice is required to retain documents required by the HIPAA Privacy R…" at bounding box center [300, 83] width 324 height 60
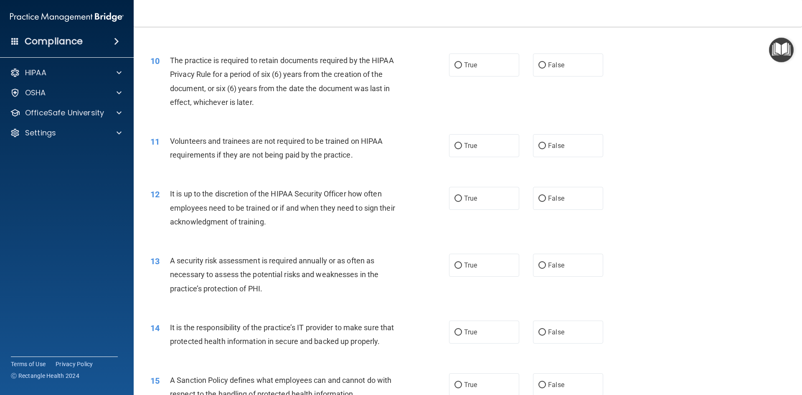
click at [351, 110] on div "10 The practice is required to retain documents required by the HIPAA Privacy R…" at bounding box center [300, 83] width 324 height 60
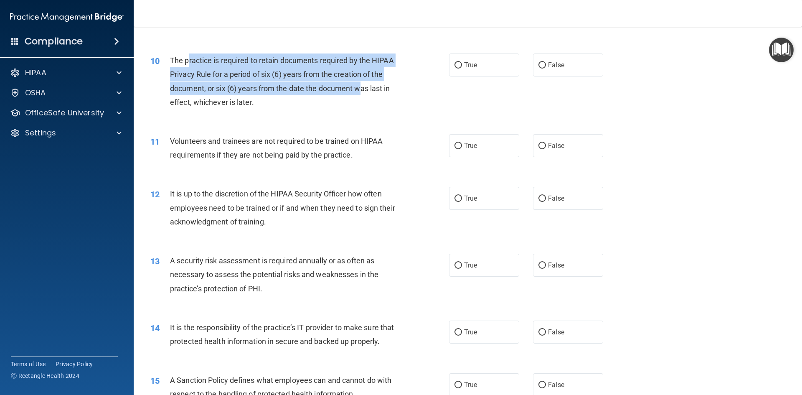
drag, startPoint x: 197, startPoint y: 67, endPoint x: 359, endPoint y: 91, distance: 164.1
click at [358, 90] on span "The practice is required to retain documents required by the HIPAA Privacy Rule…" at bounding box center [282, 81] width 224 height 51
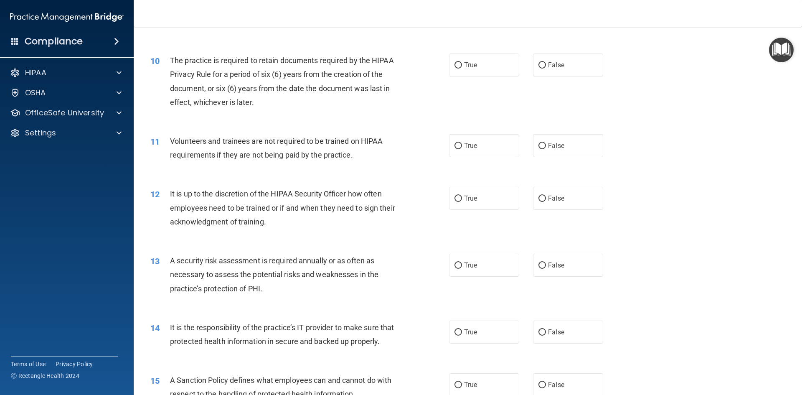
click at [357, 110] on div "10 The practice is required to retain documents required by the HIPAA Privacy R…" at bounding box center [300, 83] width 324 height 60
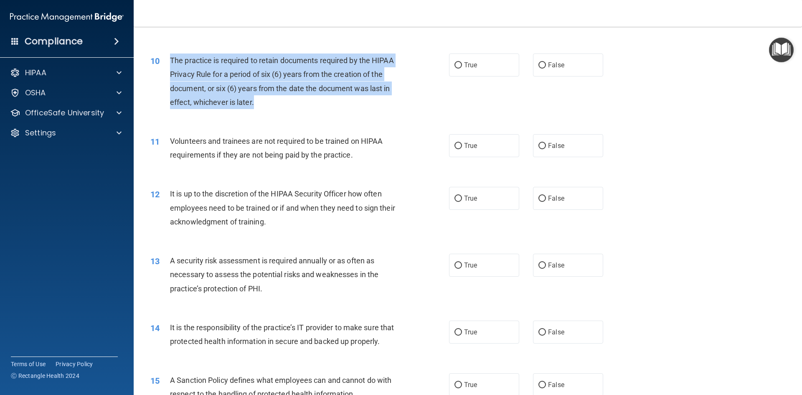
drag, startPoint x: 170, startPoint y: 56, endPoint x: 307, endPoint y: 107, distance: 146.4
click at [307, 107] on div "The practice is required to retain documents required by the HIPAA Privacy Rule…" at bounding box center [286, 81] width 233 height 56
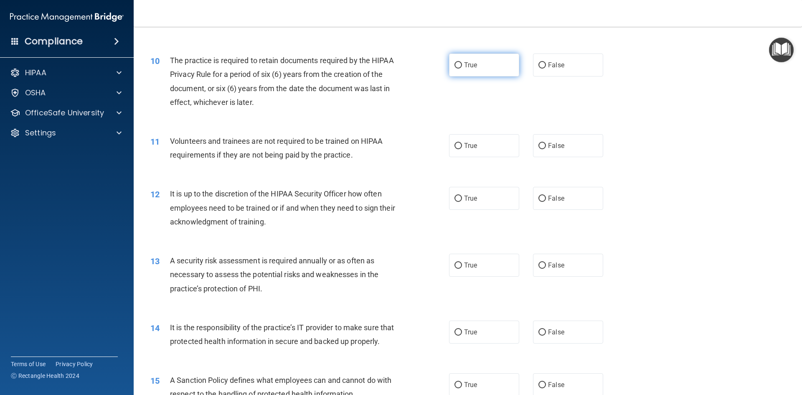
click at [497, 60] on label "True" at bounding box center [484, 64] width 70 height 23
click at [462, 62] on input "True" at bounding box center [458, 65] width 8 height 6
radio input "true"
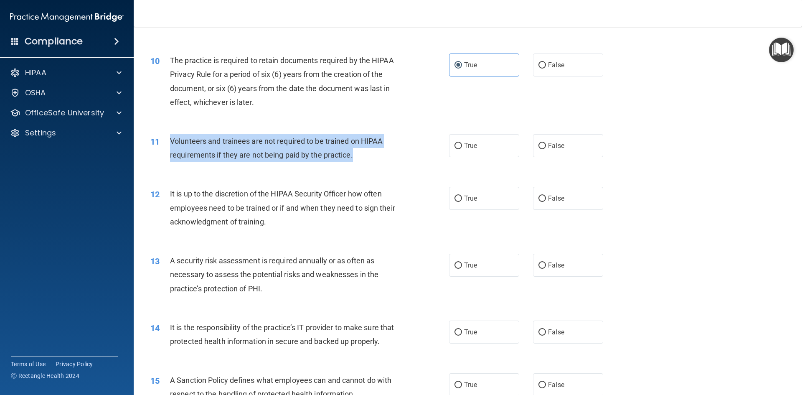
drag, startPoint x: 167, startPoint y: 138, endPoint x: 359, endPoint y: 161, distance: 193.5
click at [359, 161] on div "11 Volunteers and trainees are not required to be trained on HIPAA requirements…" at bounding box center [300, 150] width 324 height 32
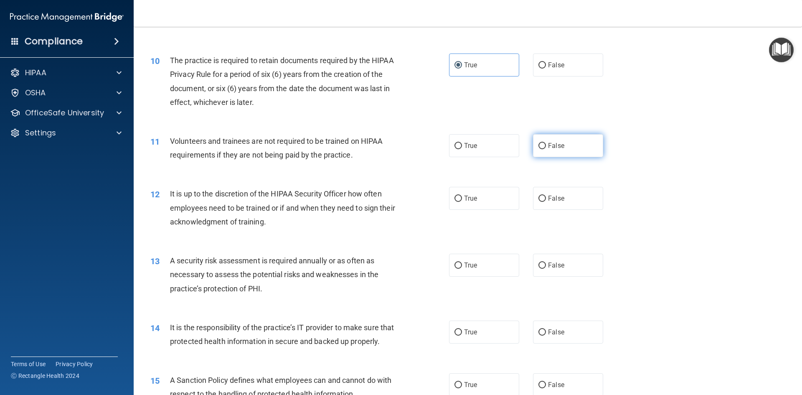
click at [548, 144] on span "False" at bounding box center [556, 146] width 16 height 8
click at [545, 144] on input "False" at bounding box center [542, 146] width 8 height 6
radio input "true"
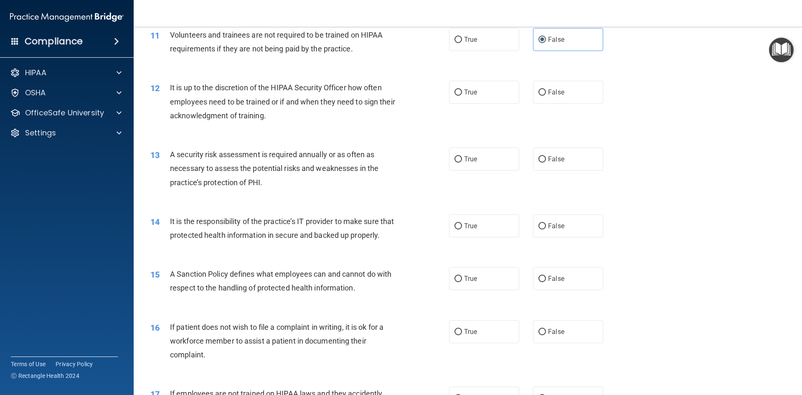
scroll to position [793, 0]
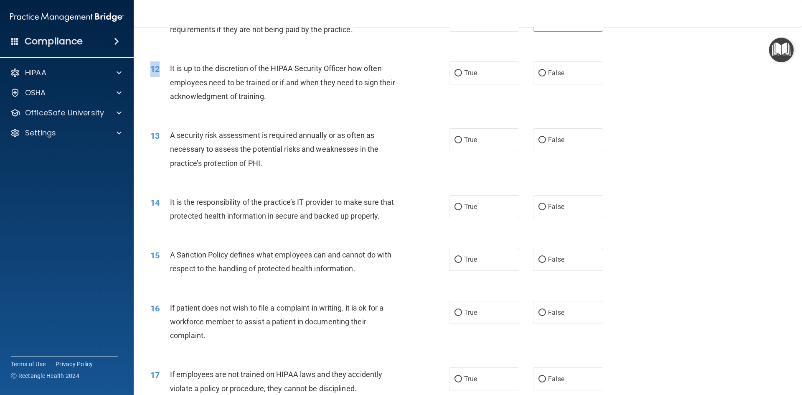
drag, startPoint x: 166, startPoint y: 66, endPoint x: 304, endPoint y: 113, distance: 145.2
click at [304, 113] on div "12 It is up to the discretion of the HIPAA Security Officer how often employees…" at bounding box center [467, 84] width 647 height 67
click at [238, 133] on span "A security risk assessment is required annually or as often as necessary to ass…" at bounding box center [274, 149] width 208 height 36
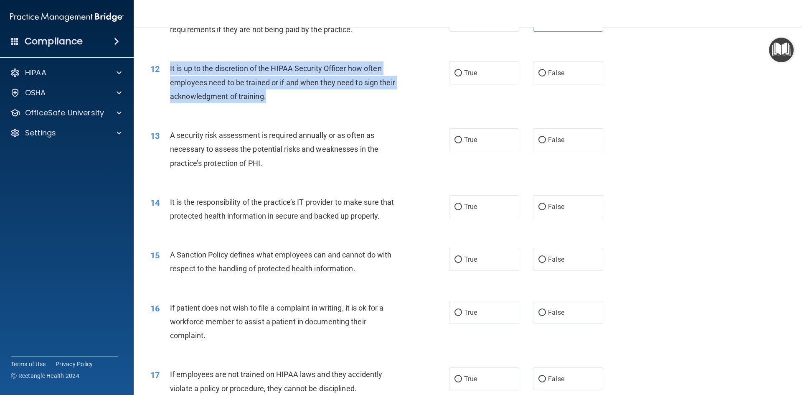
drag, startPoint x: 224, startPoint y: 78, endPoint x: 300, endPoint y: 98, distance: 78.5
click at [300, 98] on div "It is up to the discretion of the HIPAA Security Officer how often employees ne…" at bounding box center [286, 82] width 233 height 42
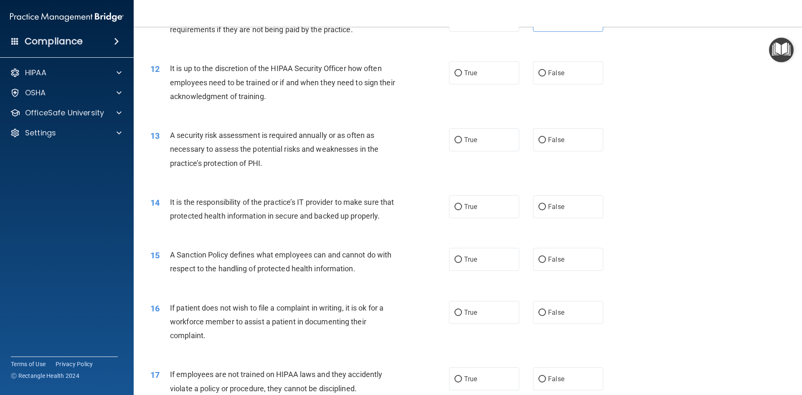
click at [331, 110] on div "12 It is up to the discretion of the HIPAA Security Officer how often employees…" at bounding box center [467, 84] width 647 height 67
click at [548, 76] on span "False" at bounding box center [556, 73] width 16 height 8
click at [546, 76] on input "False" at bounding box center [542, 73] width 8 height 6
radio input "true"
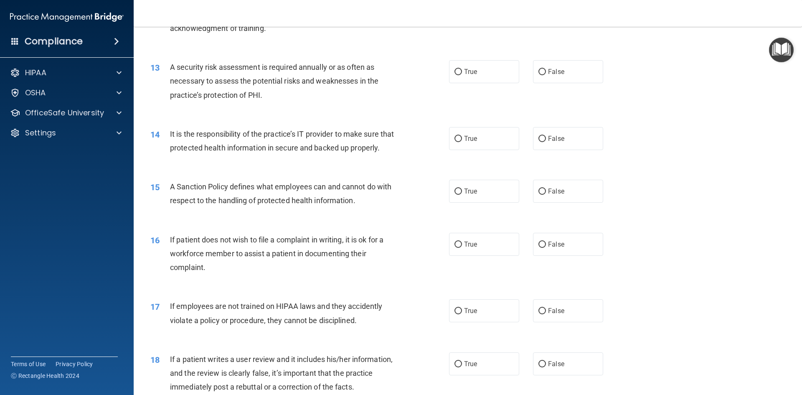
scroll to position [877, 0]
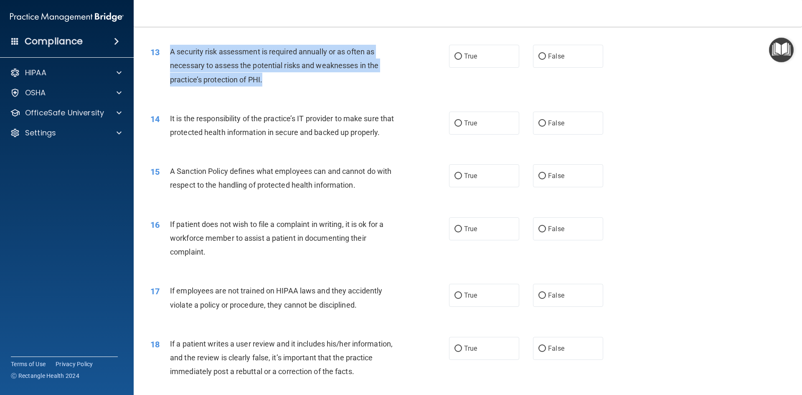
drag, startPoint x: 175, startPoint y: 51, endPoint x: 268, endPoint y: 76, distance: 96.9
click at [268, 76] on div "A security risk assessment is required annually or as often as necessary to ass…" at bounding box center [286, 66] width 233 height 42
click at [458, 58] on input "True" at bounding box center [458, 56] width 8 height 6
radio input "true"
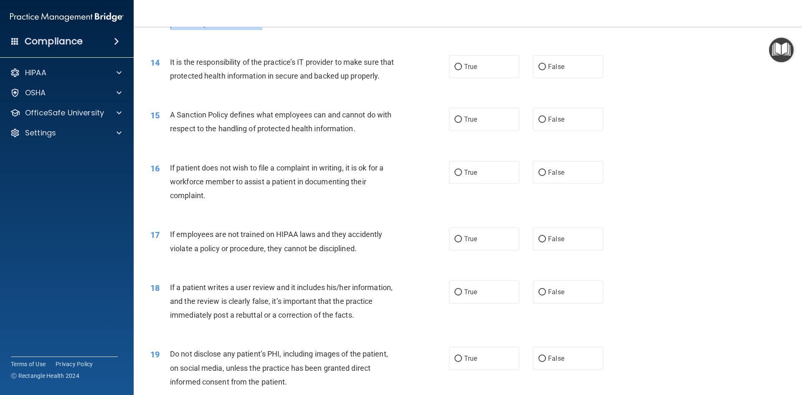
scroll to position [918, 0]
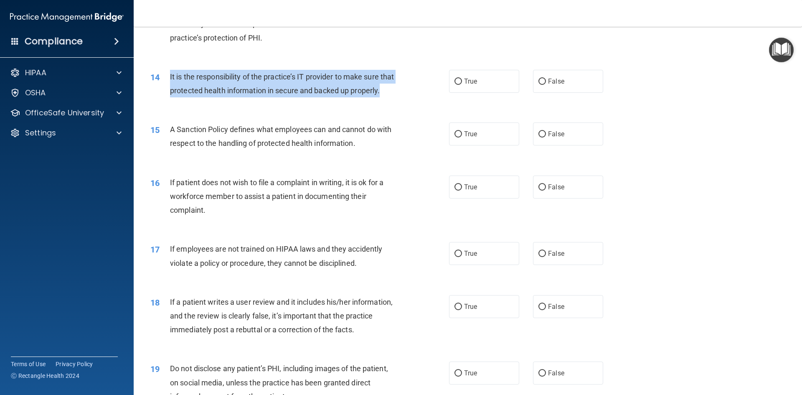
drag, startPoint x: 168, startPoint y: 73, endPoint x: 312, endPoint y: 106, distance: 147.5
click at [312, 101] on div "14 It is the responsibility of the practice’s IT provider to make sure that pro…" at bounding box center [300, 86] width 324 height 32
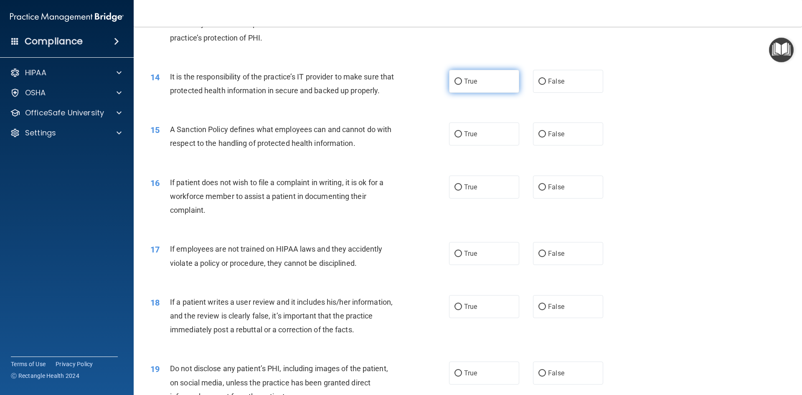
click at [459, 81] on label "True" at bounding box center [484, 81] width 70 height 23
click at [459, 81] on input "True" at bounding box center [458, 81] width 8 height 6
radio input "true"
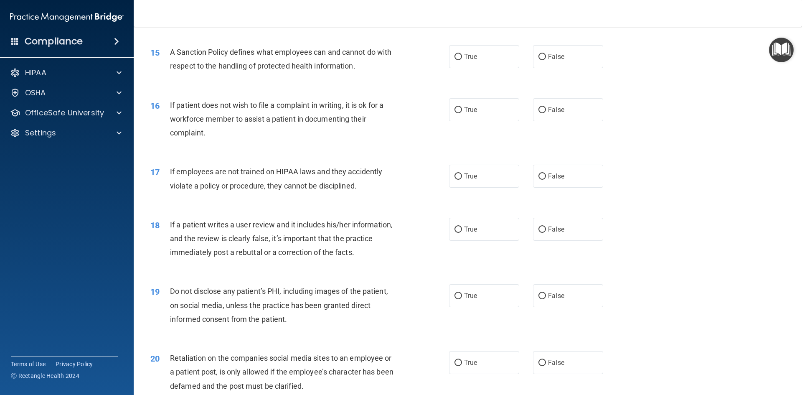
scroll to position [1002, 0]
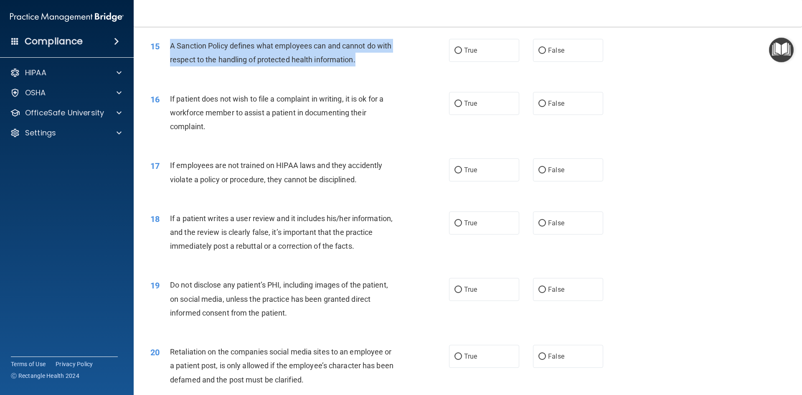
drag, startPoint x: 163, startPoint y: 57, endPoint x: 369, endPoint y: 81, distance: 207.7
click at [369, 71] on div "15 A Sanction Policy defines what employees can and cannot do with respect to t…" at bounding box center [300, 55] width 324 height 32
click at [209, 71] on div "15 A Sanction Policy defines what employees can and cannot do with respect to t…" at bounding box center [300, 55] width 324 height 32
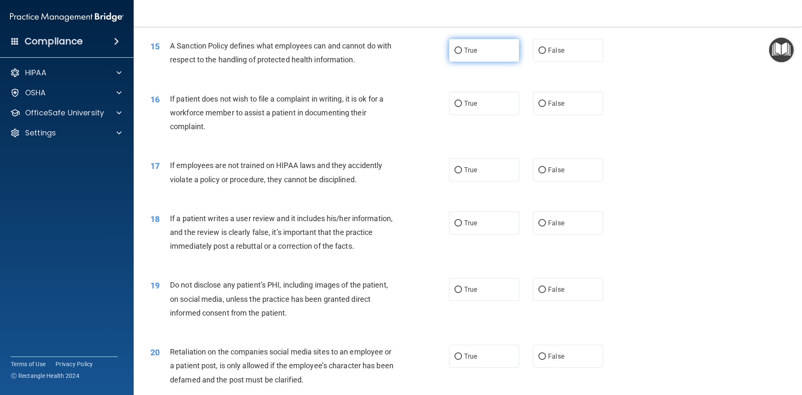
click at [457, 54] on input "True" at bounding box center [458, 51] width 8 height 6
radio input "true"
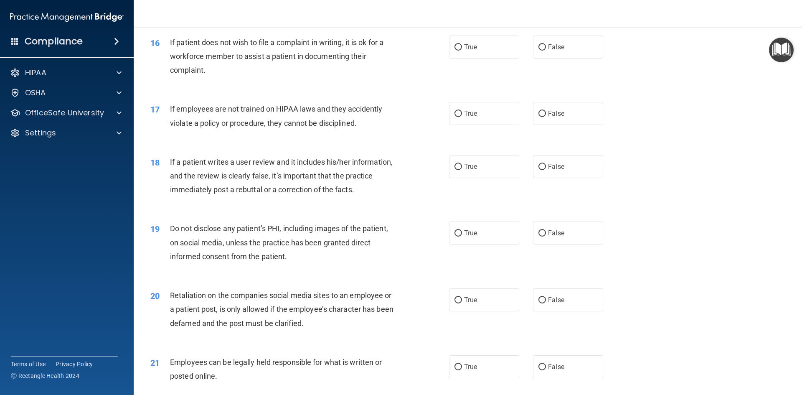
scroll to position [1044, 0]
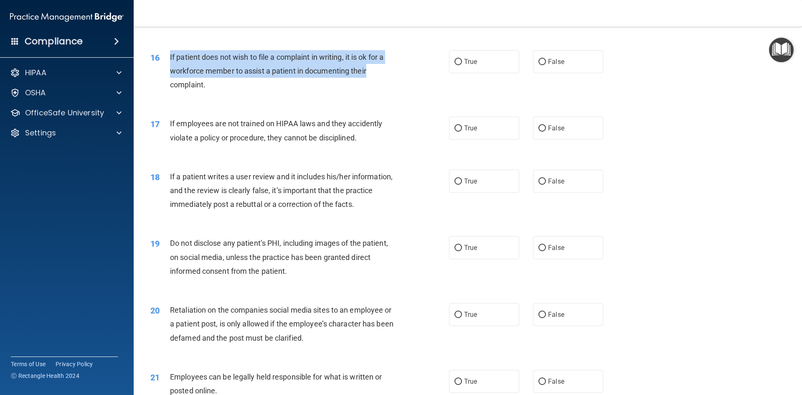
drag, startPoint x: 170, startPoint y: 68, endPoint x: 383, endPoint y: 85, distance: 213.2
click at [383, 85] on div "If patient does not wish to file a complaint in writing, it is ok for a workfor…" at bounding box center [286, 71] width 233 height 42
click at [378, 83] on div "If patient does not wish to file a complaint in writing, it is ok for a workfor…" at bounding box center [286, 71] width 233 height 42
drag, startPoint x: 175, startPoint y: 66, endPoint x: 381, endPoint y: 96, distance: 208.1
click at [381, 96] on div "16 If patient does not wish to file a complaint in writing, it is ok for a work…" at bounding box center [300, 73] width 324 height 46
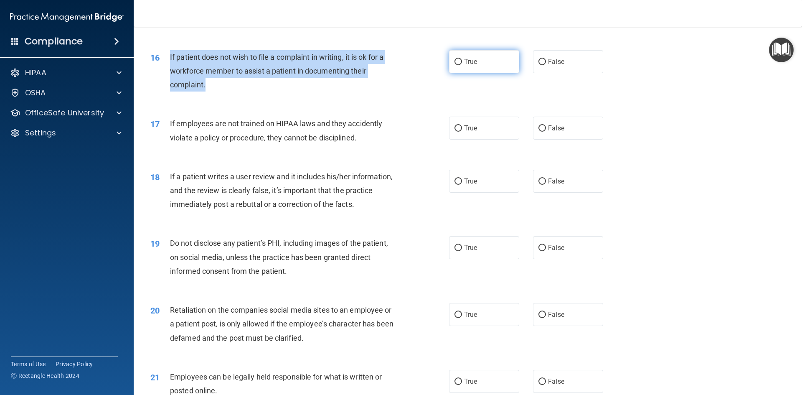
click at [454, 65] on input "True" at bounding box center [458, 62] width 8 height 6
radio input "true"
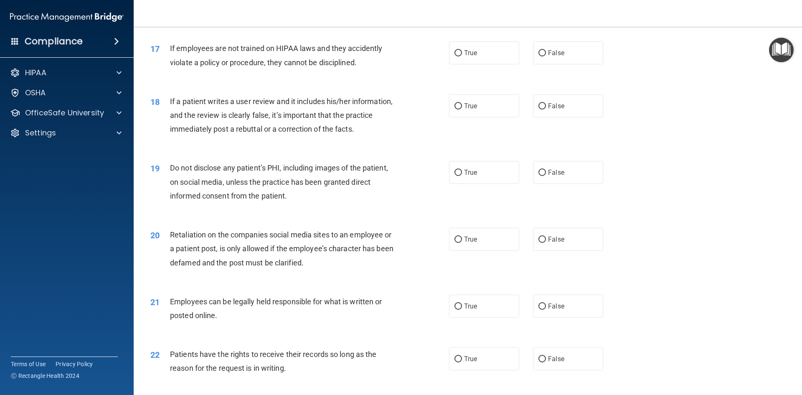
scroll to position [1127, 0]
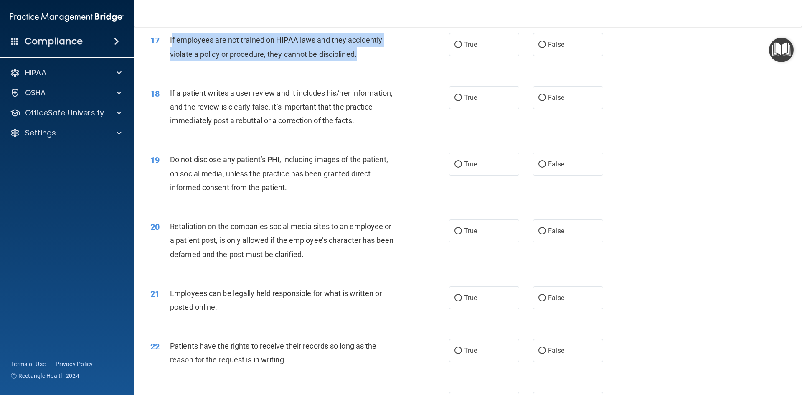
drag, startPoint x: 172, startPoint y: 51, endPoint x: 370, endPoint y: 71, distance: 199.7
click at [370, 61] on div "If employees are not trained on HIPAA laws and they accidently violate a policy…" at bounding box center [286, 47] width 233 height 28
click at [368, 61] on div "If employees are not trained on HIPAA laws and they accidently violate a policy…" at bounding box center [286, 47] width 233 height 28
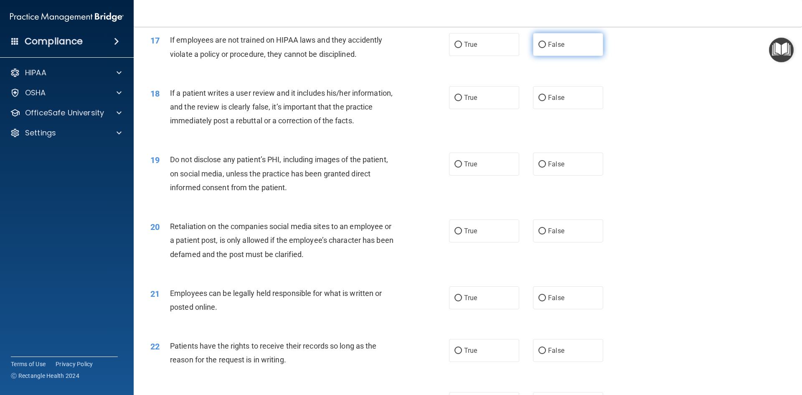
click at [540, 48] on input "False" at bounding box center [542, 45] width 8 height 6
radio input "true"
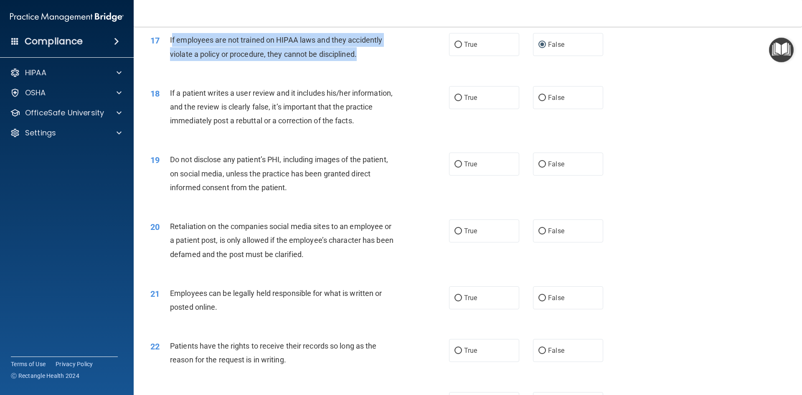
drag, startPoint x: 171, startPoint y: 49, endPoint x: 369, endPoint y: 75, distance: 199.2
click at [369, 65] on div "17 If employees are not trained on HIPAA laws and they accidently violate a pol…" at bounding box center [300, 49] width 324 height 32
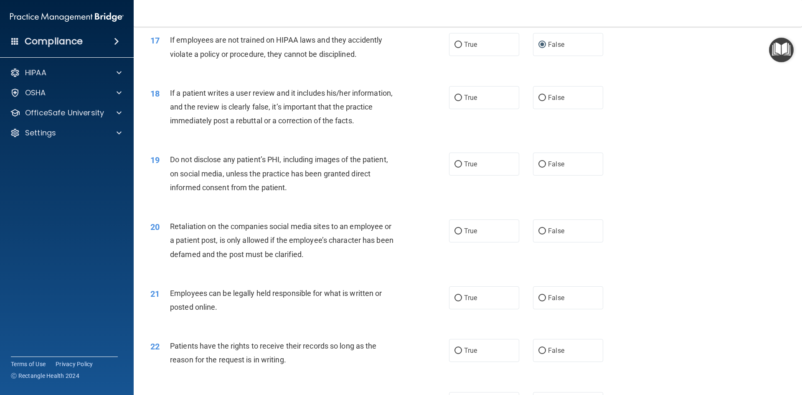
click at [309, 75] on div "17 If employees are not trained on HIPAA laws and they accidently violate a pol…" at bounding box center [467, 49] width 647 height 53
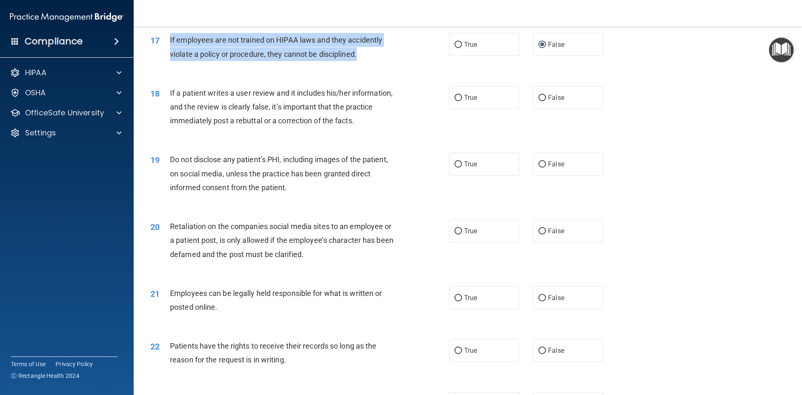
drag, startPoint x: 167, startPoint y: 51, endPoint x: 363, endPoint y: 72, distance: 197.3
click at [363, 65] on div "17 If employees are not trained on HIPAA laws and they accidently violate a pol…" at bounding box center [300, 49] width 324 height 32
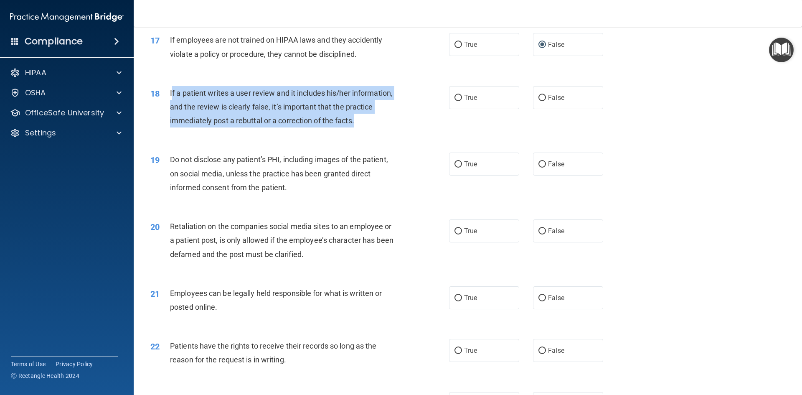
drag, startPoint x: 172, startPoint y: 104, endPoint x: 349, endPoint y: 137, distance: 179.6
click at [362, 128] on div "If a patient writes a user review and it includes his/her information, and the …" at bounding box center [286, 107] width 233 height 42
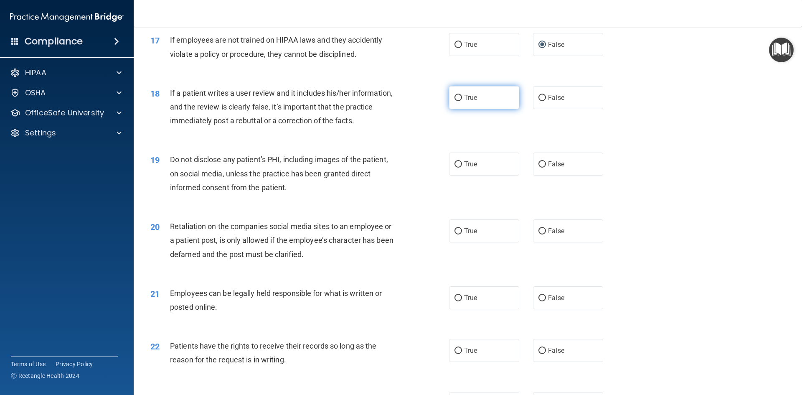
click at [464, 101] on span "True" at bounding box center [470, 98] width 13 height 8
click at [462, 101] on input "True" at bounding box center [458, 98] width 8 height 6
radio input "true"
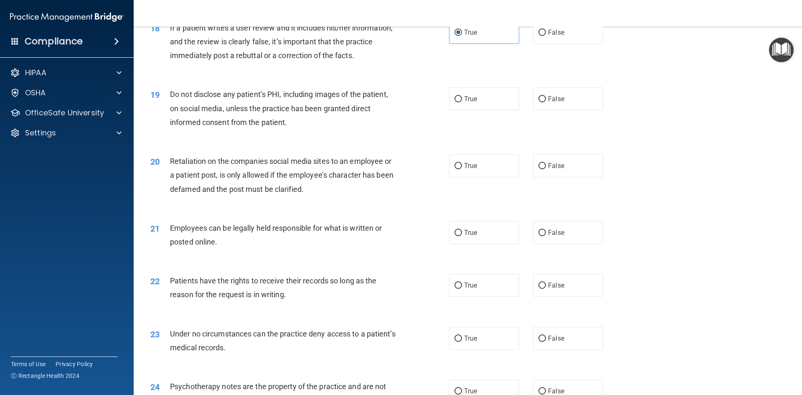
scroll to position [1211, 0]
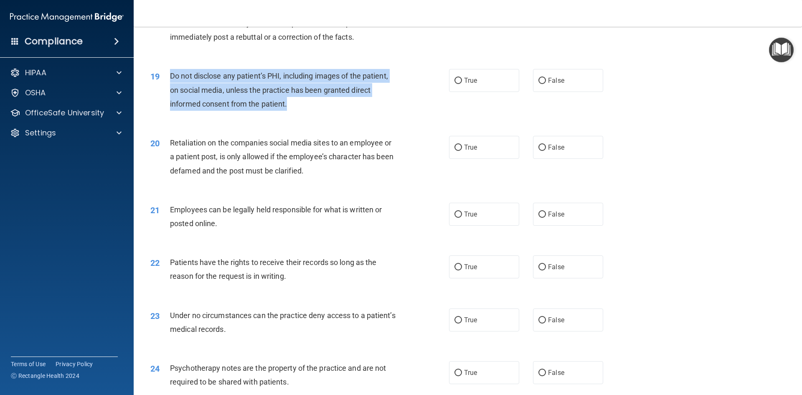
drag, startPoint x: 167, startPoint y: 88, endPoint x: 313, endPoint y: 123, distance: 150.6
click at [313, 115] on div "19 Do not disclose any patient’s PHI, including images of the patient, on socia…" at bounding box center [300, 92] width 324 height 46
click at [294, 115] on div "19 Do not disclose any patient’s PHI, including images of the patient, on socia…" at bounding box center [300, 92] width 324 height 46
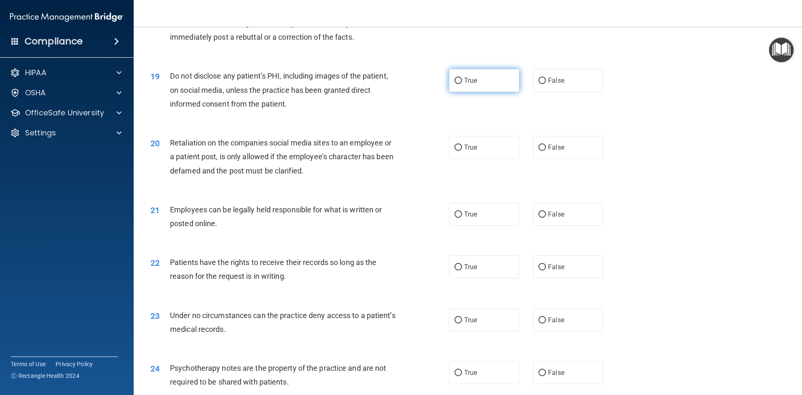
click at [460, 92] on label "True" at bounding box center [484, 80] width 70 height 23
click at [460, 84] on input "True" at bounding box center [458, 81] width 8 height 6
radio input "true"
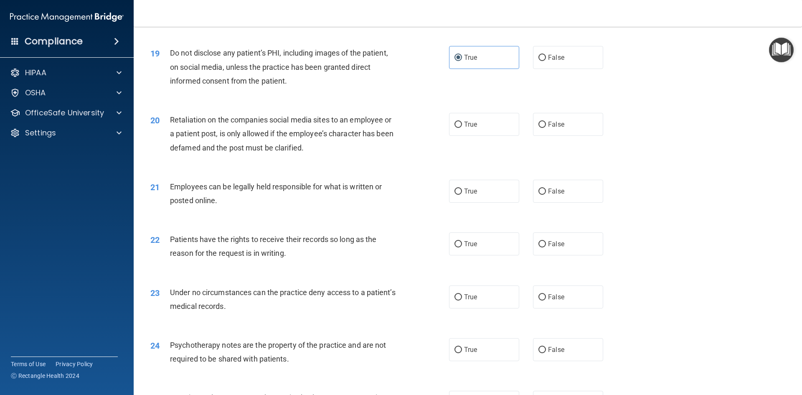
scroll to position [1294, 0]
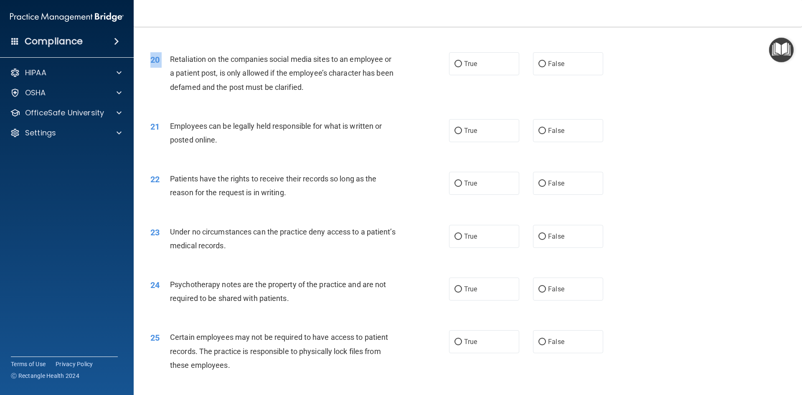
drag, startPoint x: 170, startPoint y: 71, endPoint x: 313, endPoint y: 114, distance: 149.5
click at [313, 109] on div "20 Retaliation on the companies social media sites to an employee or a patient …" at bounding box center [467, 75] width 647 height 67
click at [242, 98] on div "20 Retaliation on the companies social media sites to an employee or a patient …" at bounding box center [300, 75] width 324 height 46
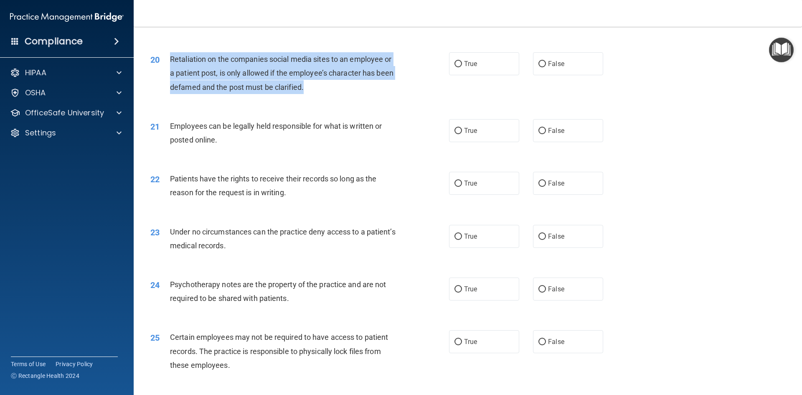
drag, startPoint x: 170, startPoint y: 71, endPoint x: 326, endPoint y: 109, distance: 160.6
click at [326, 98] on div "20 Retaliation on the companies social media sites to an employee or a patient …" at bounding box center [300, 75] width 324 height 46
click at [541, 67] on input "False" at bounding box center [542, 64] width 8 height 6
radio input "true"
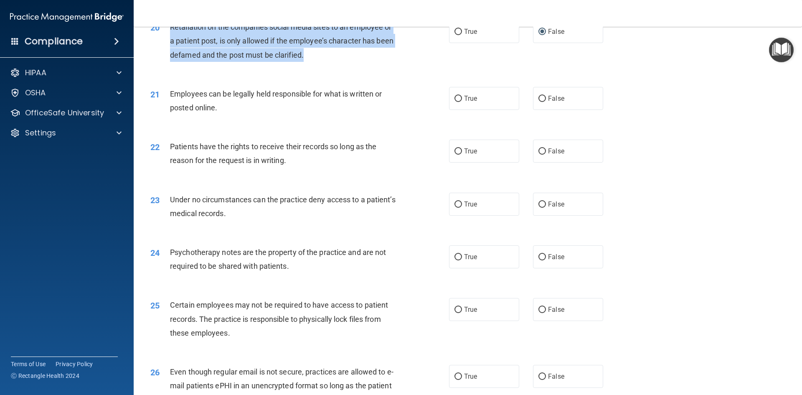
scroll to position [1378, 0]
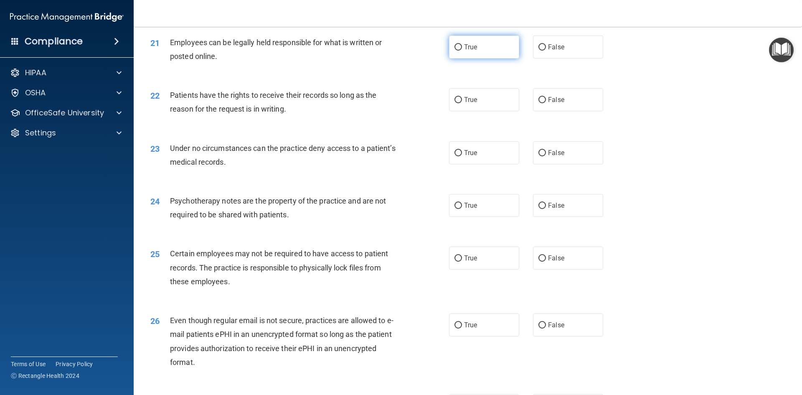
click at [464, 51] on span "True" at bounding box center [470, 47] width 13 height 8
click at [462, 51] on input "True" at bounding box center [458, 47] width 8 height 6
radio input "true"
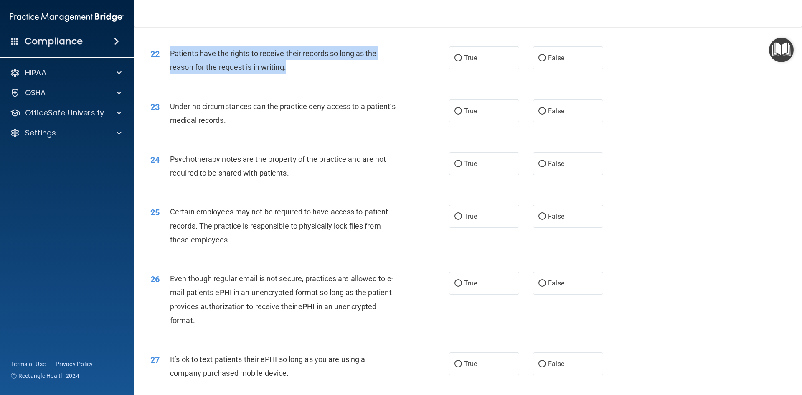
drag, startPoint x: 169, startPoint y: 61, endPoint x: 292, endPoint y: 86, distance: 126.0
click at [292, 78] on div "22 Patients have the rights to receive their records so long as the reason for …" at bounding box center [300, 62] width 324 height 32
click at [457, 61] on input "True" at bounding box center [458, 58] width 8 height 6
radio input "true"
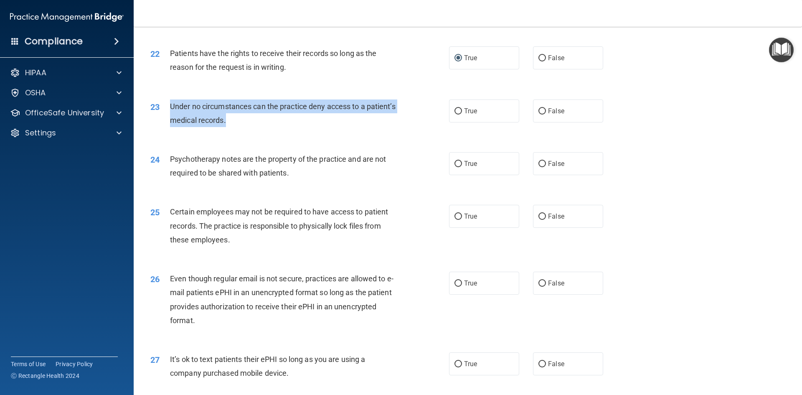
drag, startPoint x: 168, startPoint y: 119, endPoint x: 302, endPoint y: 133, distance: 135.2
click at [302, 131] on div "23 Under no circumstances can the practice deny access to a patient’s medical r…" at bounding box center [300, 115] width 324 height 32
click at [539, 114] on input "False" at bounding box center [542, 111] width 8 height 6
radio input "true"
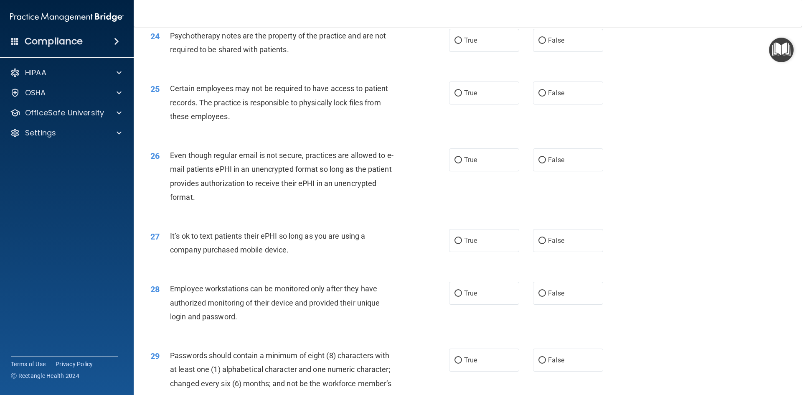
scroll to position [1545, 0]
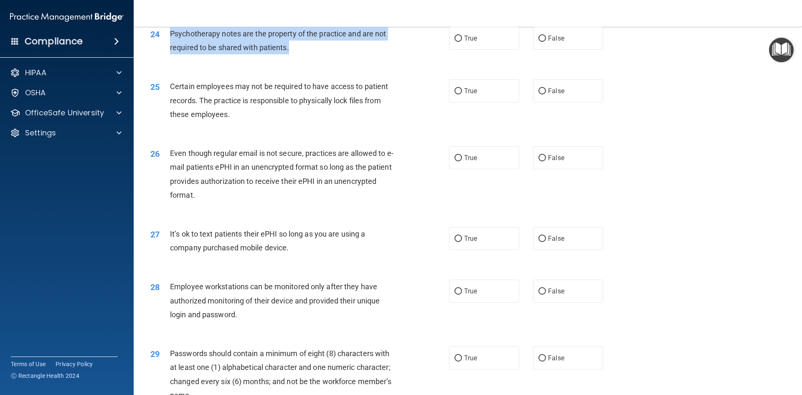
drag, startPoint x: 168, startPoint y: 45, endPoint x: 289, endPoint y: 66, distance: 122.9
click at [289, 58] on div "24 Psychotherapy notes are the property of the practice and are not required to…" at bounding box center [300, 43] width 324 height 32
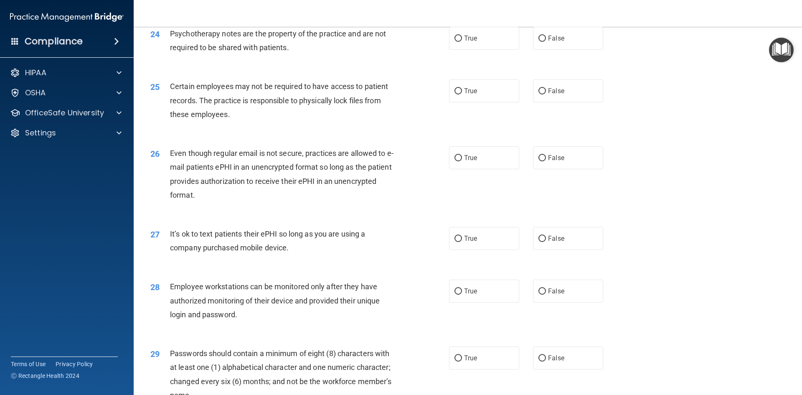
click at [339, 69] on div "24 Psychotherapy notes are the property of the practice and are not required to…" at bounding box center [467, 42] width 647 height 53
click at [536, 50] on label "False" at bounding box center [568, 38] width 70 height 23
click at [538, 42] on input "False" at bounding box center [542, 38] width 8 height 6
radio input "true"
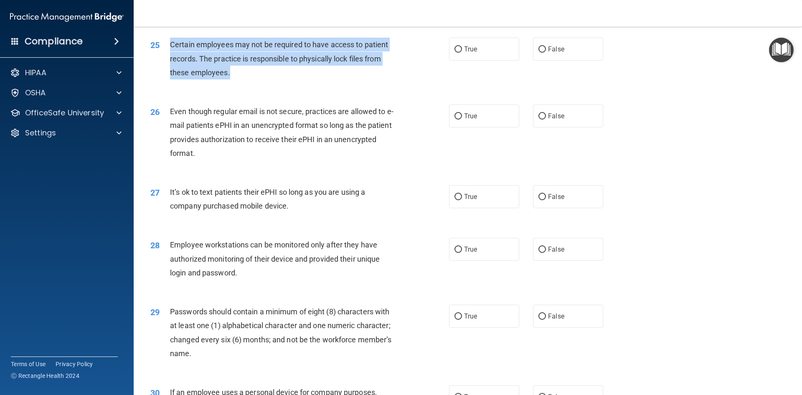
drag, startPoint x: 170, startPoint y: 57, endPoint x: 389, endPoint y: 84, distance: 220.8
click at [389, 79] on div "Certain employees may not be required to have access to patient records. The pr…" at bounding box center [286, 59] width 233 height 42
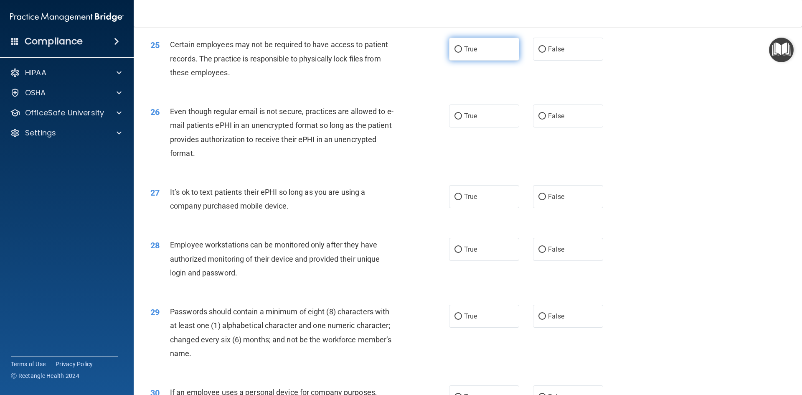
click at [466, 61] on label "True" at bounding box center [484, 49] width 70 height 23
click at [462, 53] on input "True" at bounding box center [458, 49] width 8 height 6
radio input "true"
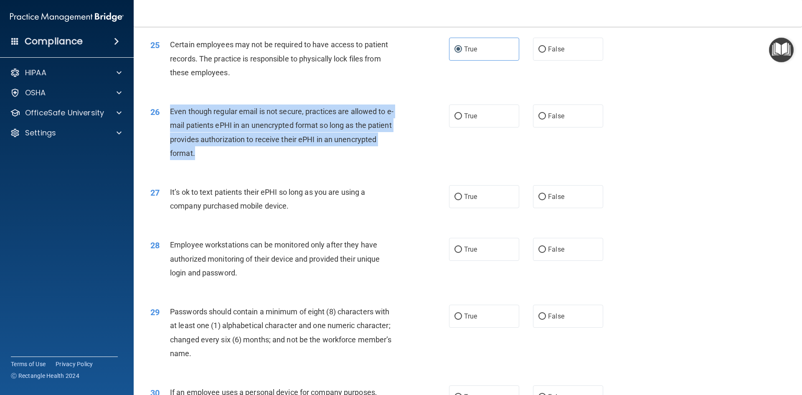
drag, startPoint x: 164, startPoint y: 124, endPoint x: 385, endPoint y: 163, distance: 224.2
click at [385, 163] on div "26 Even though regular email is not secure, practices are allowed to e-mail pat…" at bounding box center [300, 134] width 324 height 60
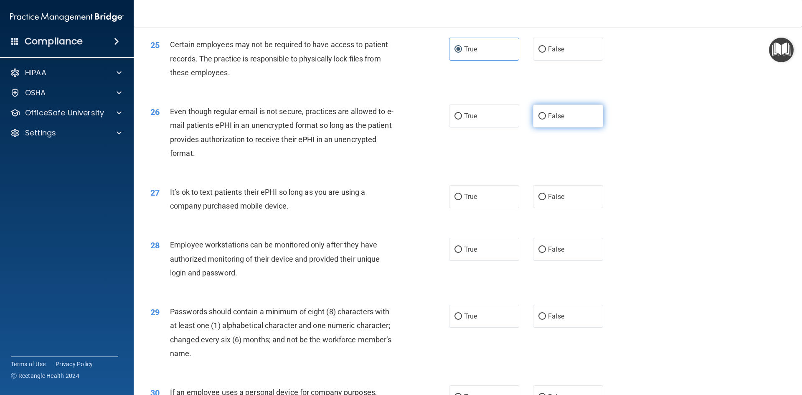
drag, startPoint x: 549, startPoint y: 121, endPoint x: 549, endPoint y: 126, distance: 4.2
click at [549, 121] on label "False" at bounding box center [568, 115] width 70 height 23
click at [543, 127] on label "False" at bounding box center [568, 115] width 70 height 23
click at [543, 119] on input "False" at bounding box center [542, 116] width 8 height 6
radio input "true"
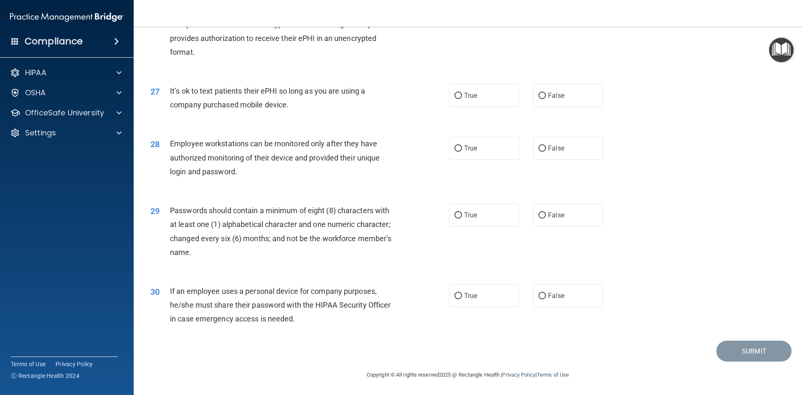
scroll to position [1701, 0]
drag, startPoint x: 172, startPoint y: 89, endPoint x: 291, endPoint y: 114, distance: 121.3
click at [291, 114] on div "27 It’s ok to text patients their ePHI so long as you are using a company purch…" at bounding box center [300, 100] width 324 height 32
click at [457, 91] on label "True" at bounding box center [484, 95] width 70 height 23
click at [457, 93] on input "True" at bounding box center [458, 96] width 8 height 6
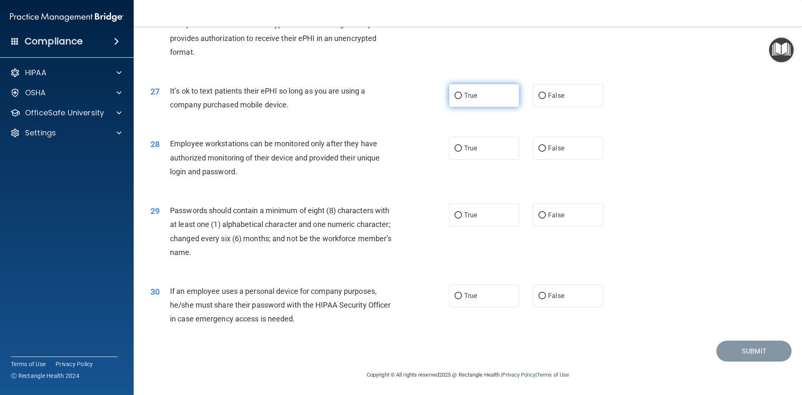
radio input "true"
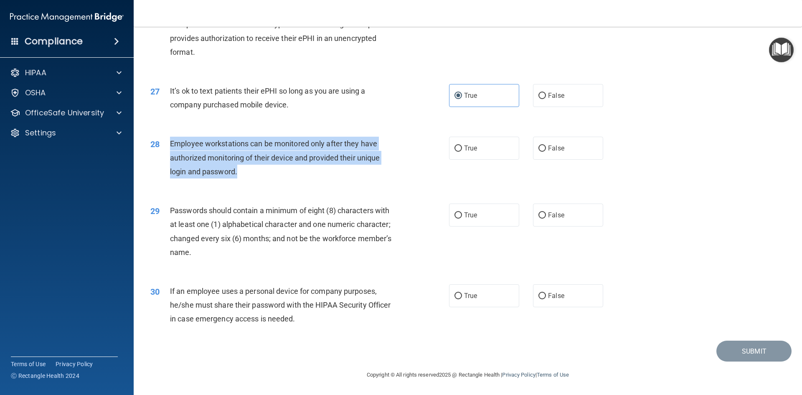
drag, startPoint x: 170, startPoint y: 142, endPoint x: 283, endPoint y: 167, distance: 115.8
click at [296, 172] on div "Employee workstations can be monitored only after they have authorized monitori…" at bounding box center [286, 158] width 233 height 42
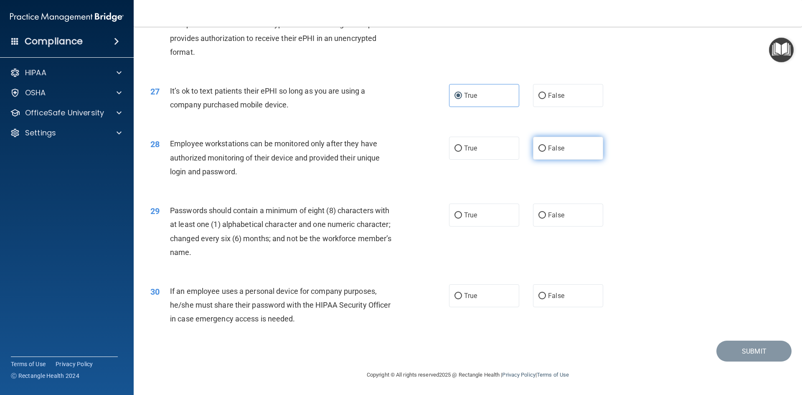
click at [541, 155] on label "False" at bounding box center [568, 148] width 70 height 23
click at [541, 152] on input "False" at bounding box center [542, 148] width 8 height 6
radio input "true"
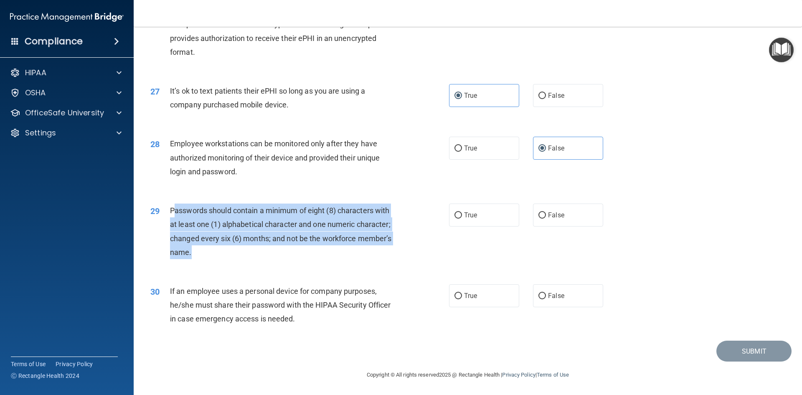
drag, startPoint x: 173, startPoint y: 207, endPoint x: 398, endPoint y: 253, distance: 230.1
click at [398, 253] on div "Passwords should contain a minimum of eight (8) characters with at least one (1…" at bounding box center [286, 231] width 233 height 56
click at [390, 259] on div "29 Passwords should contain a minimum of eight (8) characters with at least one…" at bounding box center [300, 233] width 324 height 60
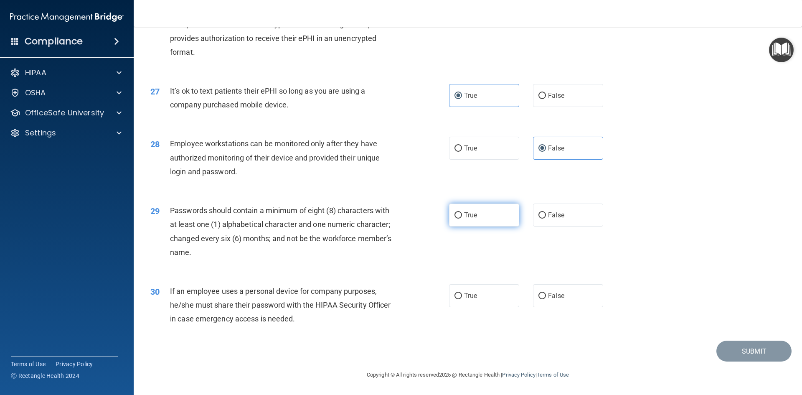
click at [454, 219] on label "True" at bounding box center [484, 214] width 70 height 23
click at [454, 218] on input "True" at bounding box center [458, 215] width 8 height 6
radio input "true"
drag, startPoint x: 169, startPoint y: 290, endPoint x: 309, endPoint y: 311, distance: 142.2
click at [362, 333] on div "30 If an employee uses a personal device for company purposes, he/she must shar…" at bounding box center [467, 306] width 647 height 67
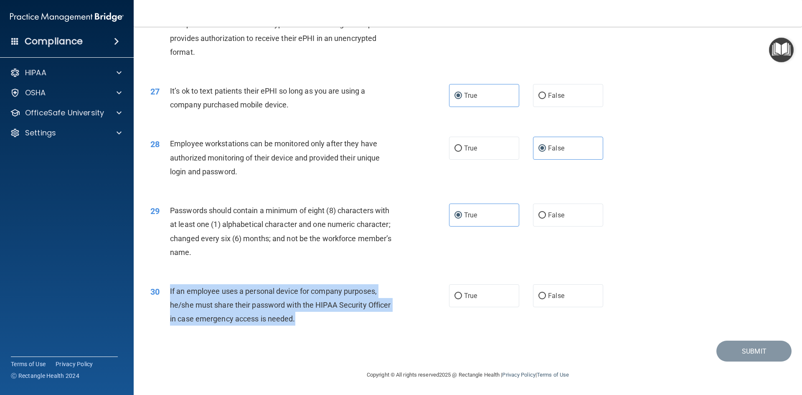
drag, startPoint x: 170, startPoint y: 287, endPoint x: 329, endPoint y: 322, distance: 162.5
click at [329, 322] on div "If an employee uses a personal device for company purposes, he/she must share t…" at bounding box center [286, 305] width 233 height 42
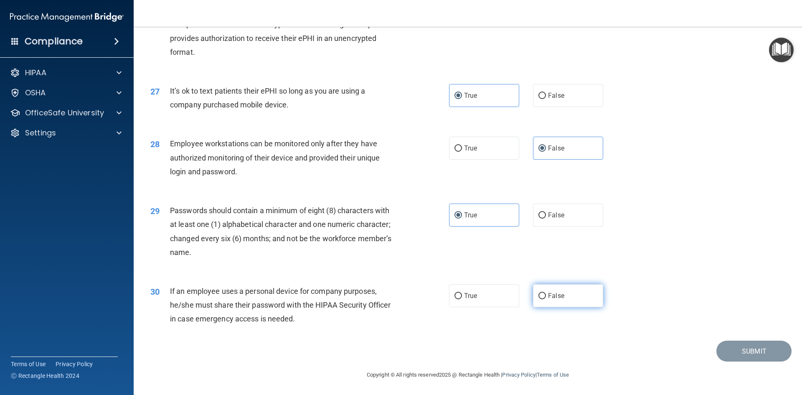
click at [535, 290] on label "False" at bounding box center [568, 295] width 70 height 23
click at [538, 293] on input "False" at bounding box center [542, 296] width 8 height 6
radio input "true"
click at [732, 352] on button "Submit" at bounding box center [753, 350] width 75 height 21
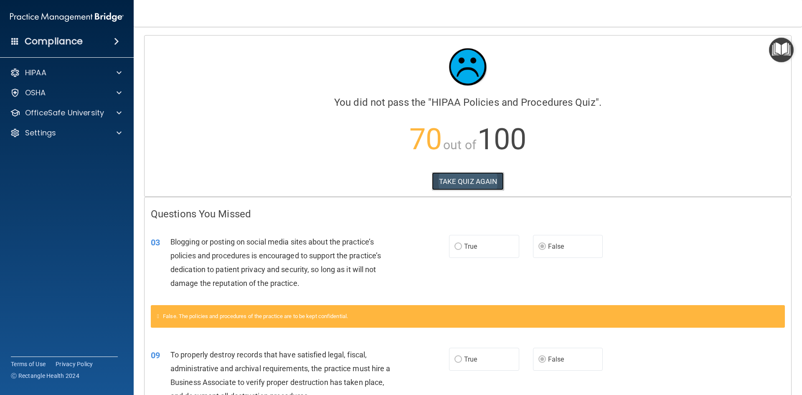
click at [465, 182] on button "TAKE QUIZ AGAIN" at bounding box center [468, 181] width 72 height 18
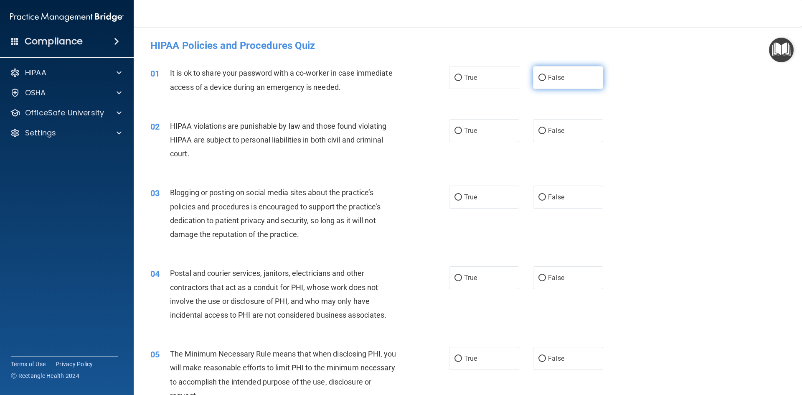
click at [550, 74] on span "False" at bounding box center [556, 77] width 16 height 8
click at [546, 75] on input "False" at bounding box center [542, 78] width 8 height 6
radio input "true"
click at [484, 131] on label "True" at bounding box center [484, 130] width 70 height 23
click at [462, 131] on input "True" at bounding box center [458, 131] width 8 height 6
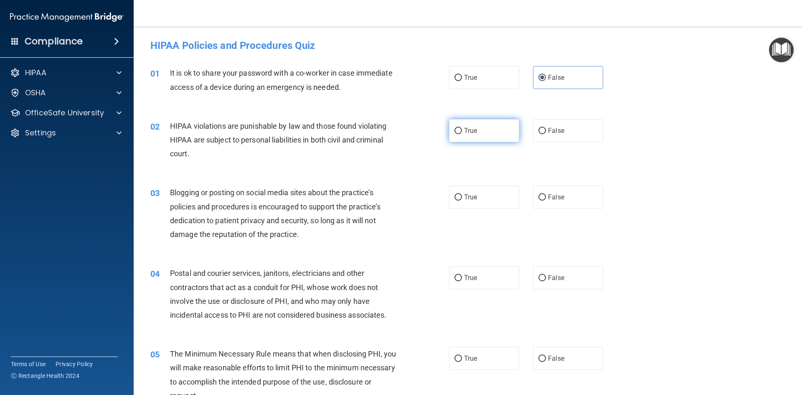
radio input "true"
click at [544, 197] on label "False" at bounding box center [568, 196] width 70 height 23
click at [544, 197] on input "False" at bounding box center [542, 197] width 8 height 6
radio input "true"
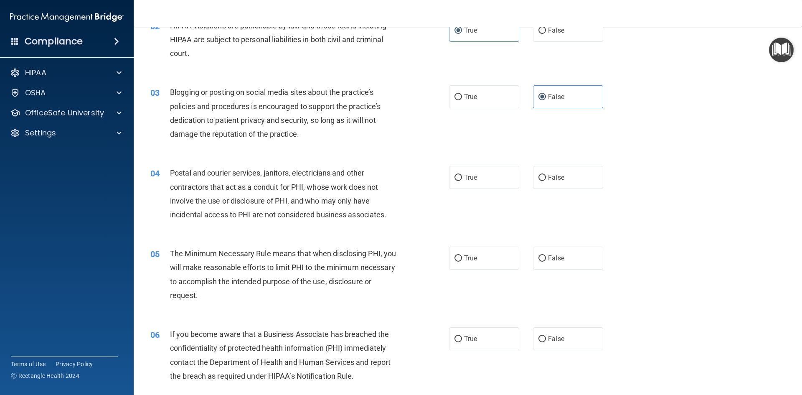
scroll to position [125, 0]
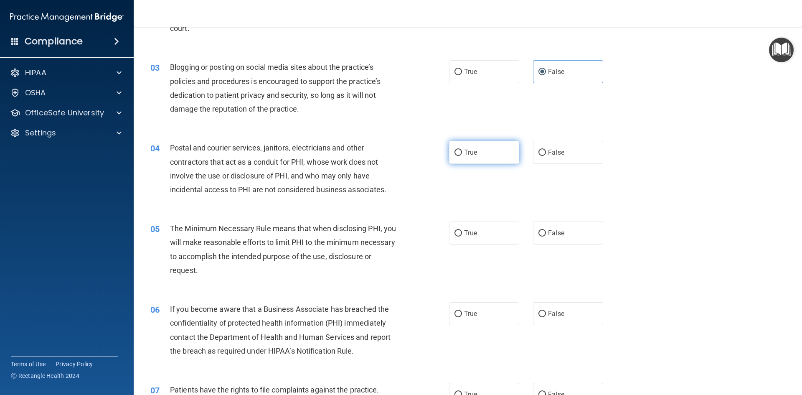
click at [455, 152] on input "True" at bounding box center [458, 152] width 8 height 6
radio input "true"
drag, startPoint x: 166, startPoint y: 142, endPoint x: 307, endPoint y: 168, distance: 143.4
click at [388, 203] on div "04 Postal and courier services, janitors, electricians and other contractors th…" at bounding box center [467, 170] width 647 height 81
click at [207, 128] on div "03 Blogging or posting on social media sites about the practice’s policies and …" at bounding box center [467, 90] width 647 height 81
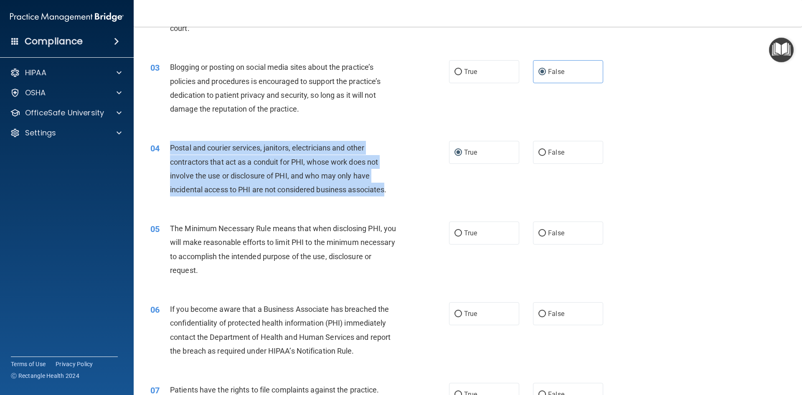
drag, startPoint x: 185, startPoint y: 147, endPoint x: 387, endPoint y: 185, distance: 205.6
click at [387, 185] on div "04 Postal and courier services, janitors, electricians and other contractors th…" at bounding box center [300, 171] width 324 height 60
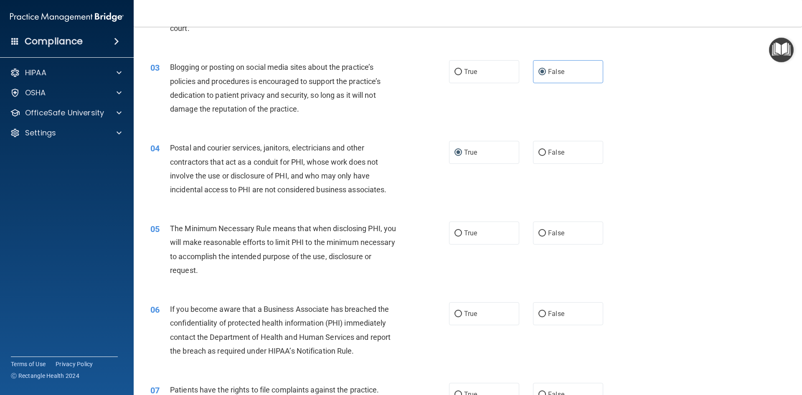
click at [495, 178] on div "04 Postal and courier services, janitors, electricians and other contractors th…" at bounding box center [467, 170] width 647 height 81
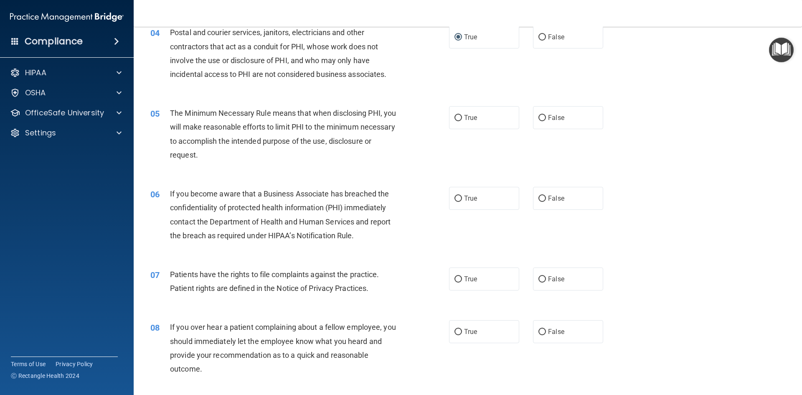
scroll to position [167, 0]
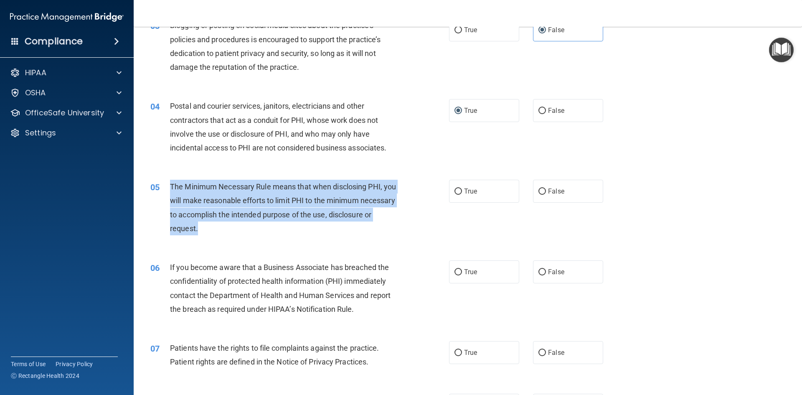
drag, startPoint x: 172, startPoint y: 185, endPoint x: 380, endPoint y: 238, distance: 215.3
click at [380, 238] on div "05 The Minimum Necessary Rule means that when disclosing PHI, you will make rea…" at bounding box center [300, 210] width 324 height 60
click at [457, 191] on input "True" at bounding box center [458, 191] width 8 height 6
radio input "true"
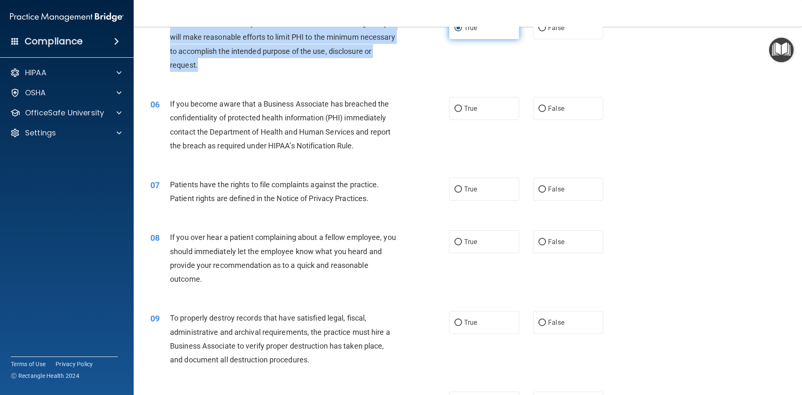
scroll to position [334, 0]
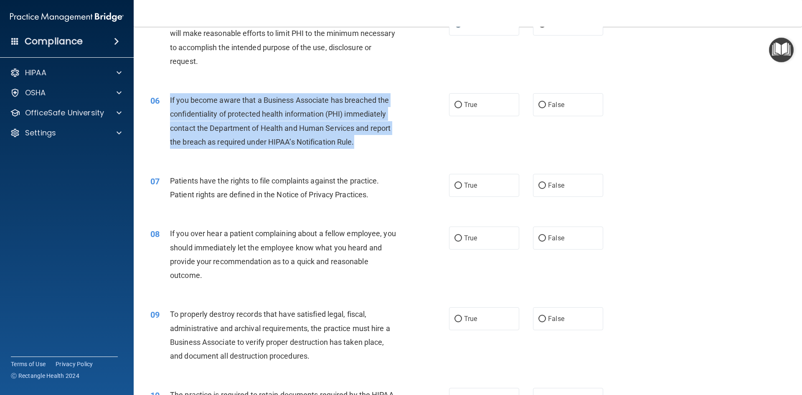
drag, startPoint x: 170, startPoint y: 99, endPoint x: 361, endPoint y: 152, distance: 198.7
click at [361, 152] on div "06 If you become aware that a Business Associate has breached the confidentiali…" at bounding box center [300, 123] width 324 height 60
click at [538, 105] on input "False" at bounding box center [542, 105] width 8 height 6
radio input "true"
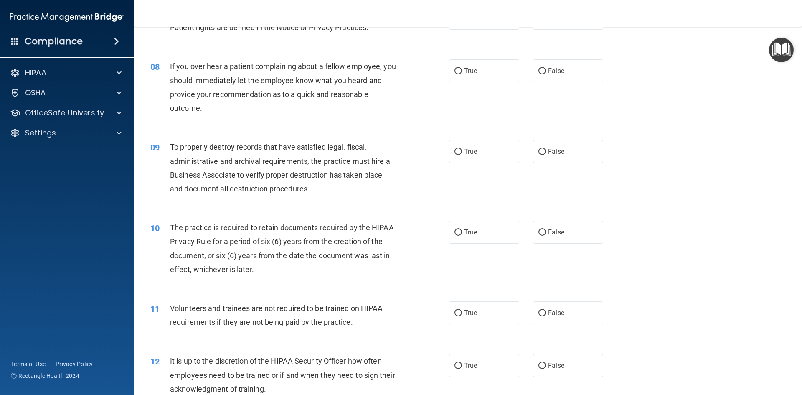
scroll to position [459, 0]
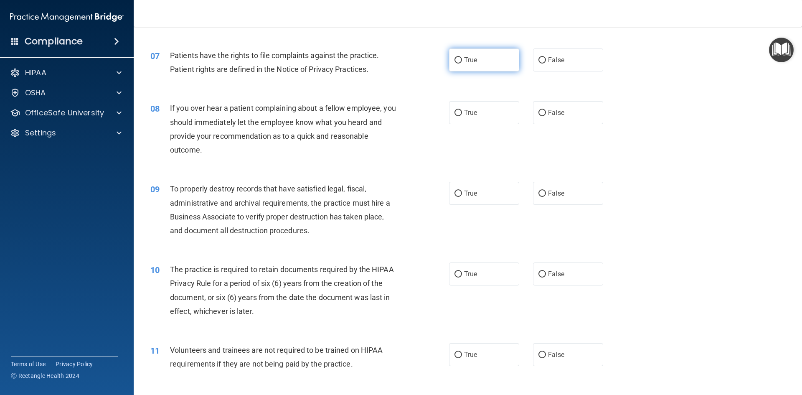
click at [465, 61] on span "True" at bounding box center [470, 60] width 13 height 8
click at [462, 61] on input "True" at bounding box center [458, 60] width 8 height 6
radio input "true"
click at [538, 112] on input "False" at bounding box center [542, 113] width 8 height 6
radio input "true"
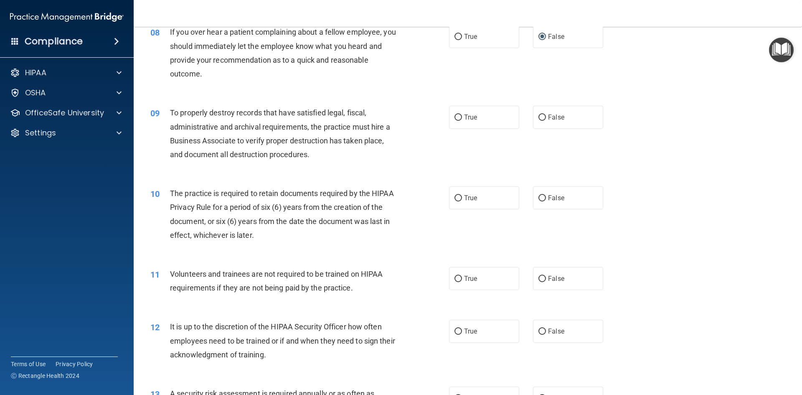
scroll to position [543, 0]
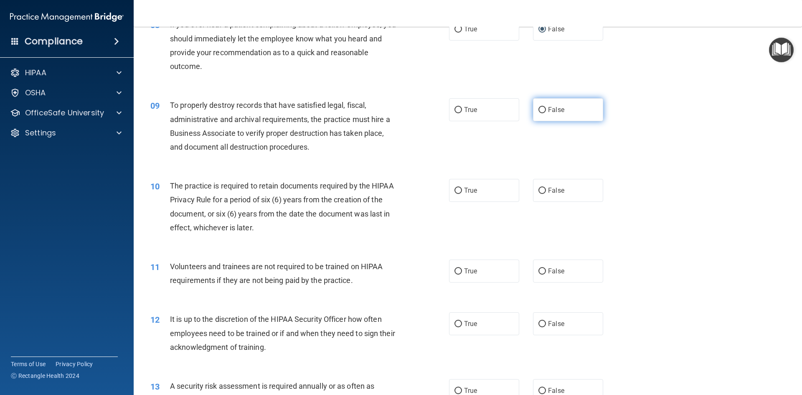
click at [538, 113] on input "False" at bounding box center [542, 110] width 8 height 6
radio input "true"
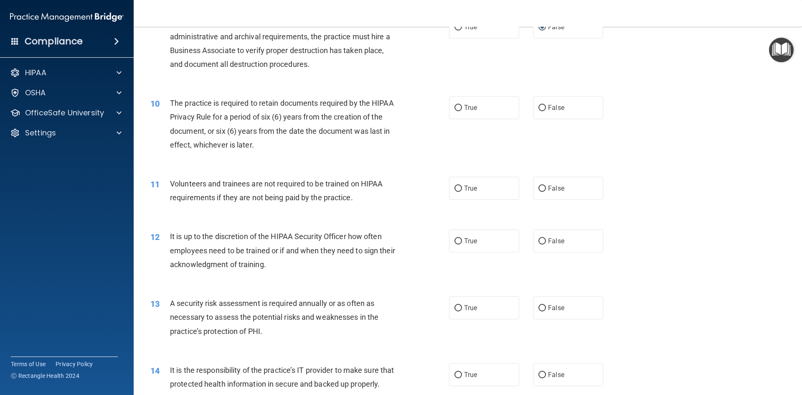
scroll to position [626, 0]
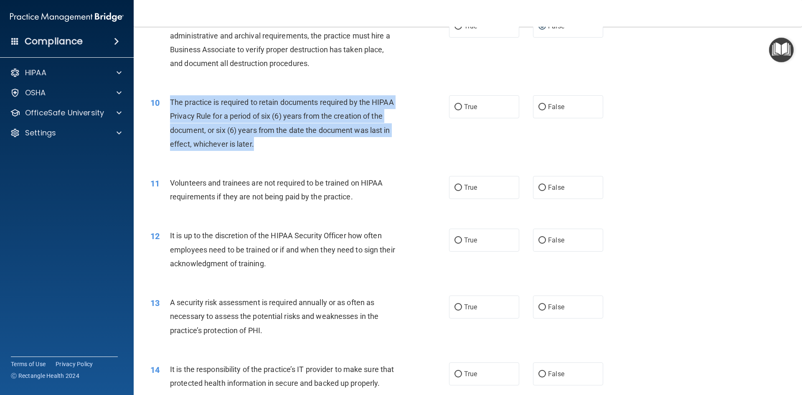
drag, startPoint x: 165, startPoint y: 99, endPoint x: 380, endPoint y: 147, distance: 220.3
click at [380, 147] on div "10 The practice is required to retain documents required by the HIPAA Privacy R…" at bounding box center [300, 125] width 324 height 60
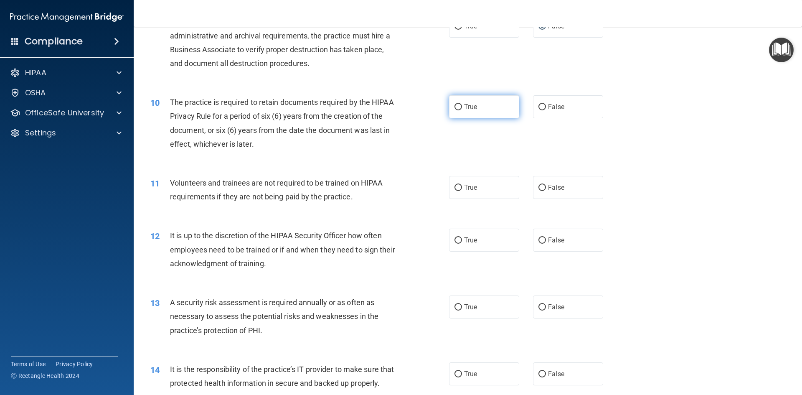
click at [465, 108] on span "True" at bounding box center [470, 107] width 13 height 8
click at [462, 108] on input "True" at bounding box center [458, 107] width 8 height 6
radio input "true"
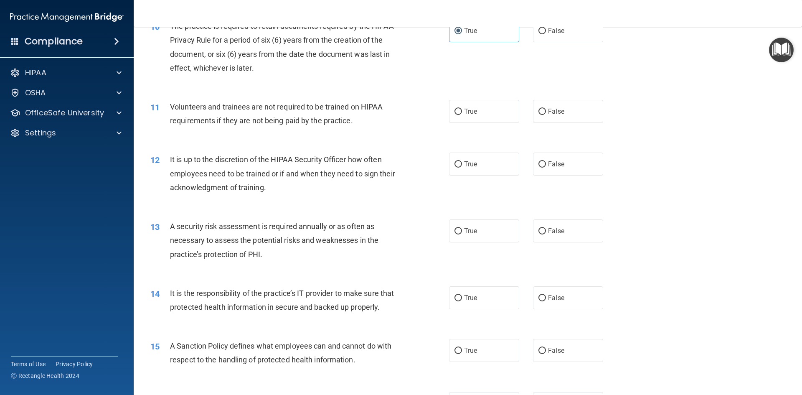
scroll to position [710, 0]
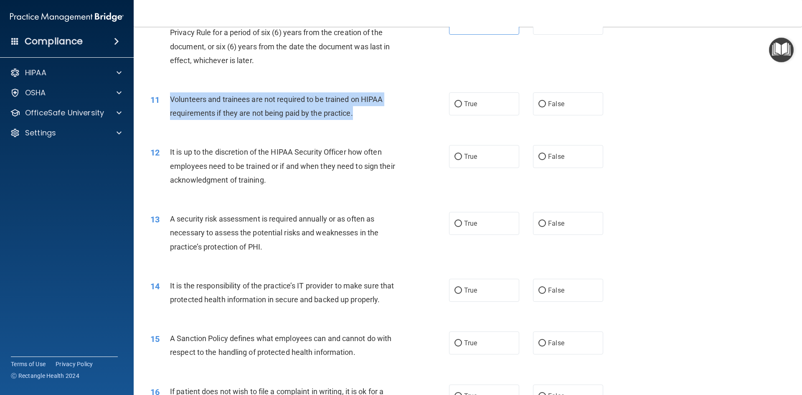
drag, startPoint x: 168, startPoint y: 96, endPoint x: 331, endPoint y: 113, distance: 163.6
click at [362, 117] on div "11 Volunteers and trainees are not required to be trained on HIPAA requirements…" at bounding box center [300, 108] width 324 height 32
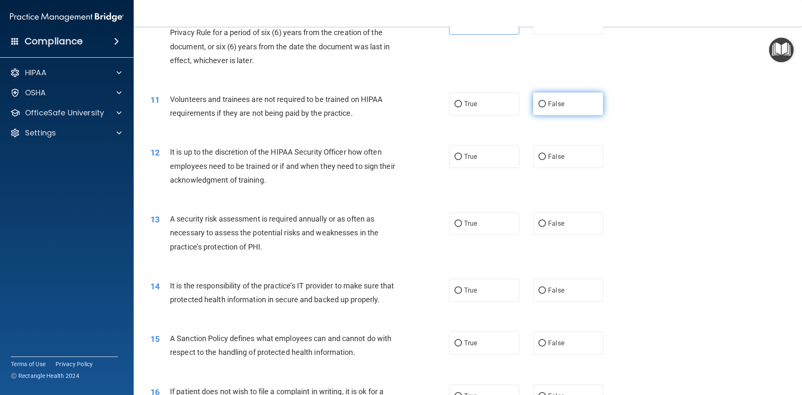
click at [546, 96] on label "False" at bounding box center [568, 103] width 70 height 23
click at [546, 101] on input "False" at bounding box center [542, 104] width 8 height 6
radio input "true"
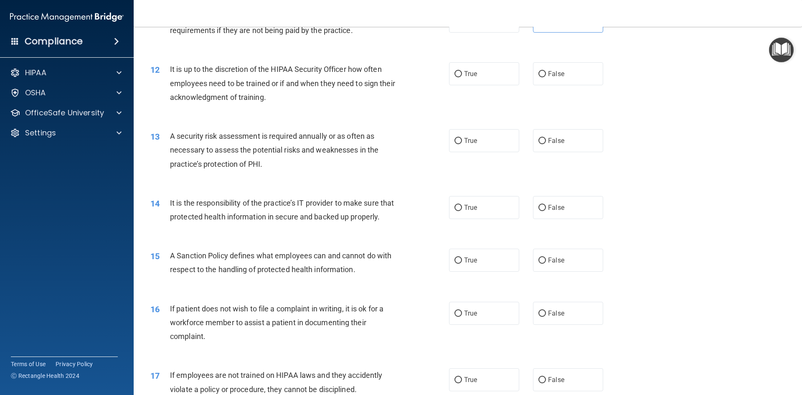
scroll to position [793, 0]
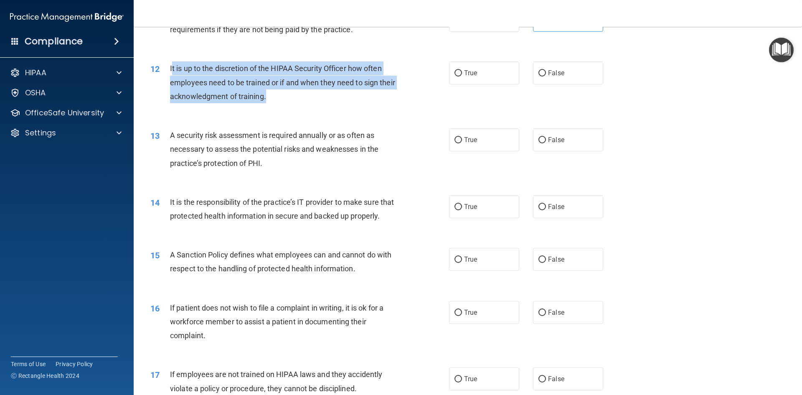
drag, startPoint x: 172, startPoint y: 68, endPoint x: 327, endPoint y: 103, distance: 158.8
click at [327, 103] on div "It is up to the discretion of the HIPAA Security Officer how often employees ne…" at bounding box center [286, 82] width 233 height 42
click at [328, 103] on div "It is up to the discretion of the HIPAA Security Officer how often employees ne…" at bounding box center [286, 82] width 233 height 42
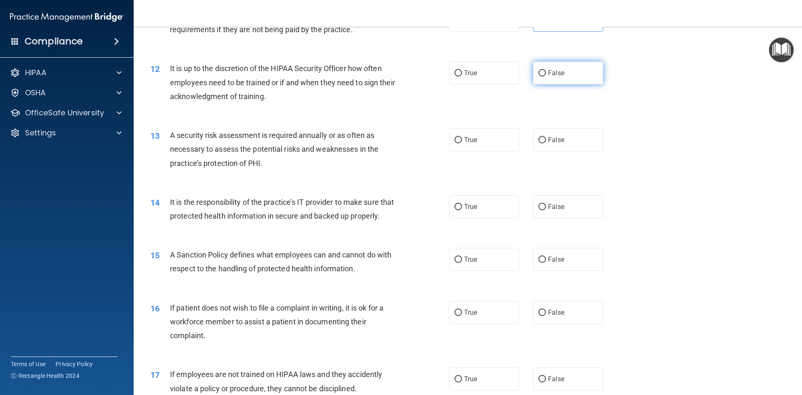
click at [548, 73] on span "False" at bounding box center [556, 73] width 16 height 8
click at [539, 71] on input "False" at bounding box center [542, 73] width 8 height 6
radio input "true"
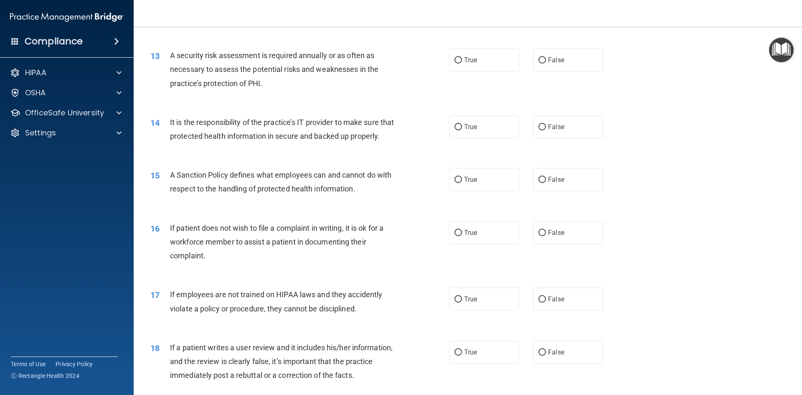
scroll to position [877, 0]
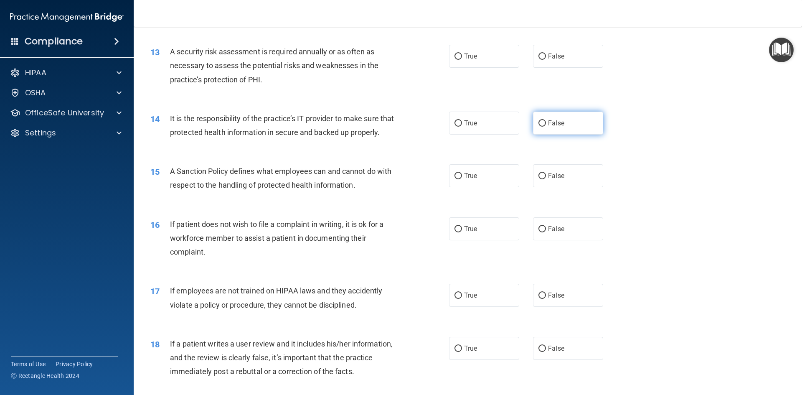
click at [541, 128] on label "False" at bounding box center [568, 122] width 70 height 23
click at [541, 127] on input "False" at bounding box center [542, 123] width 8 height 6
radio input "true"
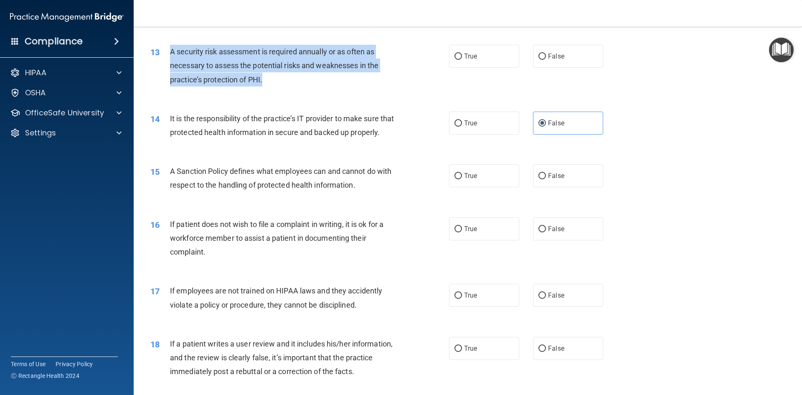
drag, startPoint x: 184, startPoint y: 51, endPoint x: 298, endPoint y: 84, distance: 118.1
click at [298, 85] on div "A security risk assessment is required annually or as often as necessary to ass…" at bounding box center [286, 66] width 233 height 42
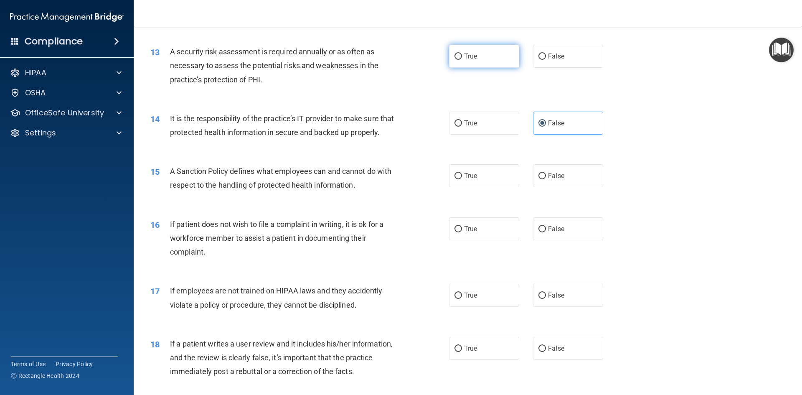
click at [488, 58] on label "True" at bounding box center [484, 56] width 70 height 23
click at [462, 58] on input "True" at bounding box center [458, 56] width 8 height 6
radio input "true"
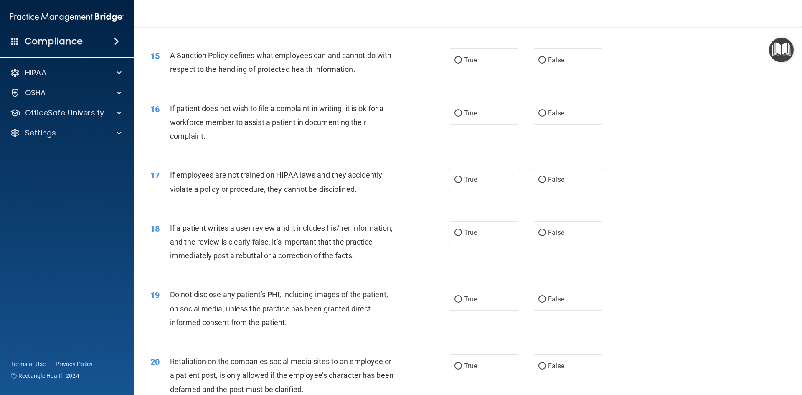
scroll to position [1002, 0]
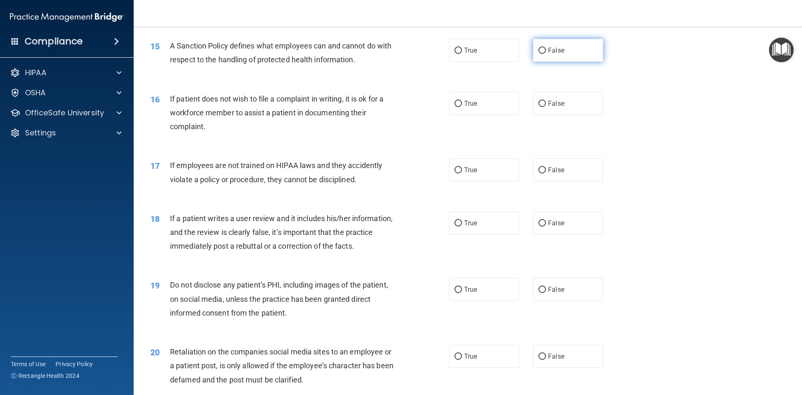
click at [548, 54] on span "False" at bounding box center [556, 50] width 16 height 8
click at [546, 54] on input "False" at bounding box center [542, 51] width 8 height 6
radio input "true"
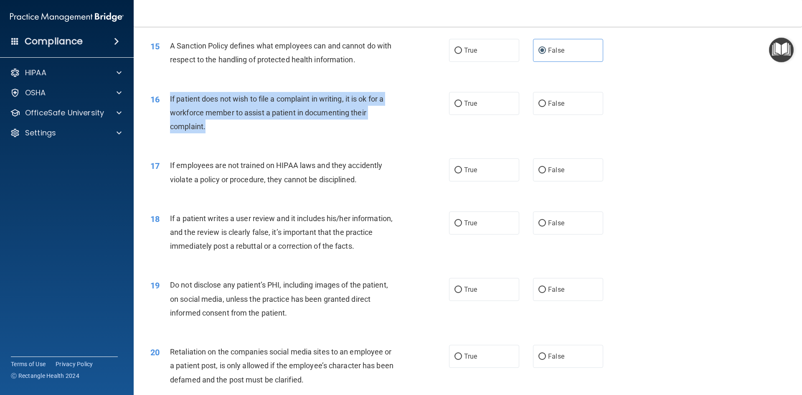
drag, startPoint x: 231, startPoint y: 125, endPoint x: 347, endPoint y: 139, distance: 116.1
click at [347, 138] on div "16 If patient does not wish to file a complaint in writing, it is ok for a work…" at bounding box center [300, 115] width 324 height 46
click at [292, 134] on div "If patient does not wish to file a complaint in writing, it is ok for a workfor…" at bounding box center [286, 113] width 233 height 42
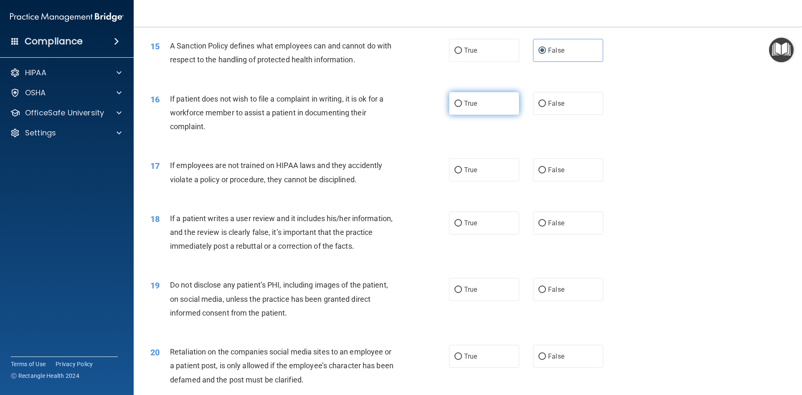
click at [473, 107] on span "True" at bounding box center [470, 103] width 13 height 8
click at [462, 107] on input "True" at bounding box center [458, 104] width 8 height 6
radio input "true"
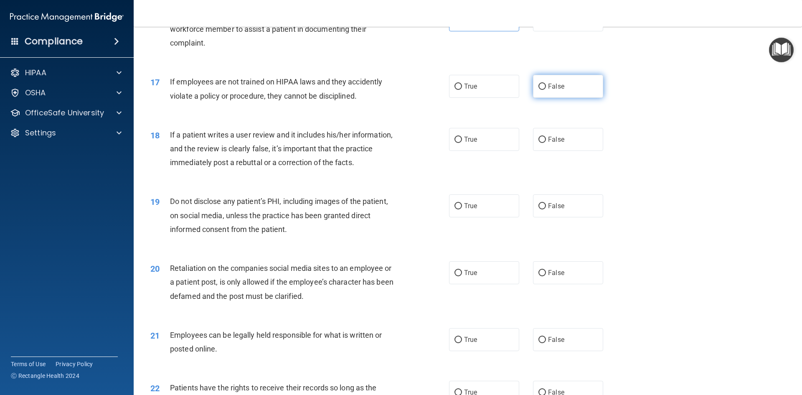
click at [551, 90] on span "False" at bounding box center [556, 86] width 16 height 8
click at [546, 90] on input "False" at bounding box center [542, 86] width 8 height 6
radio input "true"
click at [548, 143] on span "False" at bounding box center [556, 139] width 16 height 8
click at [545, 143] on input "False" at bounding box center [542, 140] width 8 height 6
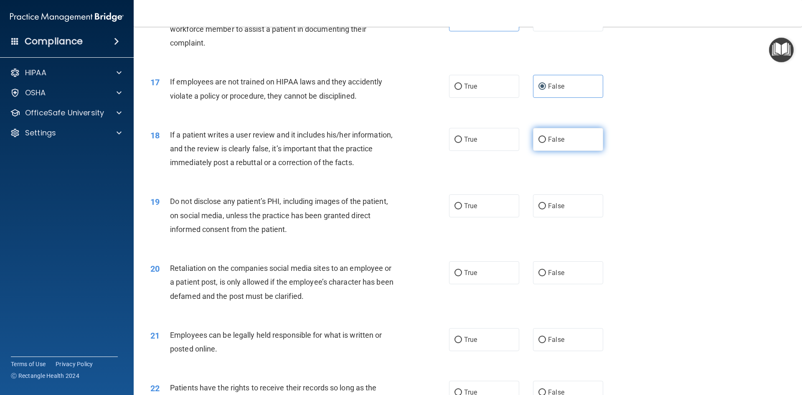
radio input "true"
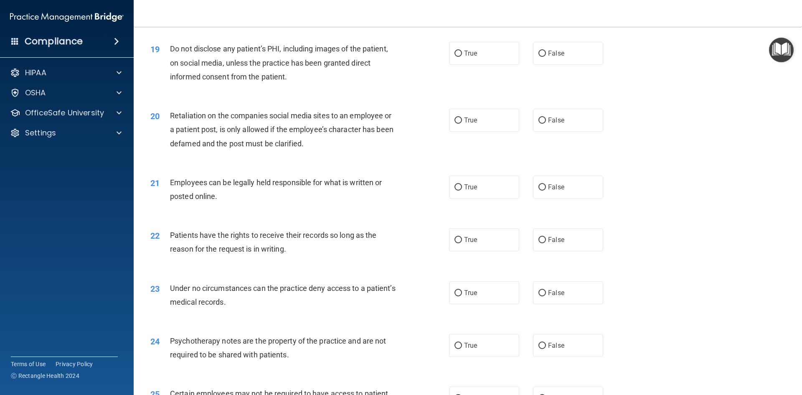
scroll to position [1252, 0]
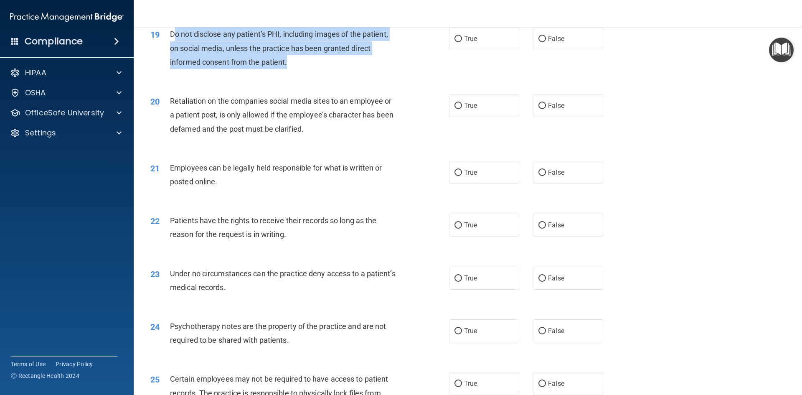
drag, startPoint x: 189, startPoint y: 49, endPoint x: 307, endPoint y: 76, distance: 121.5
click at [307, 69] on div "Do not disclose any patient’s PHI, including images of the patient, on social m…" at bounding box center [286, 48] width 233 height 42
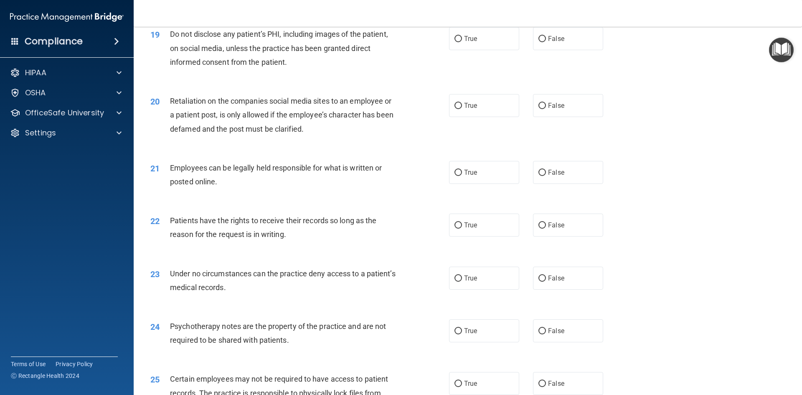
drag, startPoint x: 318, startPoint y: 89, endPoint x: 252, endPoint y: 70, distance: 68.6
click at [307, 83] on div "19 Do not disclose any patient’s PHI, including images of the patient, on socia…" at bounding box center [467, 50] width 647 height 67
click at [155, 73] on div "19 Do not disclose any patient’s PHI, including images of the patient, on socia…" at bounding box center [300, 50] width 324 height 46
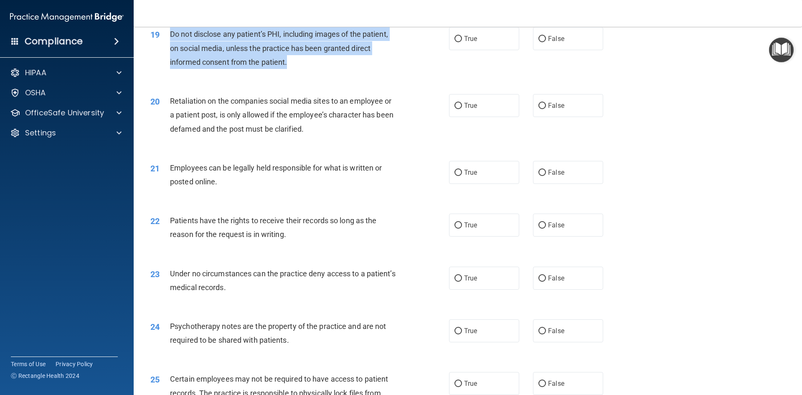
drag, startPoint x: 170, startPoint y: 43, endPoint x: 290, endPoint y: 83, distance: 127.1
click at [296, 73] on div "19 Do not disclose any patient’s PHI, including images of the patient, on socia…" at bounding box center [300, 50] width 324 height 46
click at [369, 73] on div "19 Do not disclose any patient’s PHI, including images of the patient, on socia…" at bounding box center [300, 50] width 324 height 46
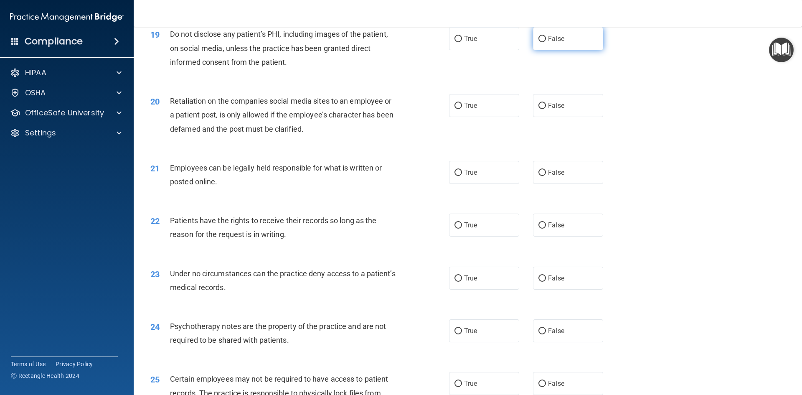
click at [548, 43] on span "False" at bounding box center [556, 39] width 16 height 8
click at [545, 42] on input "False" at bounding box center [542, 39] width 8 height 6
radio input "true"
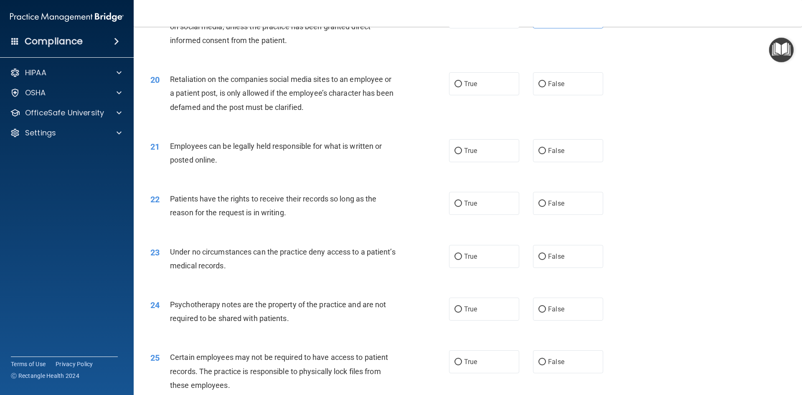
scroll to position [1294, 0]
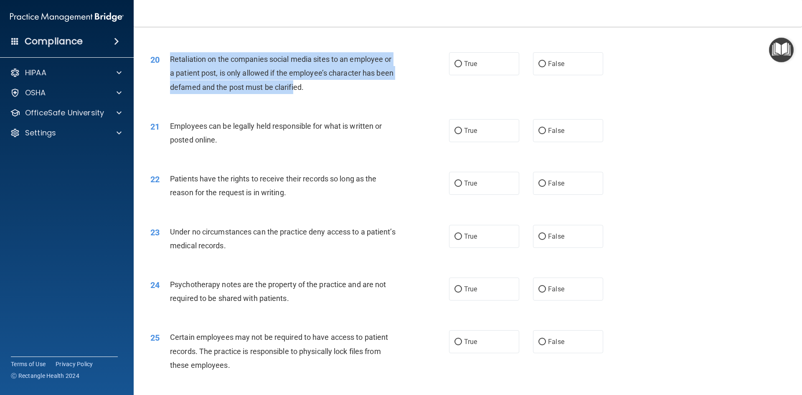
drag, startPoint x: 170, startPoint y: 72, endPoint x: 296, endPoint y: 101, distance: 129.4
click at [296, 91] on span "Retaliation on the companies social media sites to an employee or a patient pos…" at bounding box center [281, 73] width 223 height 36
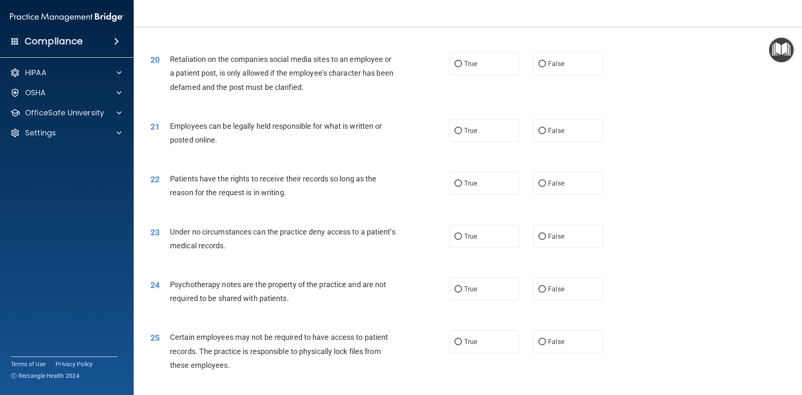
drag, startPoint x: 224, startPoint y: 84, endPoint x: 180, endPoint y: 127, distance: 61.1
click at [180, 127] on div "21 Employees can be legally held responsible for what is written or posted onli…" at bounding box center [467, 135] width 647 height 53
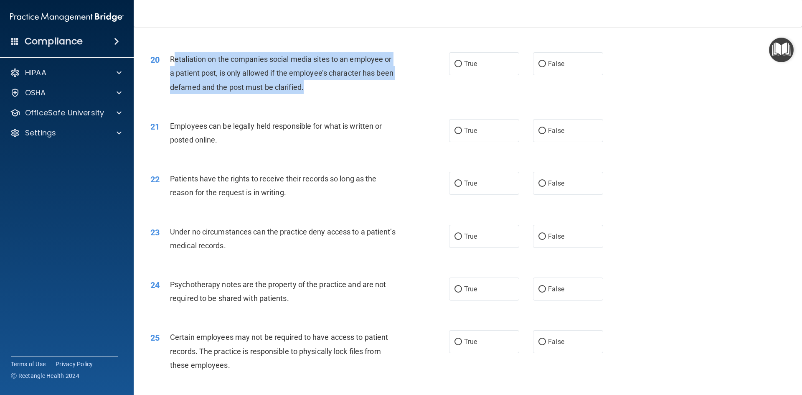
drag, startPoint x: 172, startPoint y: 66, endPoint x: 317, endPoint y: 104, distance: 149.4
click at [317, 94] on div "Retaliation on the companies social media sites to an employee or a patient pos…" at bounding box center [286, 73] width 233 height 42
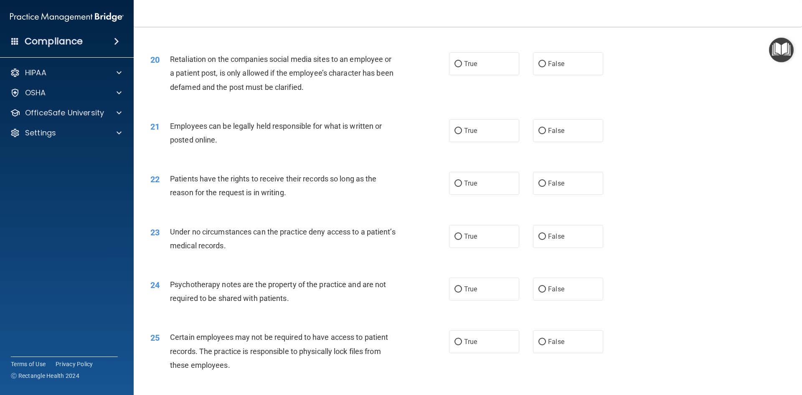
click at [153, 98] on div "20 Retaliation on the companies social media sites to an employee or a patient …" at bounding box center [300, 75] width 324 height 46
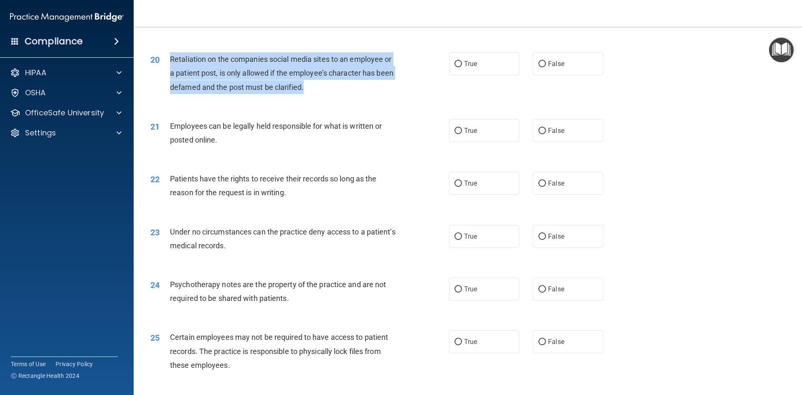
drag, startPoint x: 199, startPoint y: 76, endPoint x: 321, endPoint y: 104, distance: 125.2
click at [321, 94] on div "Retaliation on the companies social media sites to an employee or a patient pos…" at bounding box center [286, 73] width 233 height 42
click at [354, 94] on div "Retaliation on the companies social media sites to an employee or a patient pos…" at bounding box center [286, 73] width 233 height 42
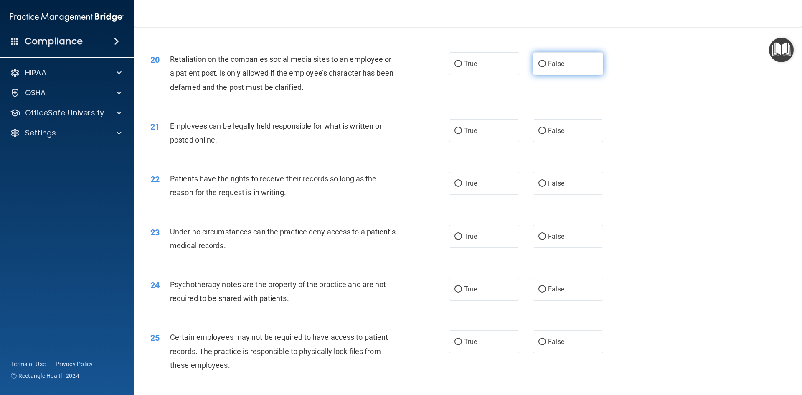
click at [535, 75] on label "False" at bounding box center [568, 63] width 70 height 23
click at [538, 67] on input "False" at bounding box center [542, 64] width 8 height 6
radio input "true"
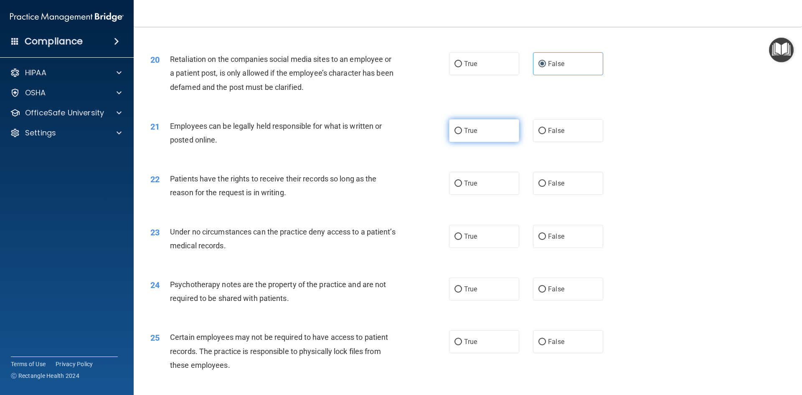
click at [468, 134] on span "True" at bounding box center [470, 131] width 13 height 8
click at [462, 134] on input "True" at bounding box center [458, 131] width 8 height 6
radio input "true"
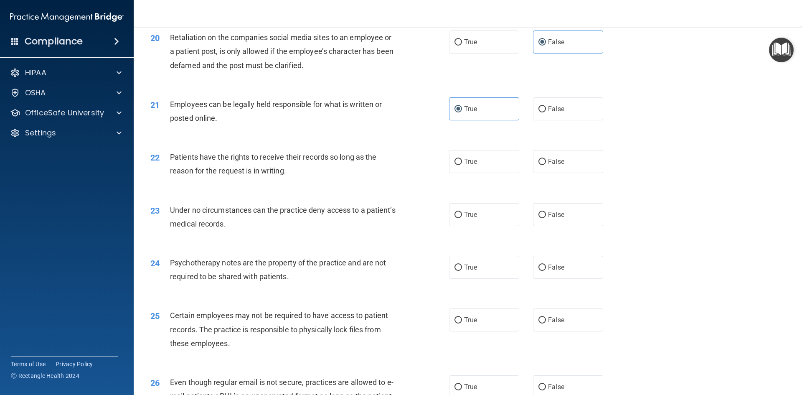
scroll to position [1336, 0]
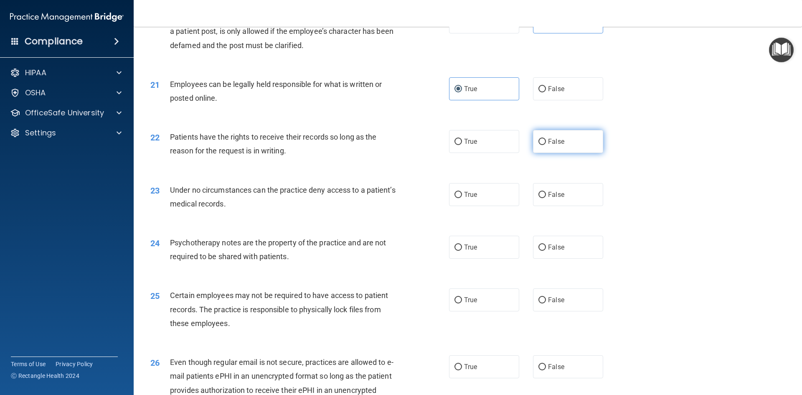
click at [538, 145] on input "False" at bounding box center [542, 142] width 8 height 6
radio input "true"
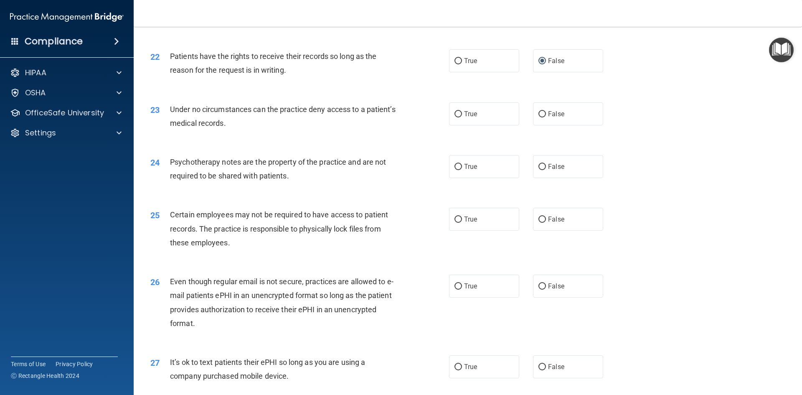
scroll to position [1419, 0]
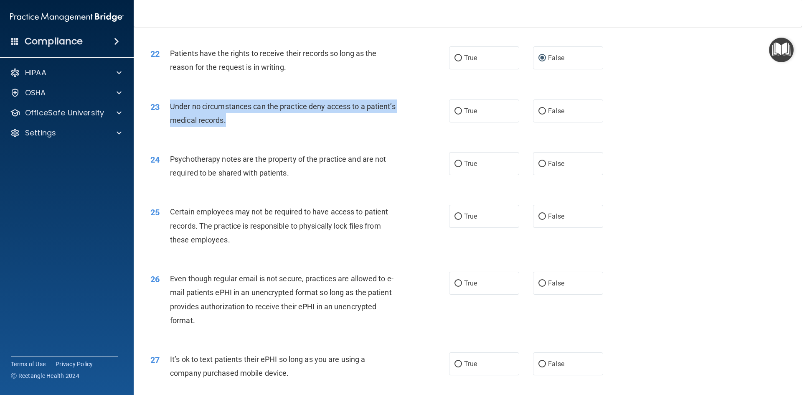
drag, startPoint x: 168, startPoint y: 116, endPoint x: 262, endPoint y: 138, distance: 95.9
click at [262, 131] on div "23 Under no circumstances can the practice deny access to a patient’s medical r…" at bounding box center [300, 115] width 324 height 32
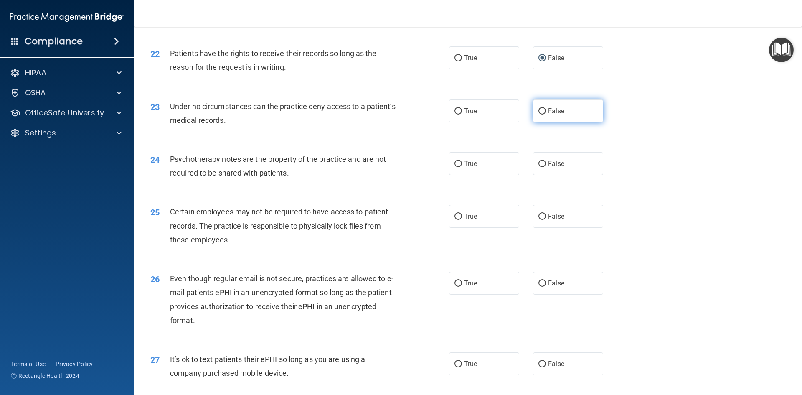
click at [543, 122] on label "False" at bounding box center [568, 110] width 70 height 23
click at [543, 114] on input "False" at bounding box center [542, 111] width 8 height 6
radio input "true"
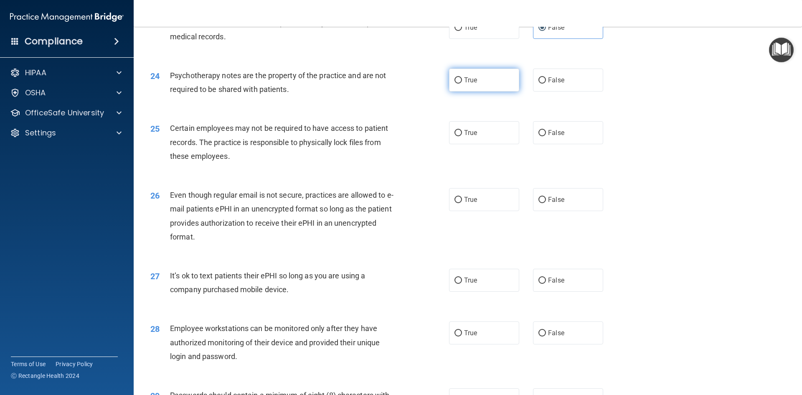
click at [458, 83] on input "True" at bounding box center [458, 80] width 8 height 6
radio input "true"
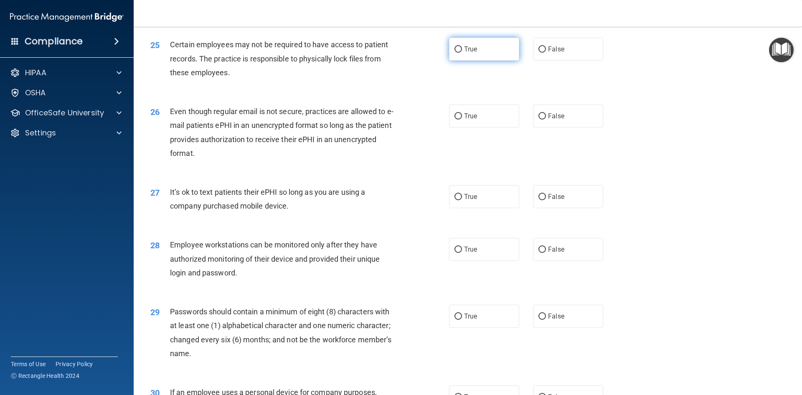
click at [458, 53] on input "True" at bounding box center [458, 49] width 8 height 6
radio input "true"
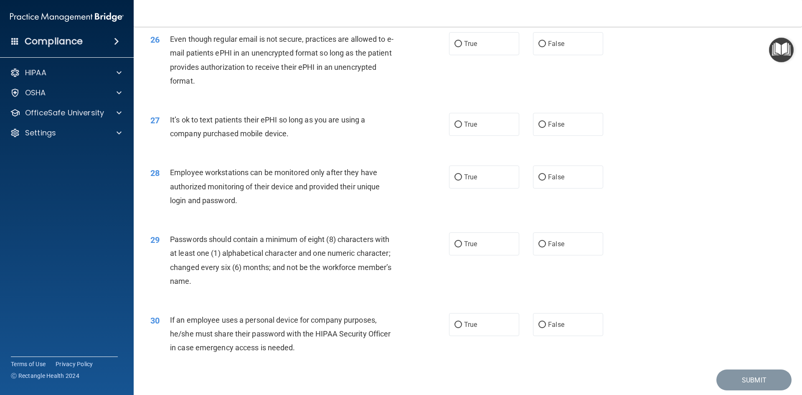
scroll to position [1670, 0]
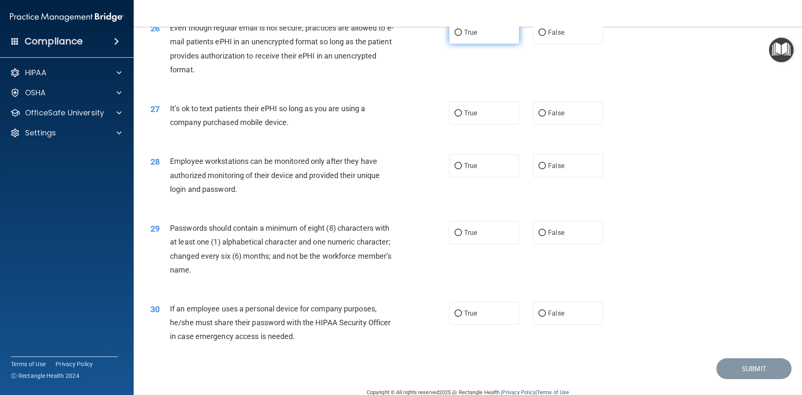
click at [453, 44] on label "True" at bounding box center [484, 32] width 70 height 23
click at [454, 36] on input "True" at bounding box center [458, 33] width 8 height 6
radio input "true"
click at [552, 117] on span "False" at bounding box center [556, 113] width 16 height 8
click at [546, 116] on input "False" at bounding box center [542, 113] width 8 height 6
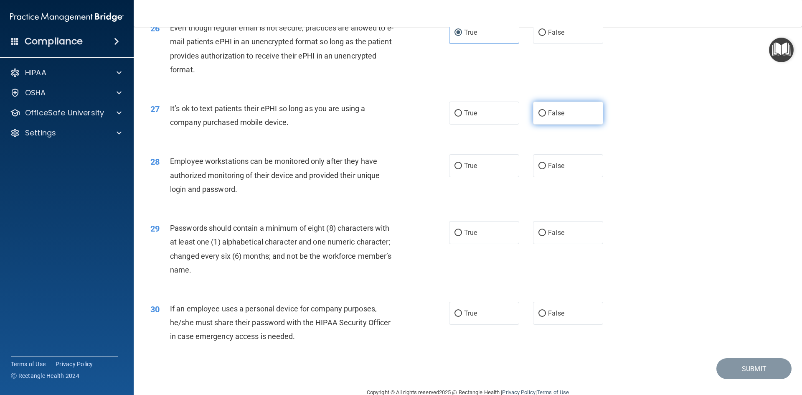
radio input "true"
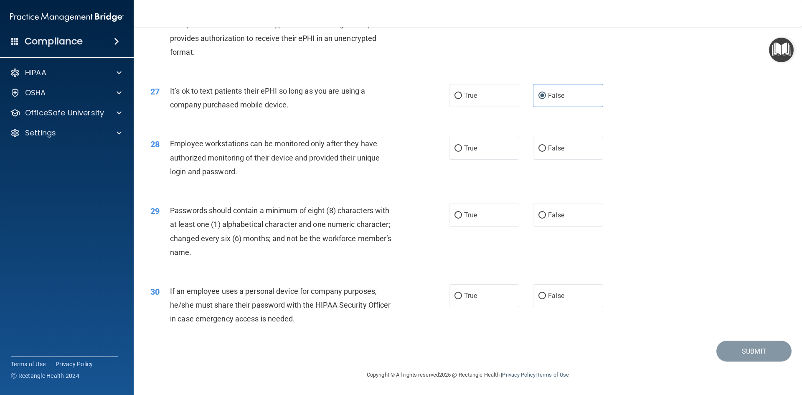
scroll to position [1701, 0]
click at [548, 292] on span "False" at bounding box center [556, 295] width 16 height 8
click at [544, 293] on input "False" at bounding box center [542, 296] width 8 height 6
radio input "true"
click at [464, 218] on span "True" at bounding box center [470, 215] width 13 height 8
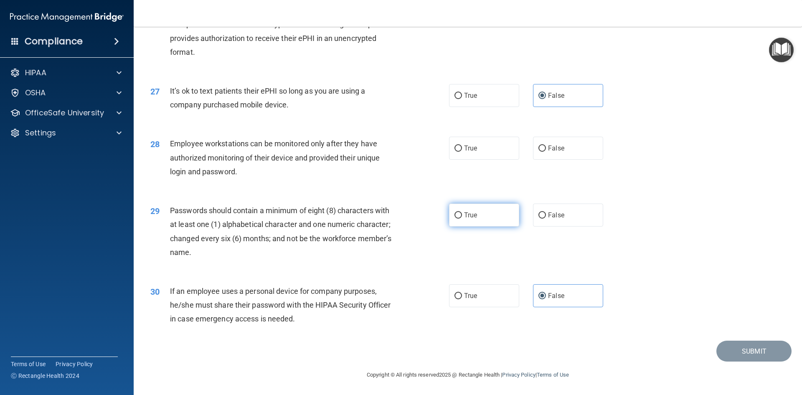
click at [462, 218] on input "True" at bounding box center [458, 215] width 8 height 6
radio input "true"
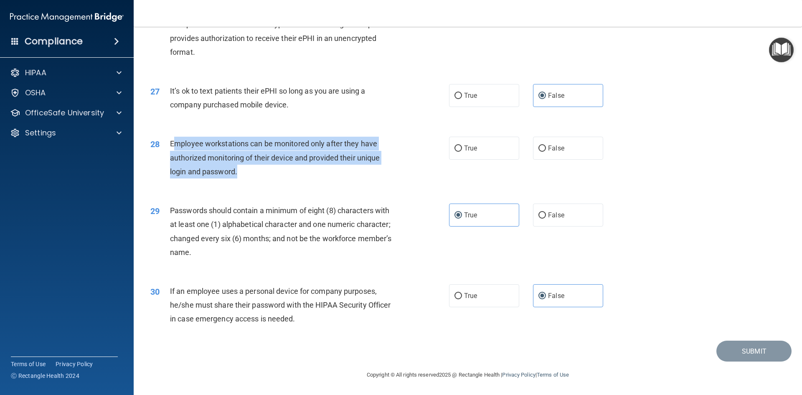
drag, startPoint x: 190, startPoint y: 146, endPoint x: 314, endPoint y: 173, distance: 127.0
click at [314, 173] on div "Employee workstations can be monitored only after they have authorized monitori…" at bounding box center [286, 158] width 233 height 42
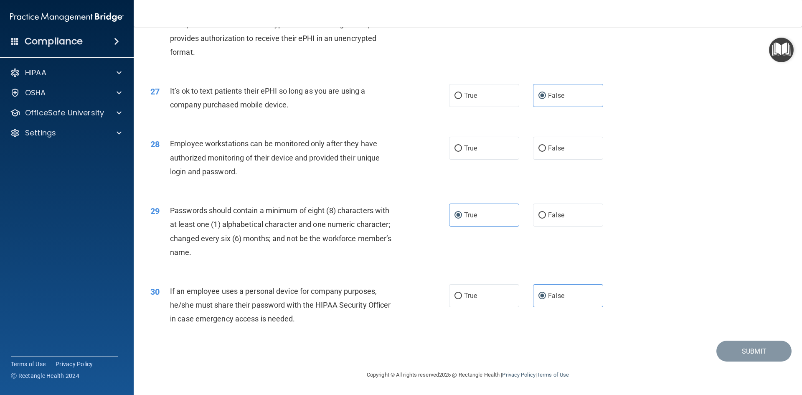
click at [162, 127] on div "28 Employee workstations can be monitored only after they have authorized monit…" at bounding box center [467, 159] width 647 height 67
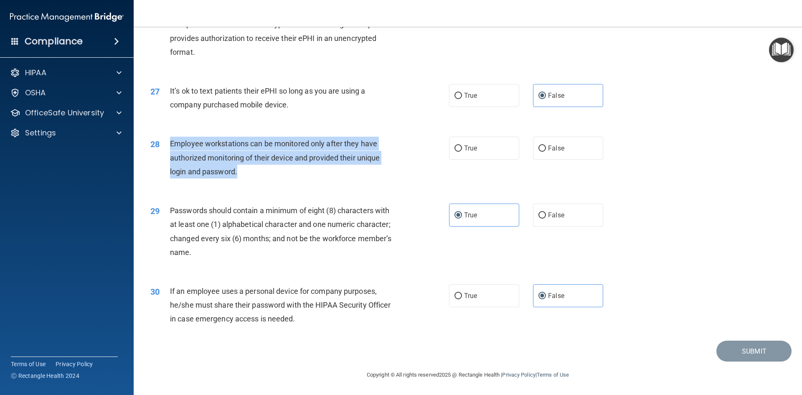
drag, startPoint x: 166, startPoint y: 138, endPoint x: 251, endPoint y: 174, distance: 92.8
click at [251, 174] on div "28 Employee workstations can be monitored only after they have authorized monit…" at bounding box center [300, 160] width 324 height 46
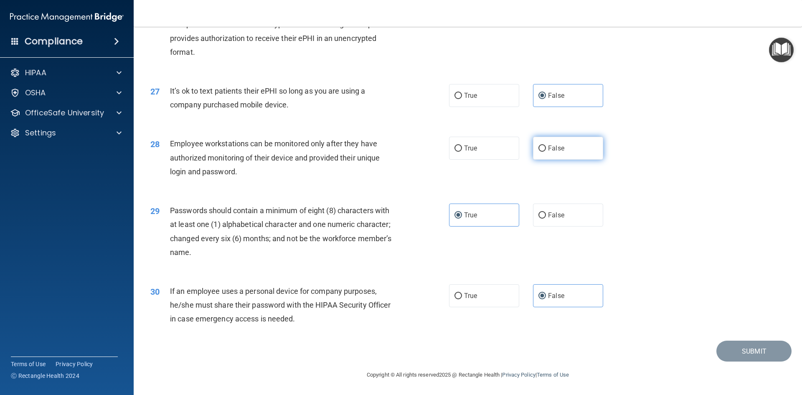
click at [552, 152] on label "False" at bounding box center [568, 148] width 70 height 23
click at [546, 152] on input "False" at bounding box center [542, 148] width 8 height 6
radio input "true"
click at [734, 351] on button "Submit" at bounding box center [753, 350] width 75 height 21
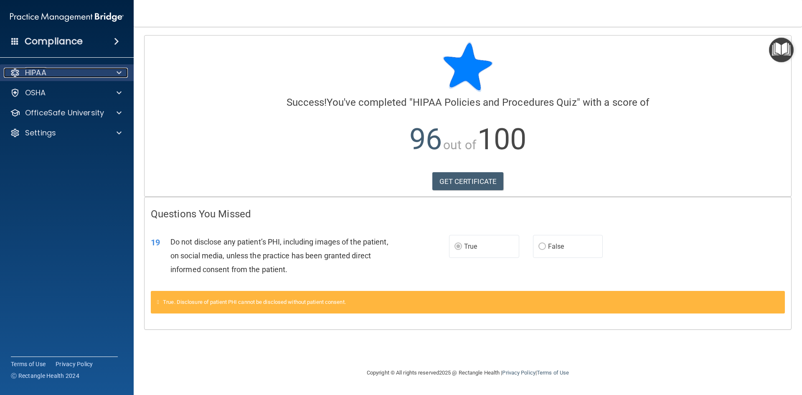
click at [115, 75] on div at bounding box center [117, 73] width 21 height 10
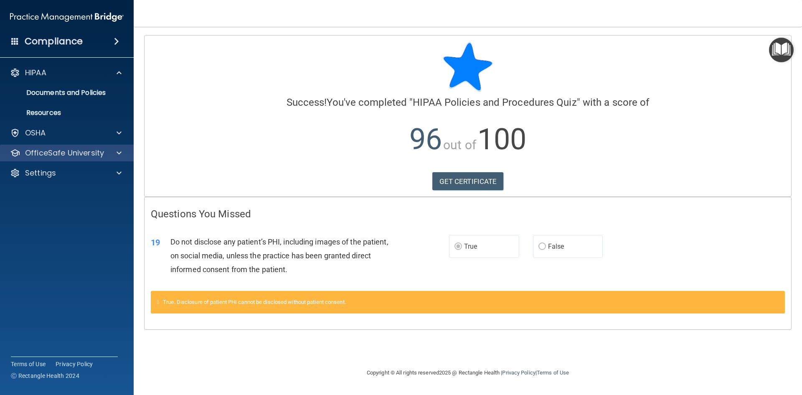
click at [107, 147] on div "OfficeSafe University" at bounding box center [67, 152] width 134 height 17
click at [116, 149] on span at bounding box center [118, 153] width 5 height 10
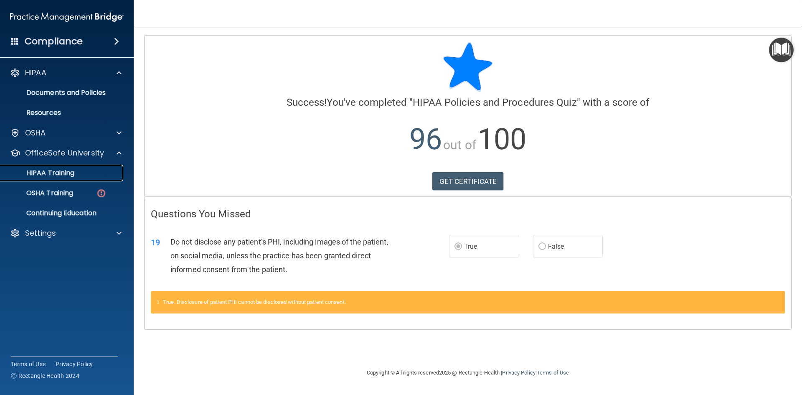
click at [91, 165] on link "HIPAA Training" at bounding box center [58, 172] width 132 height 17
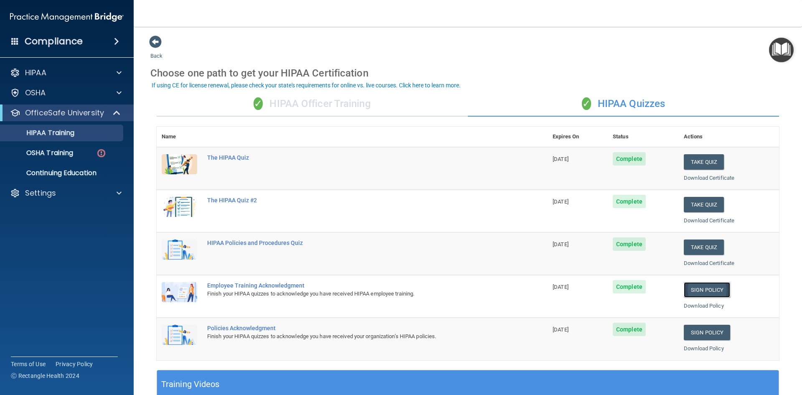
click at [711, 290] on link "Sign Policy" at bounding box center [706, 289] width 46 height 15
click at [711, 328] on link "Sign Policy" at bounding box center [706, 331] width 46 height 15
click at [707, 332] on link "Sign Policy" at bounding box center [706, 331] width 46 height 15
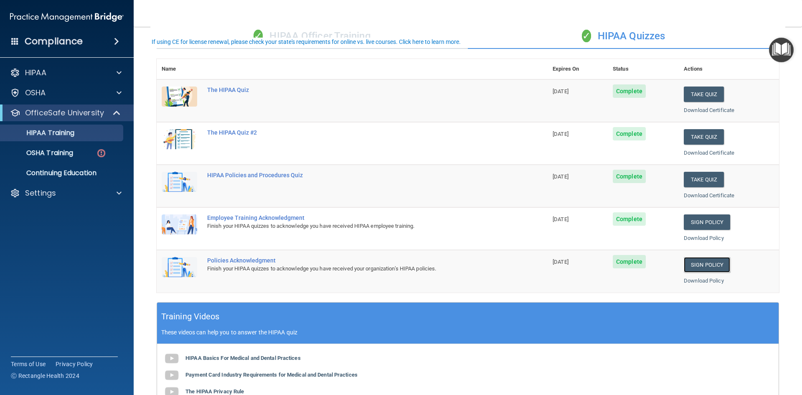
scroll to position [83, 0]
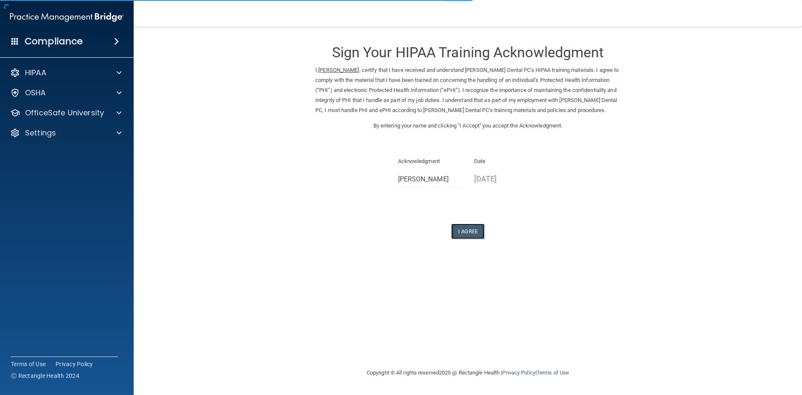
click at [467, 234] on button "I Agree" at bounding box center [467, 230] width 33 height 15
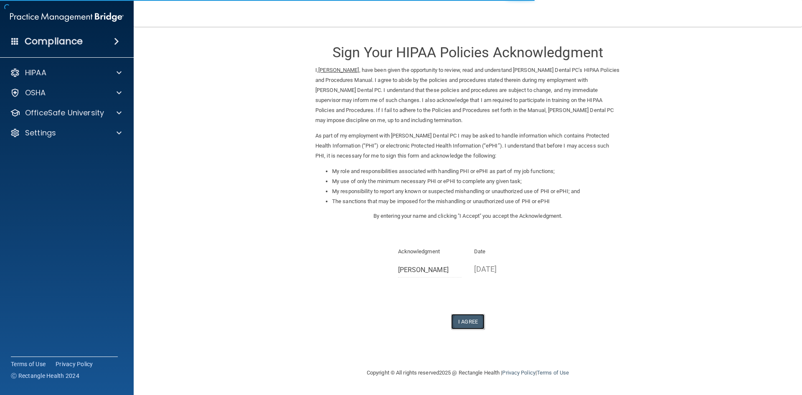
click at [471, 324] on button "I Agree" at bounding box center [467, 321] width 33 height 15
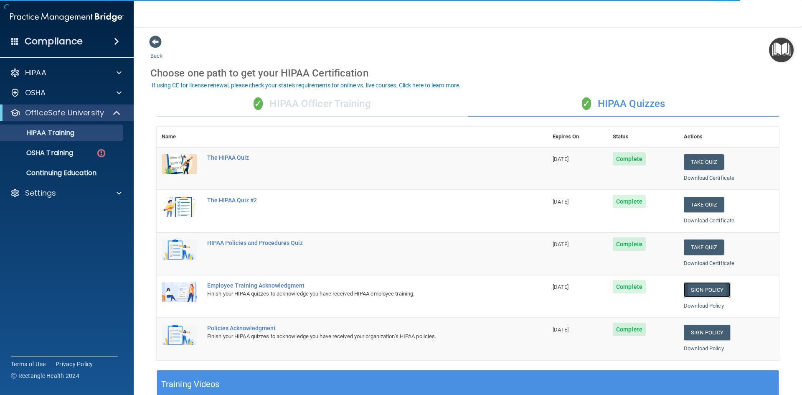
click at [692, 283] on link "Sign Policy" at bounding box center [706, 289] width 46 height 15
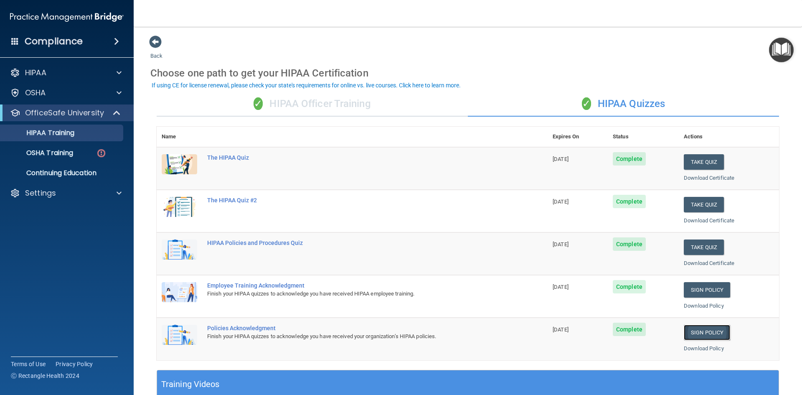
click at [712, 331] on link "Sign Policy" at bounding box center [706, 331] width 46 height 15
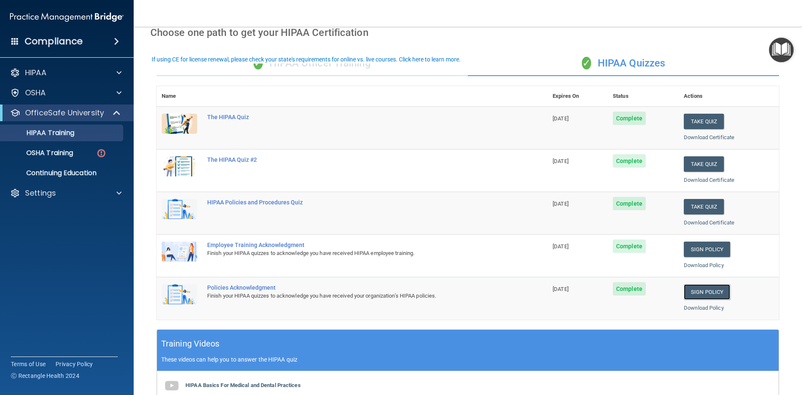
scroll to position [25, 0]
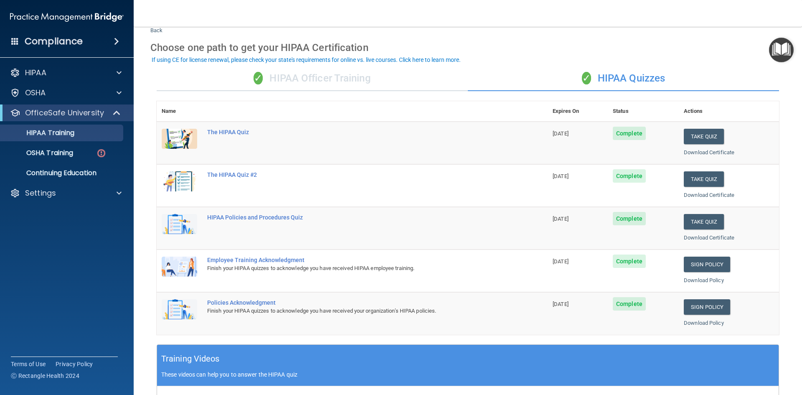
click at [366, 83] on div "✓ HIPAA Officer Training" at bounding box center [312, 78] width 311 height 25
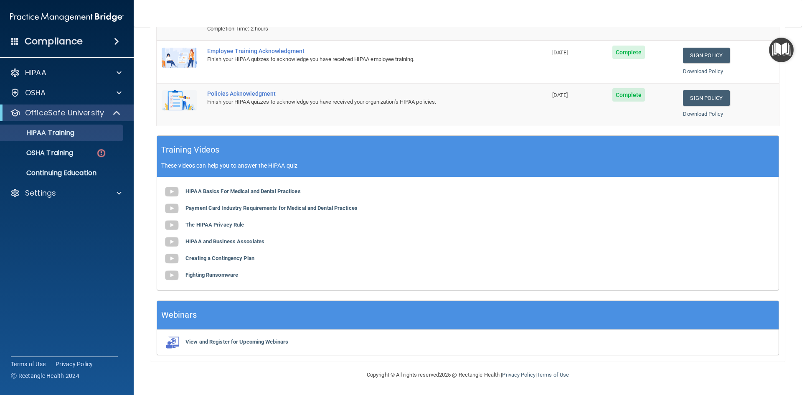
scroll to position [0, 0]
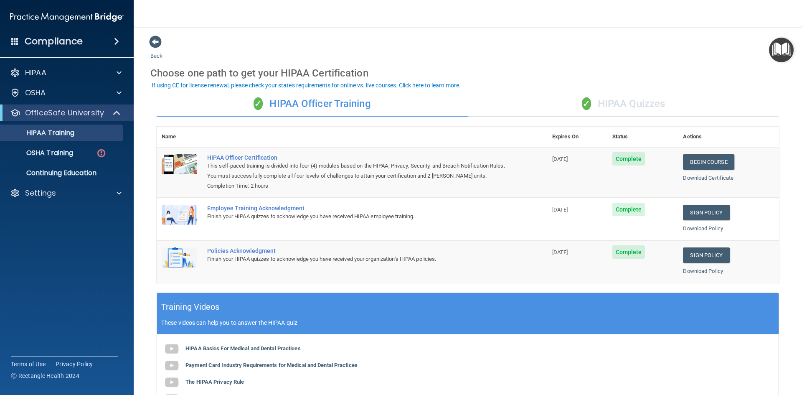
click at [613, 102] on div "✓ HIPAA Quizzes" at bounding box center [623, 103] width 311 height 25
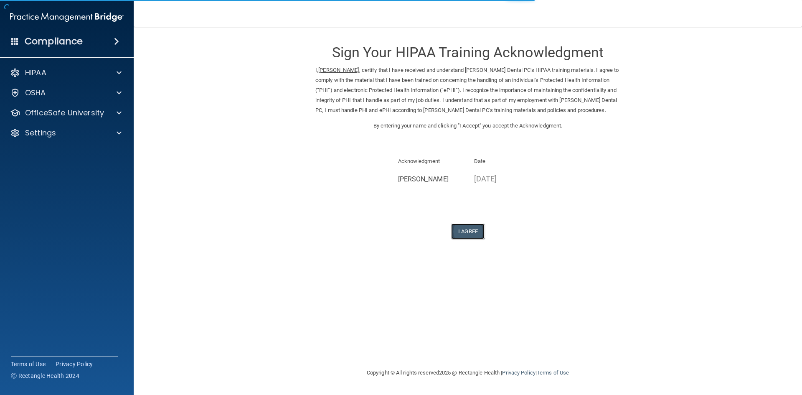
click at [471, 230] on button "I Agree" at bounding box center [467, 230] width 33 height 15
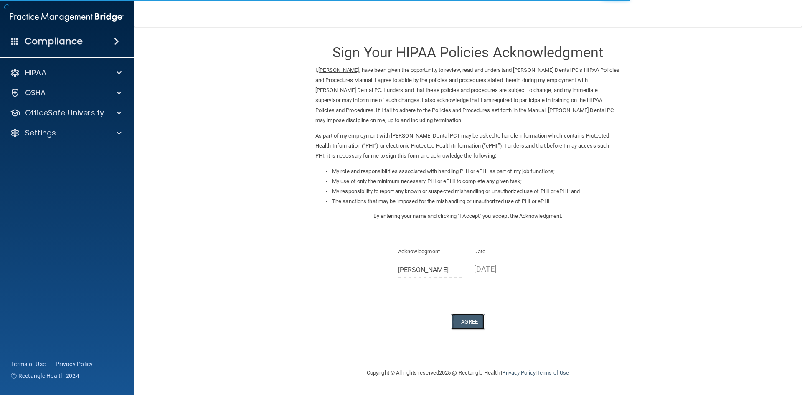
click at [474, 317] on button "I Agree" at bounding box center [467, 321] width 33 height 15
